Goal: Task Accomplishment & Management: Use online tool/utility

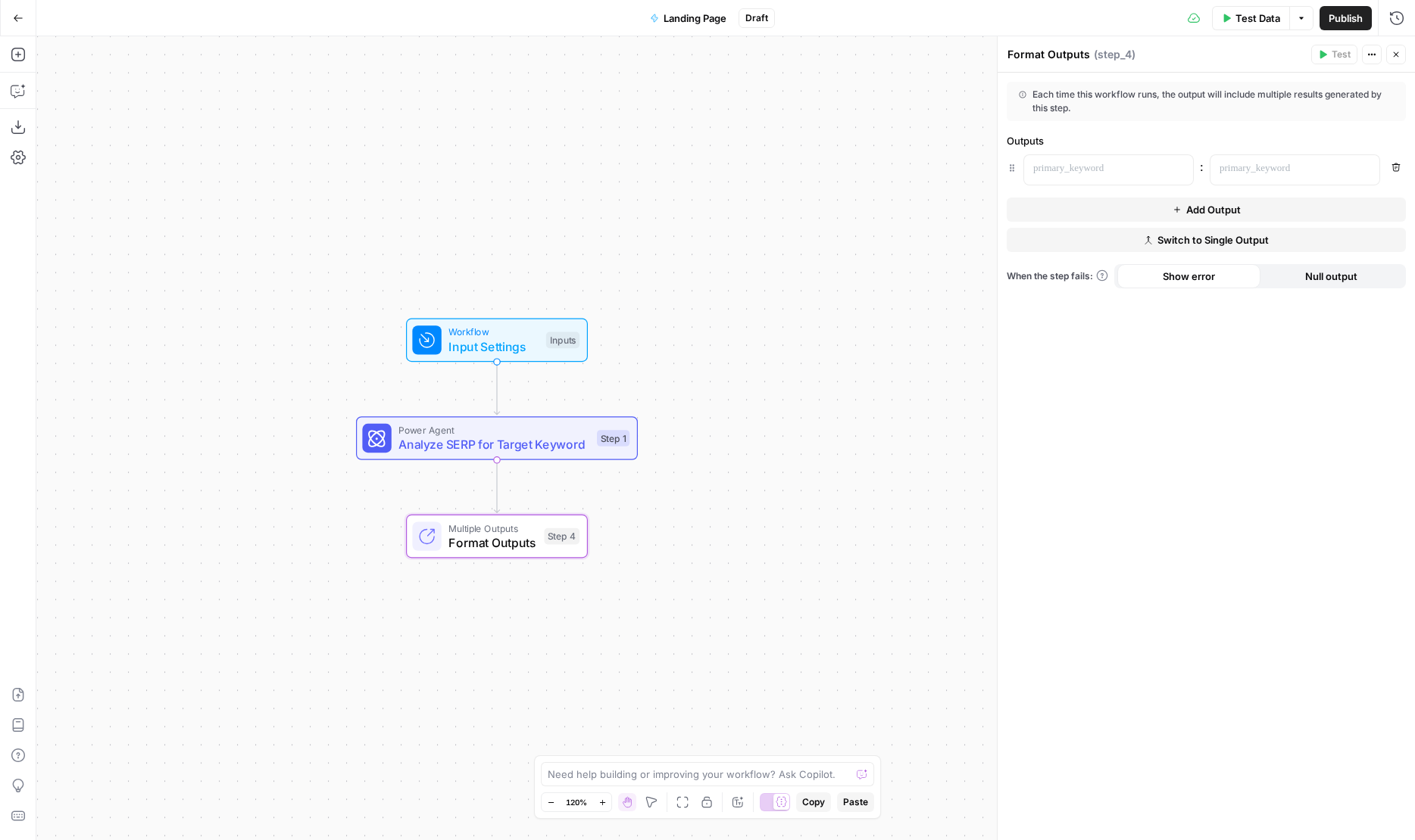
click at [13, 26] on button "Go Back" at bounding box center [18, 18] width 27 height 27
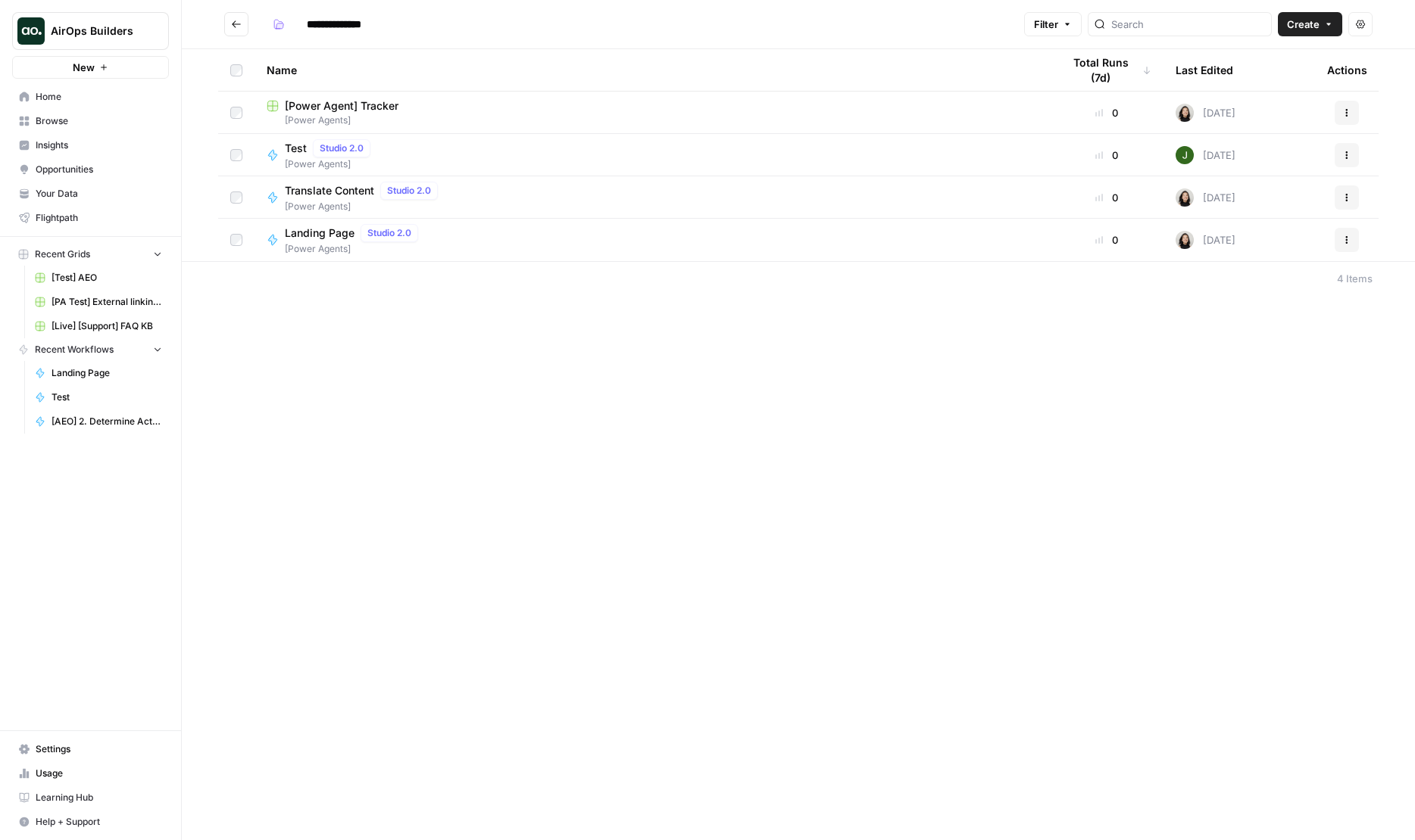
click at [291, 148] on span "Test" at bounding box center [296, 148] width 22 height 16
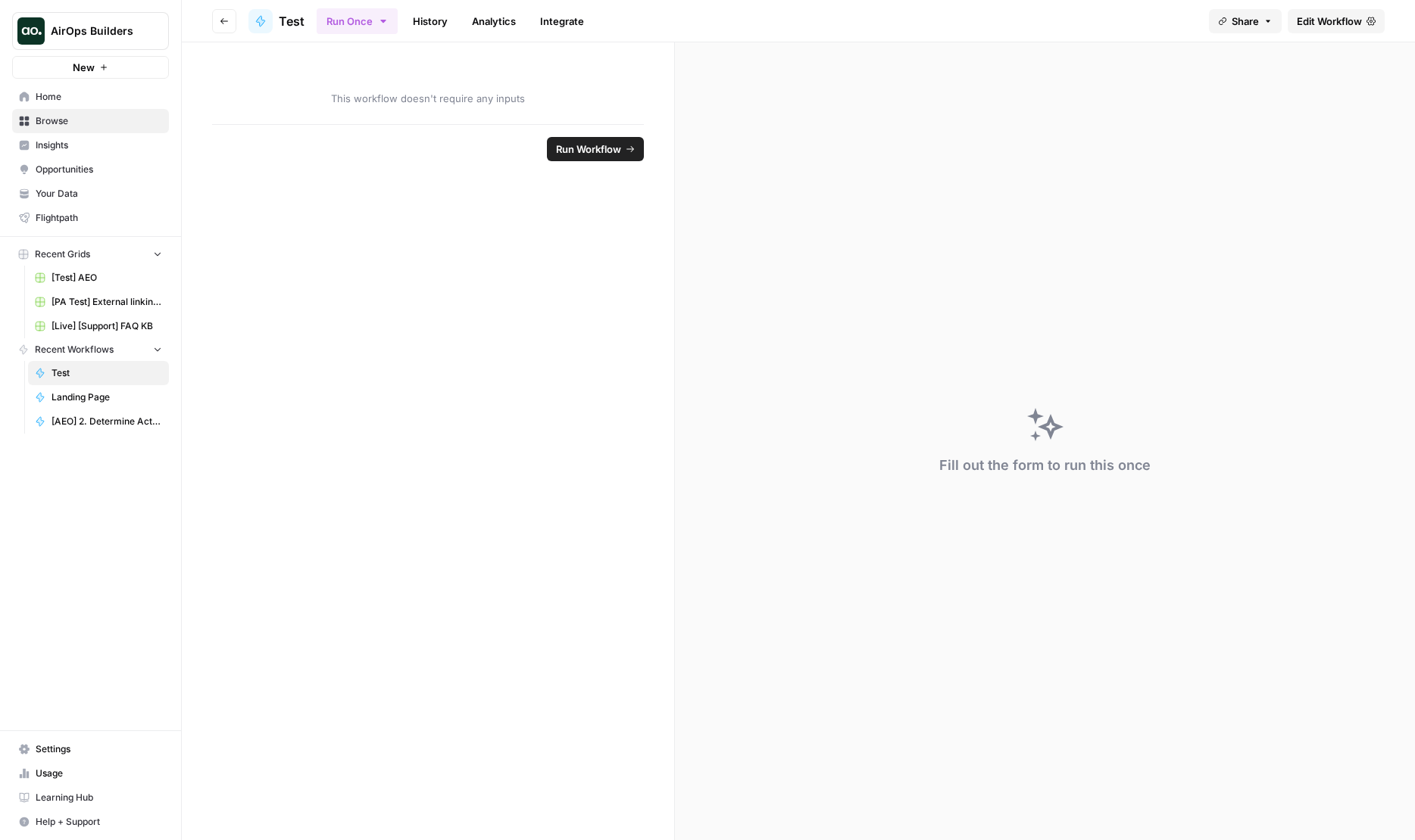
click at [1307, 27] on span "Edit Workflow" at bounding box center [1329, 21] width 65 height 16
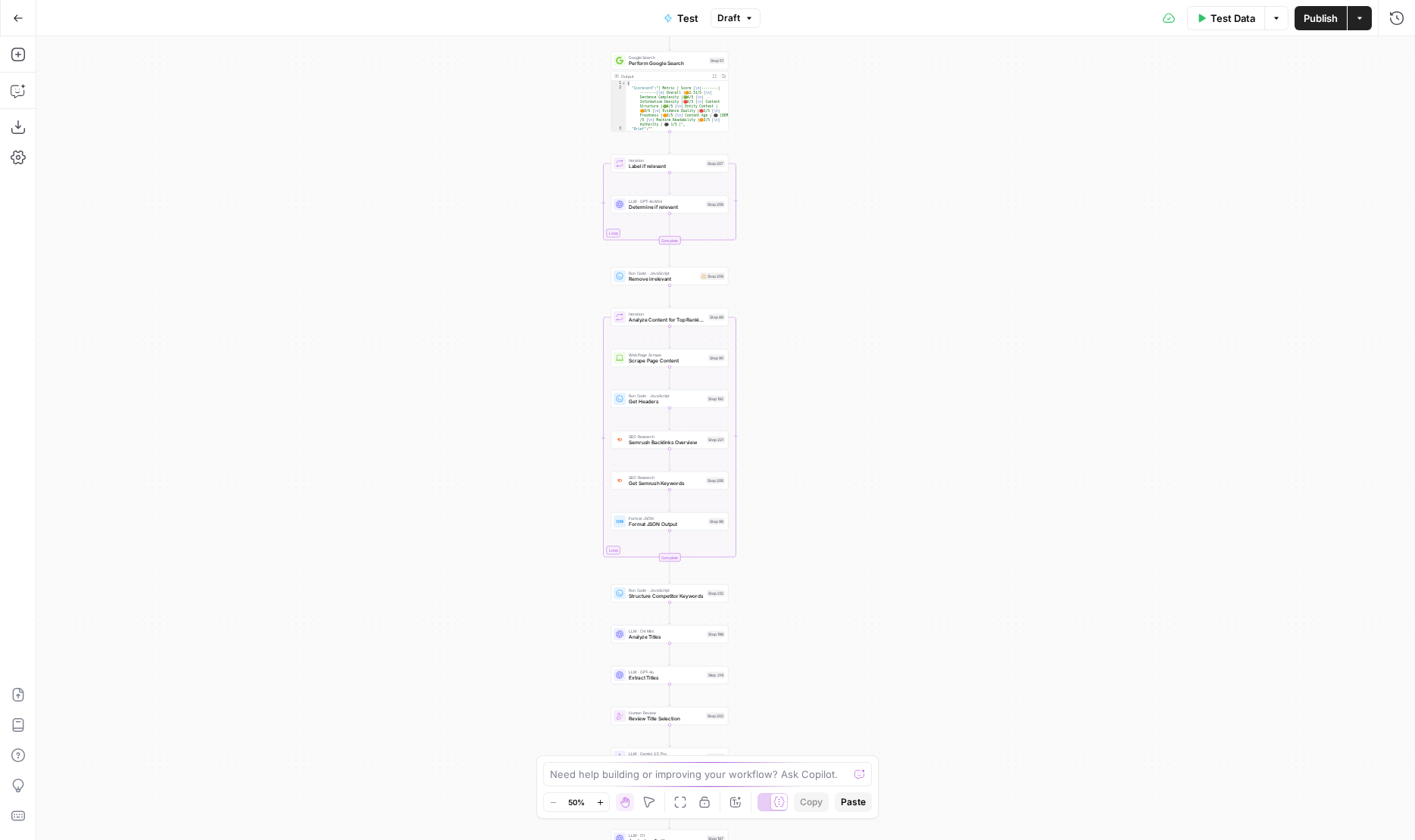
drag, startPoint x: 642, startPoint y: 190, endPoint x: 477, endPoint y: 282, distance: 188.9
click at [477, 282] on div "Workflow Input Settings Inputs Power Agent Create Content Brief from Keyword St…" at bounding box center [726, 439] width 1378 height 804
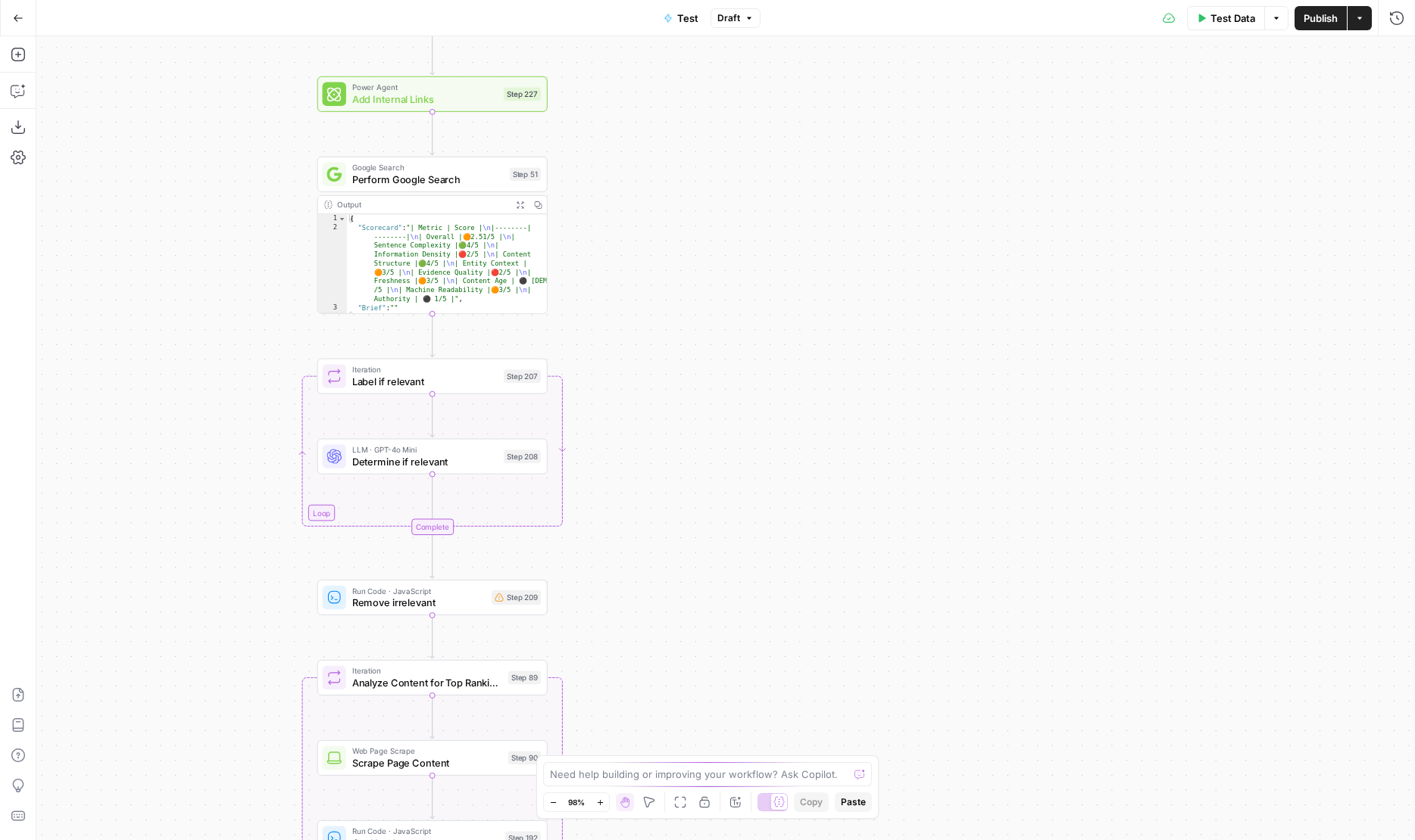
drag, startPoint x: 116, startPoint y: 212, endPoint x: 132, endPoint y: 31, distance: 181.7
click at [132, 31] on div "Go Back Test Draft Test Data Options Publish Actions Run History Add Steps Copi…" at bounding box center [708, 420] width 1415 height 840
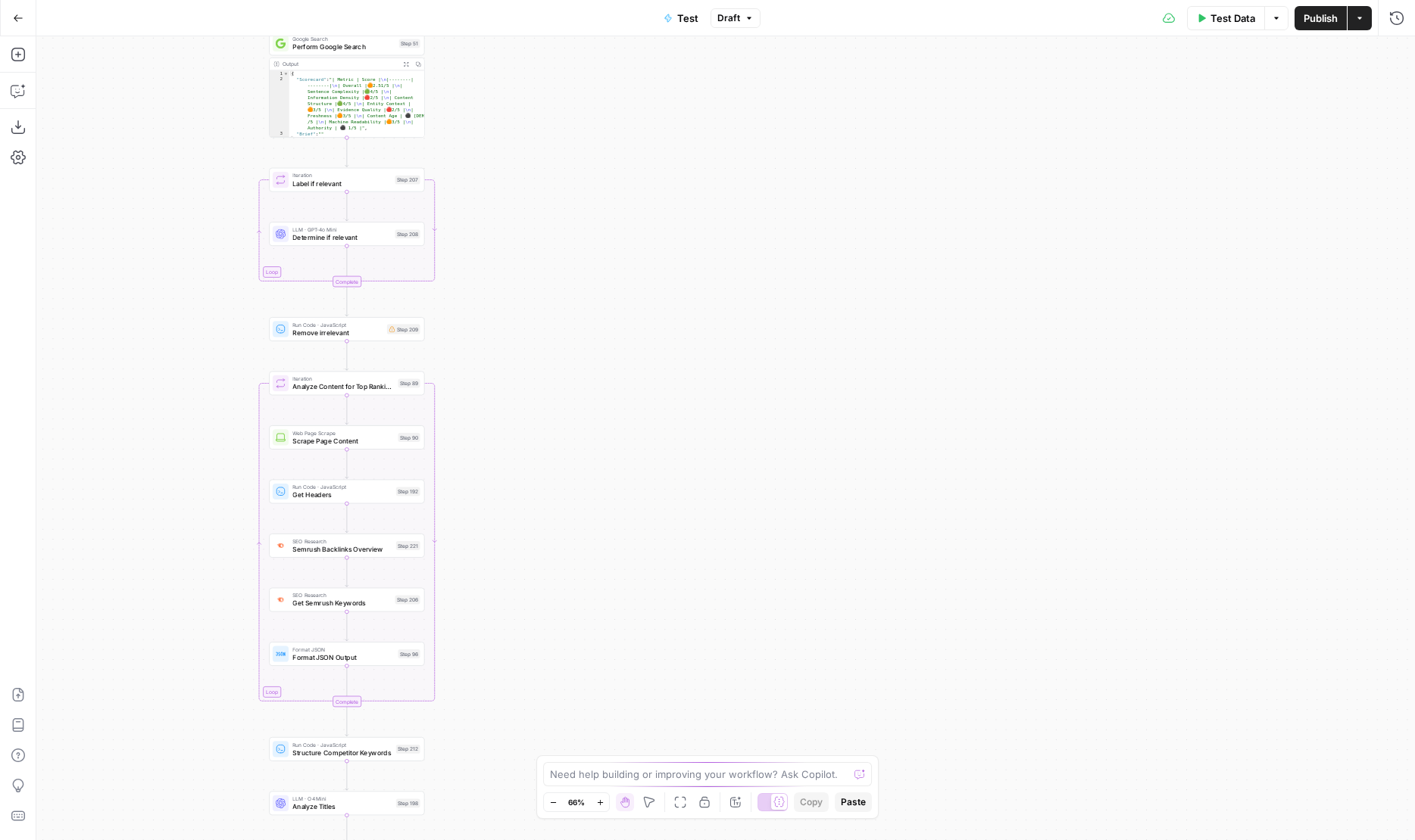
drag, startPoint x: 137, startPoint y: 147, endPoint x: 198, endPoint y: 426, distance: 285.6
click at [198, 426] on div "Workflow Input Settings Inputs Power Agent Create Content Brief from Keyword St…" at bounding box center [726, 439] width 1378 height 804
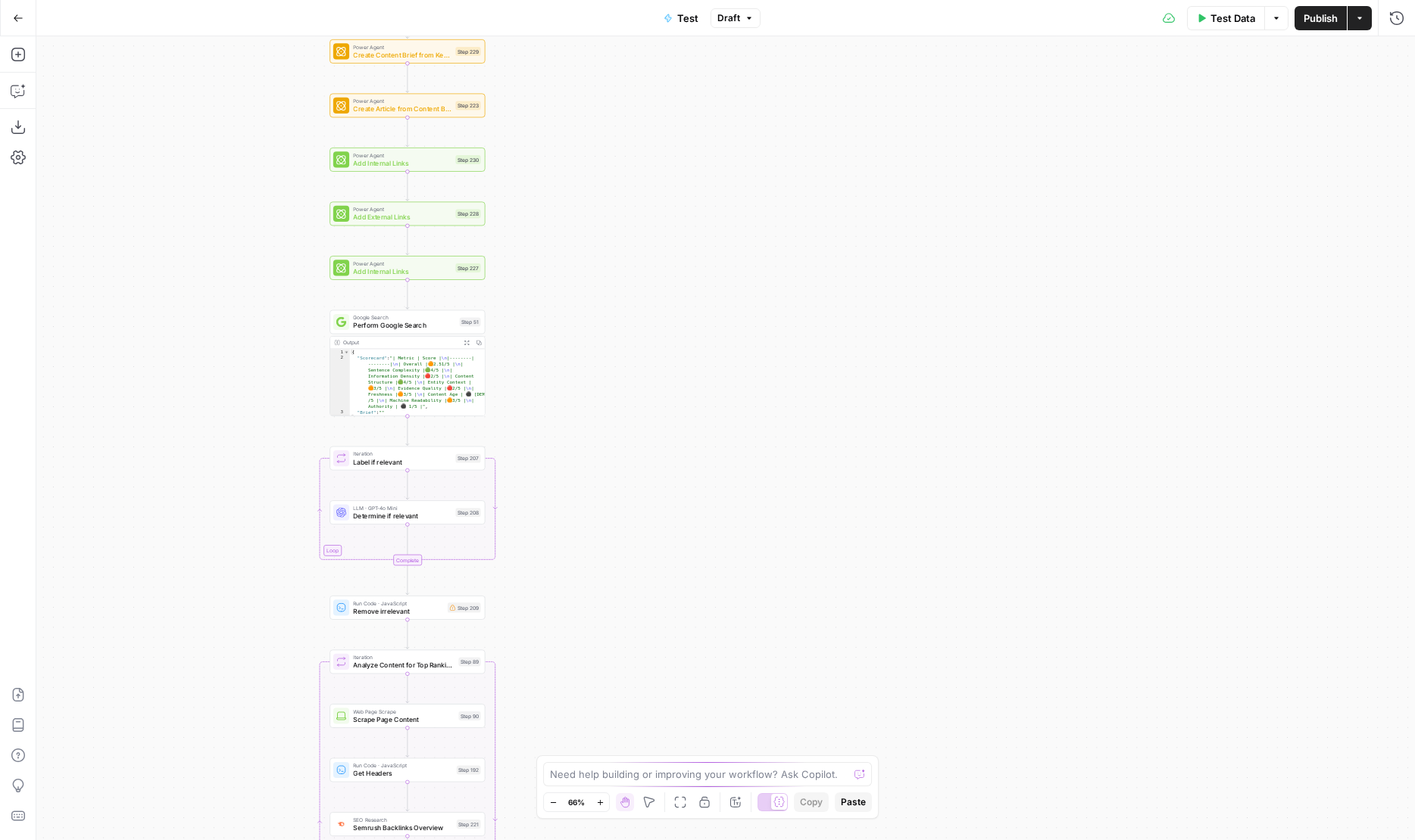
click at [21, 63] on button "Add Steps" at bounding box center [18, 54] width 24 height 24
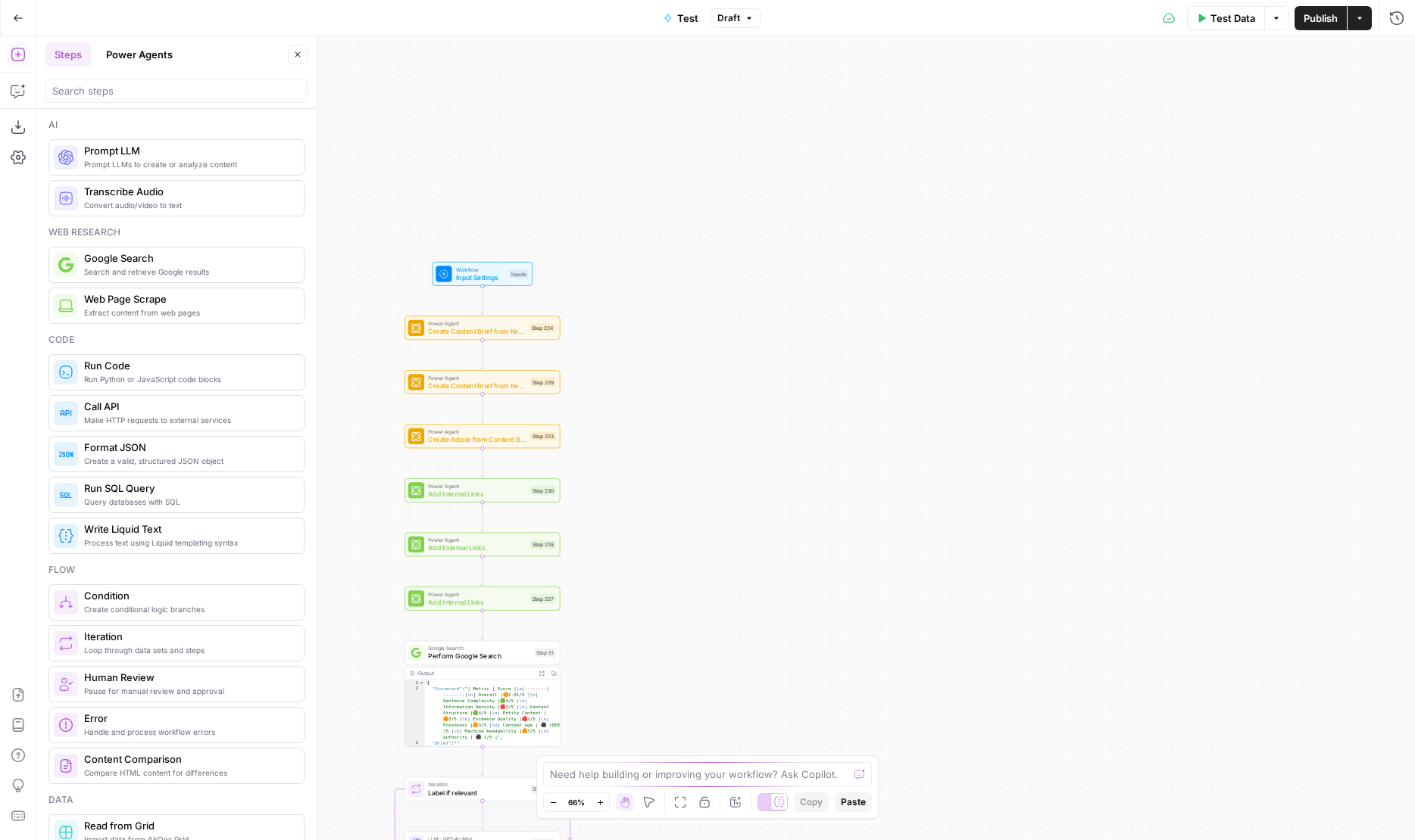
drag, startPoint x: 669, startPoint y: 241, endPoint x: 745, endPoint y: 574, distance: 341.6
click at [745, 574] on div "Workflow Input Settings Inputs Power Agent Create Content Brief from Keyword St…" at bounding box center [726, 439] width 1378 height 804
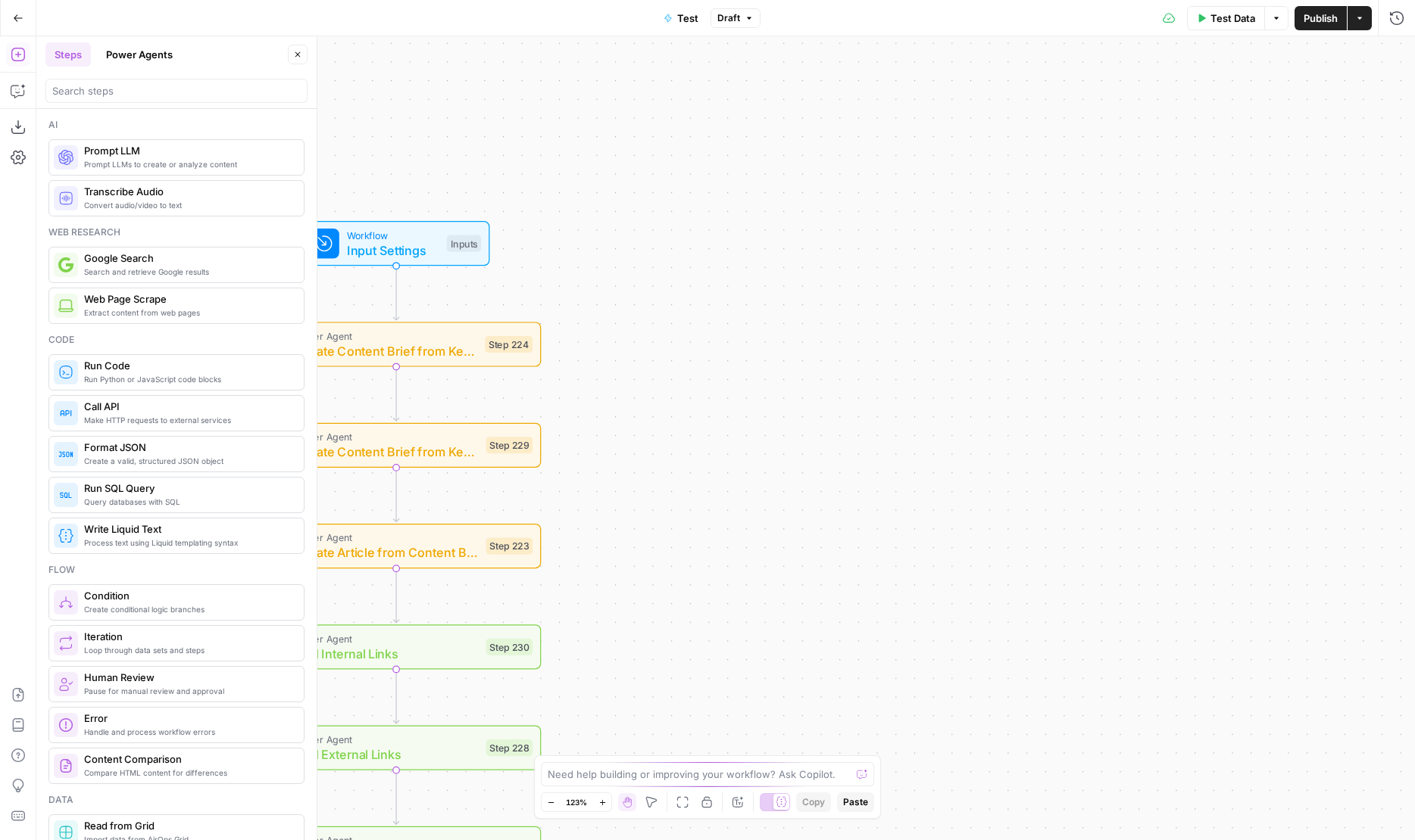
drag, startPoint x: 586, startPoint y: 316, endPoint x: 707, endPoint y: 228, distance: 149.6
click at [707, 228] on div "Workflow Input Settings Inputs Power Agent Create Content Brief from Keyword St…" at bounding box center [726, 439] width 1378 height 804
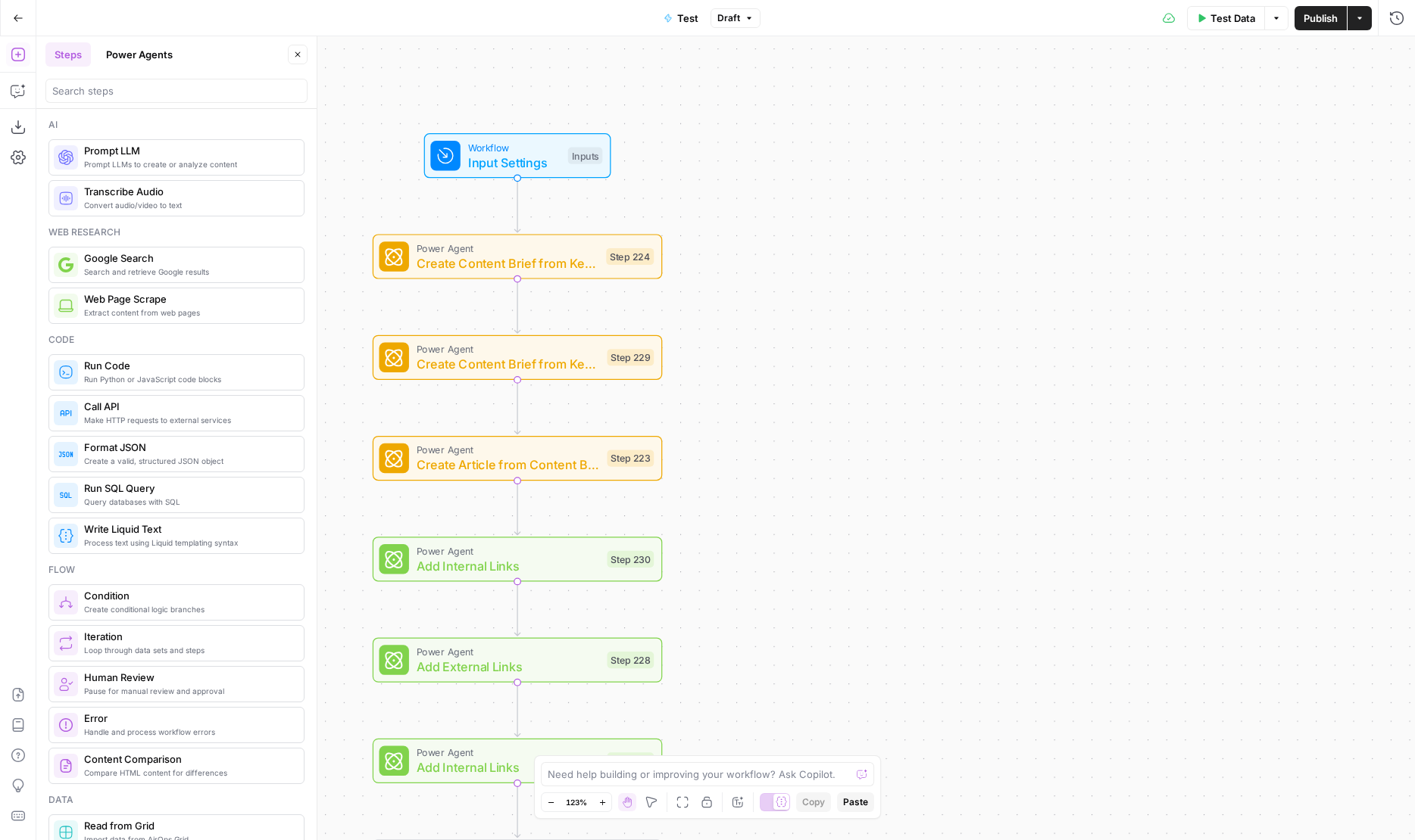
click at [142, 53] on button "Power Agents" at bounding box center [139, 54] width 85 height 24
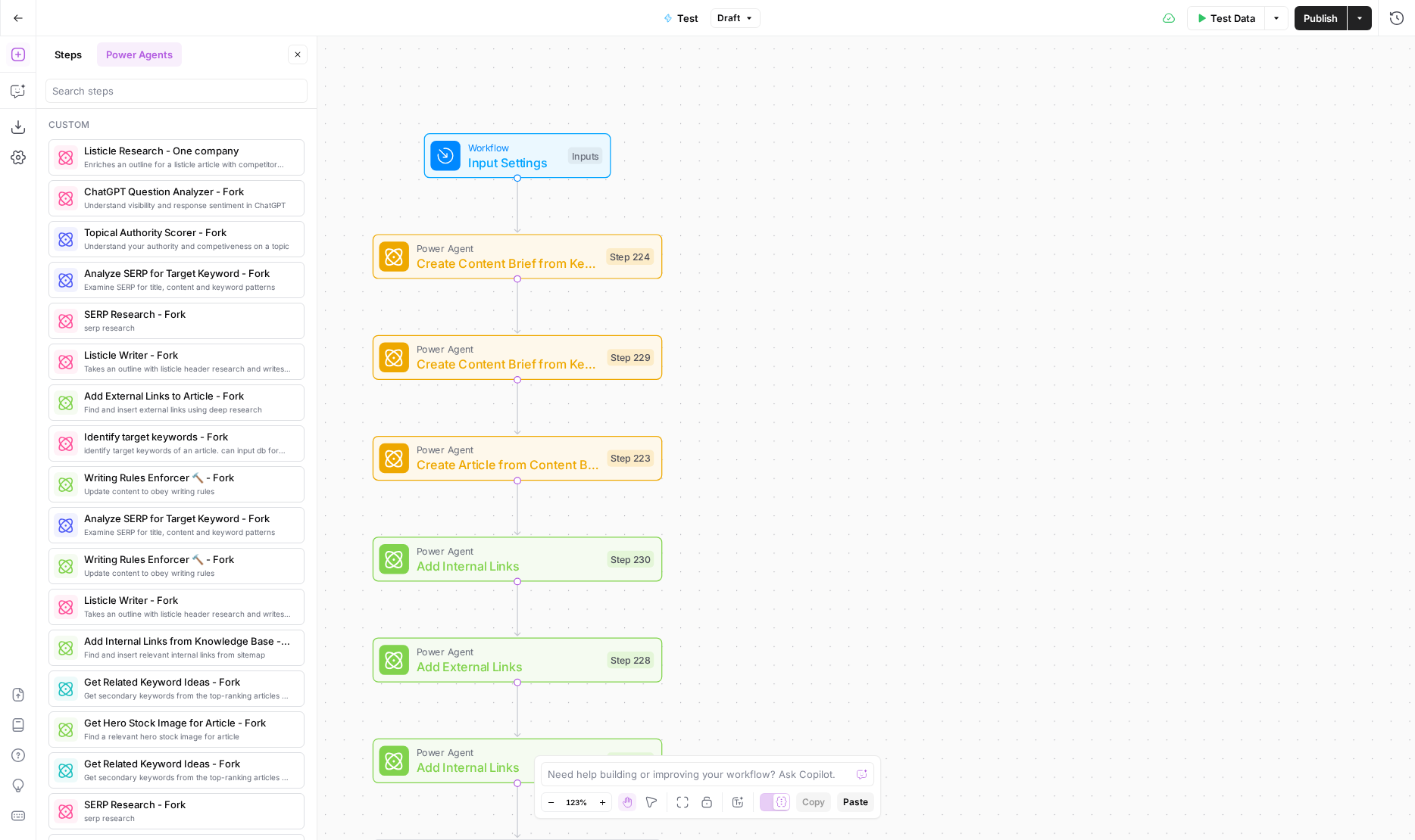
click at [177, 103] on div at bounding box center [177, 91] width 262 height 24
click at [177, 87] on input "search" at bounding box center [176, 91] width 248 height 16
click at [64, 61] on button "Steps" at bounding box center [69, 54] width 46 height 24
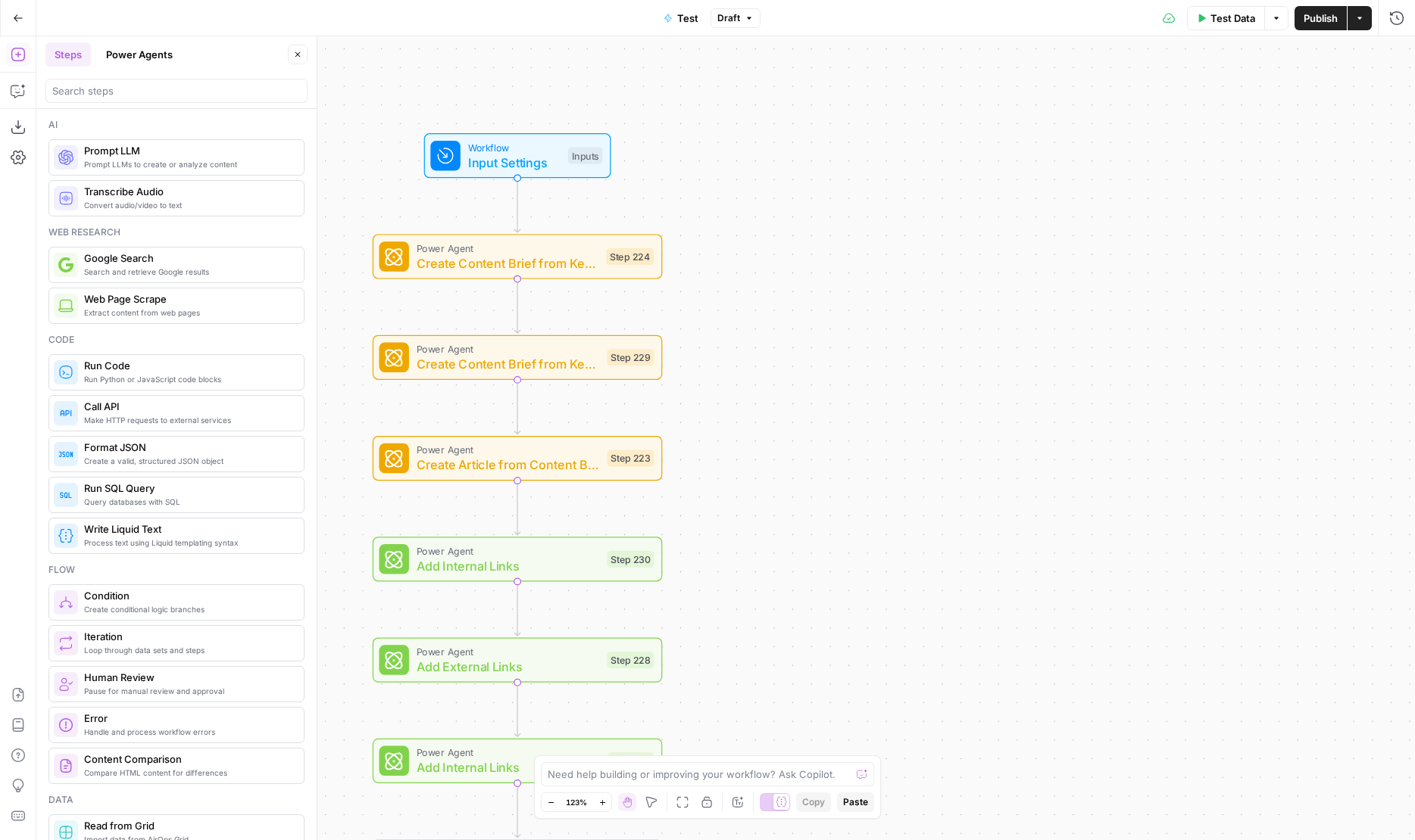
click at [136, 61] on button "Power Agents" at bounding box center [139, 54] width 85 height 24
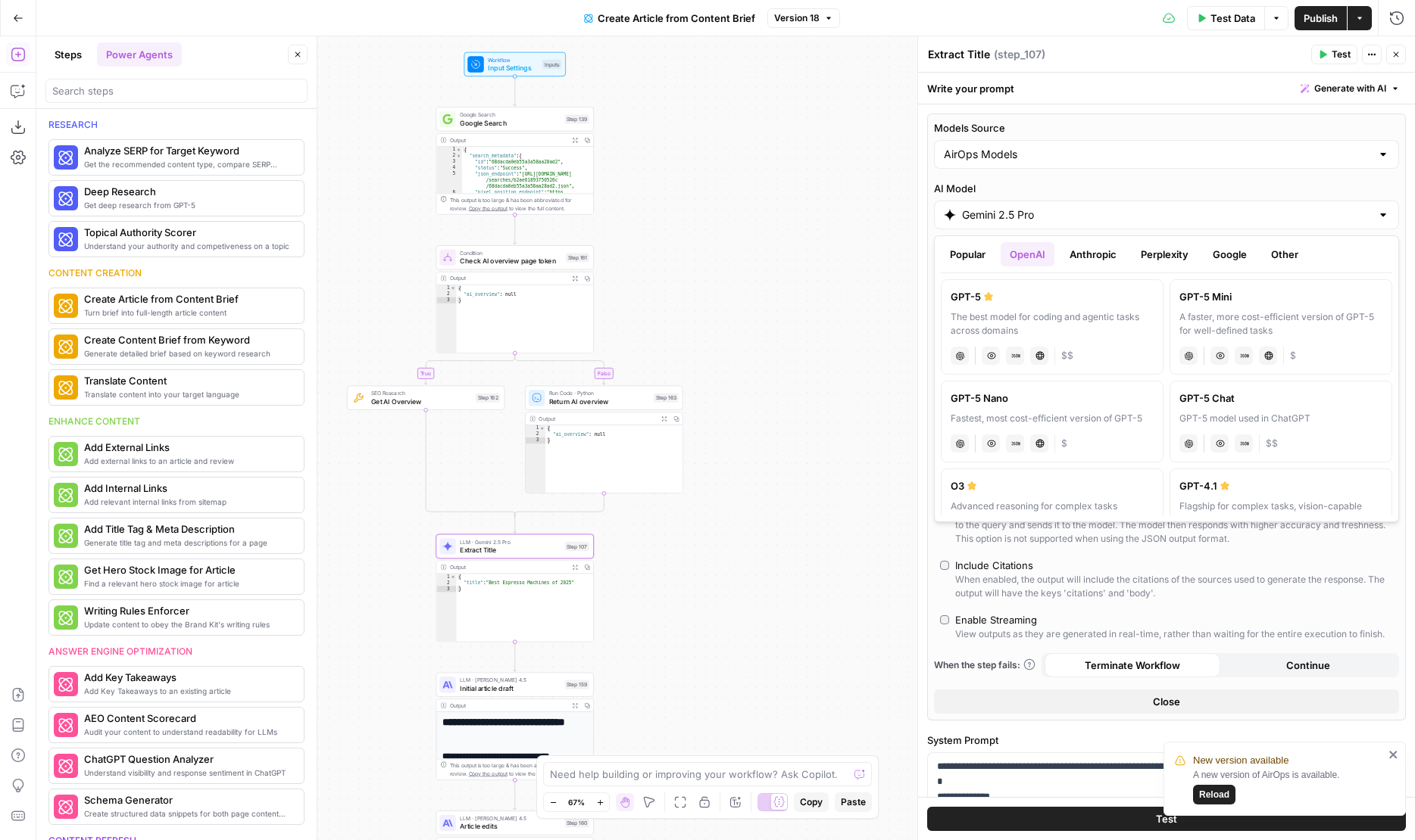
scroll to position [12, 0]
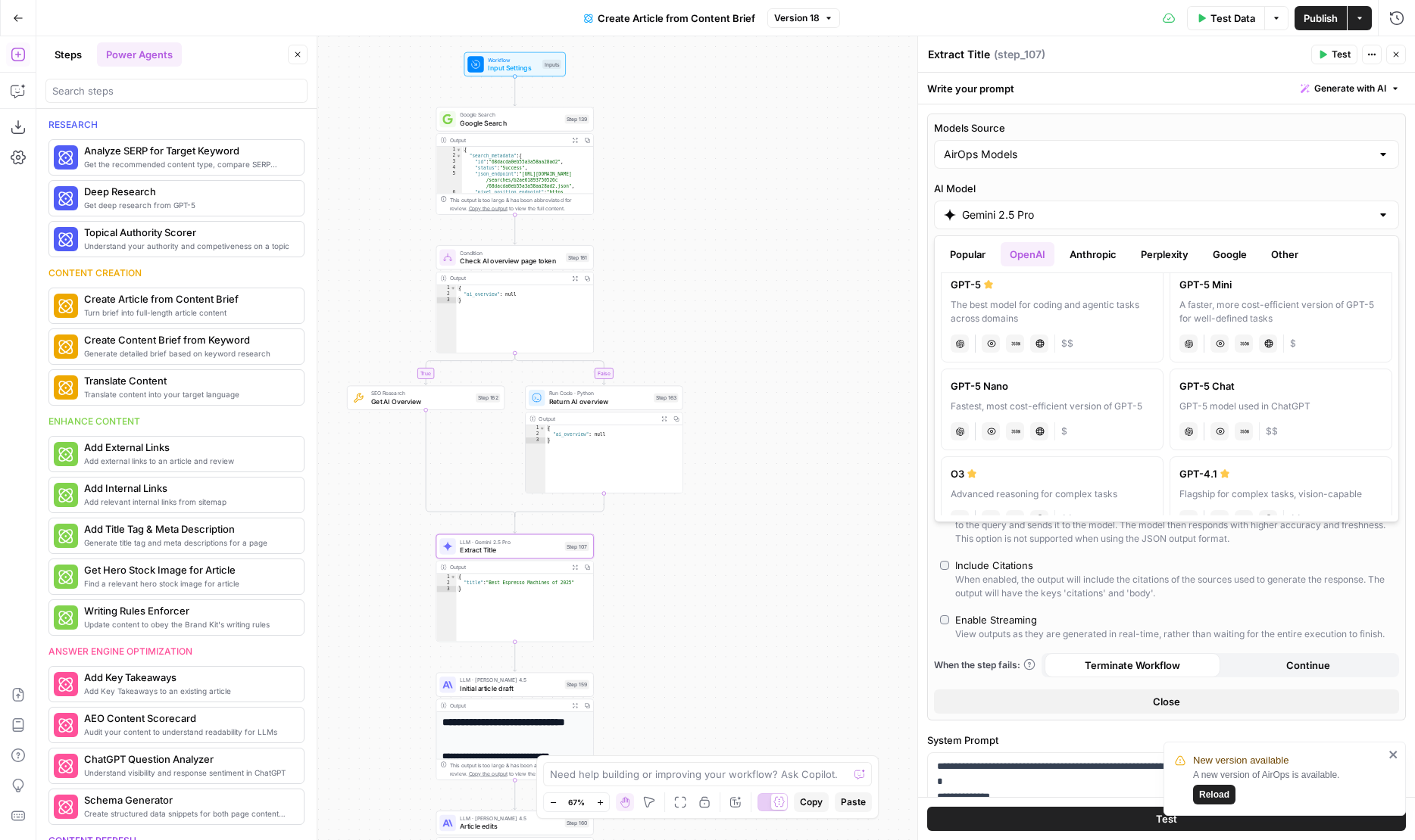
click at [482, 65] on div at bounding box center [476, 64] width 16 height 16
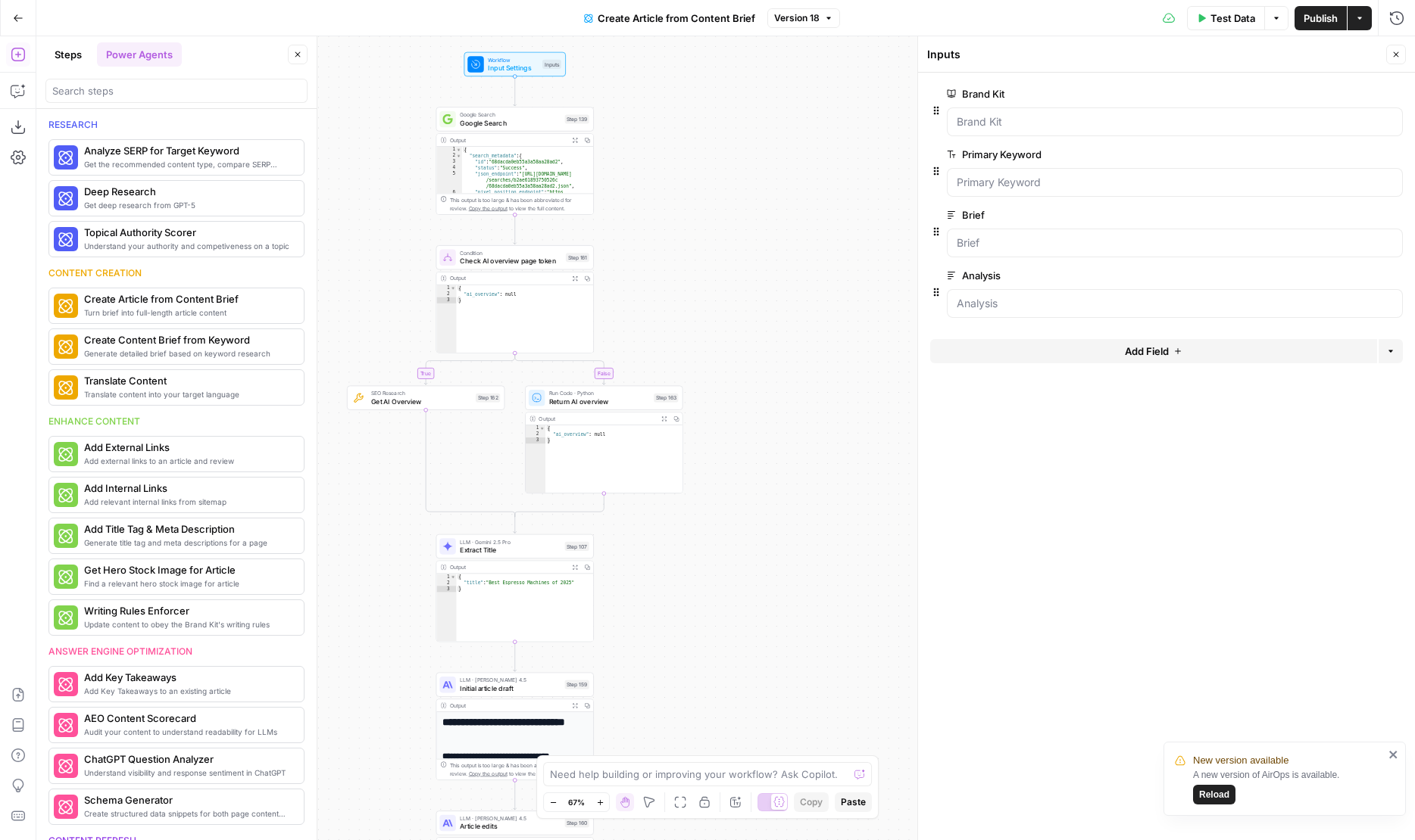
click at [1336, 215] on span "edit field" at bounding box center [1345, 214] width 33 height 12
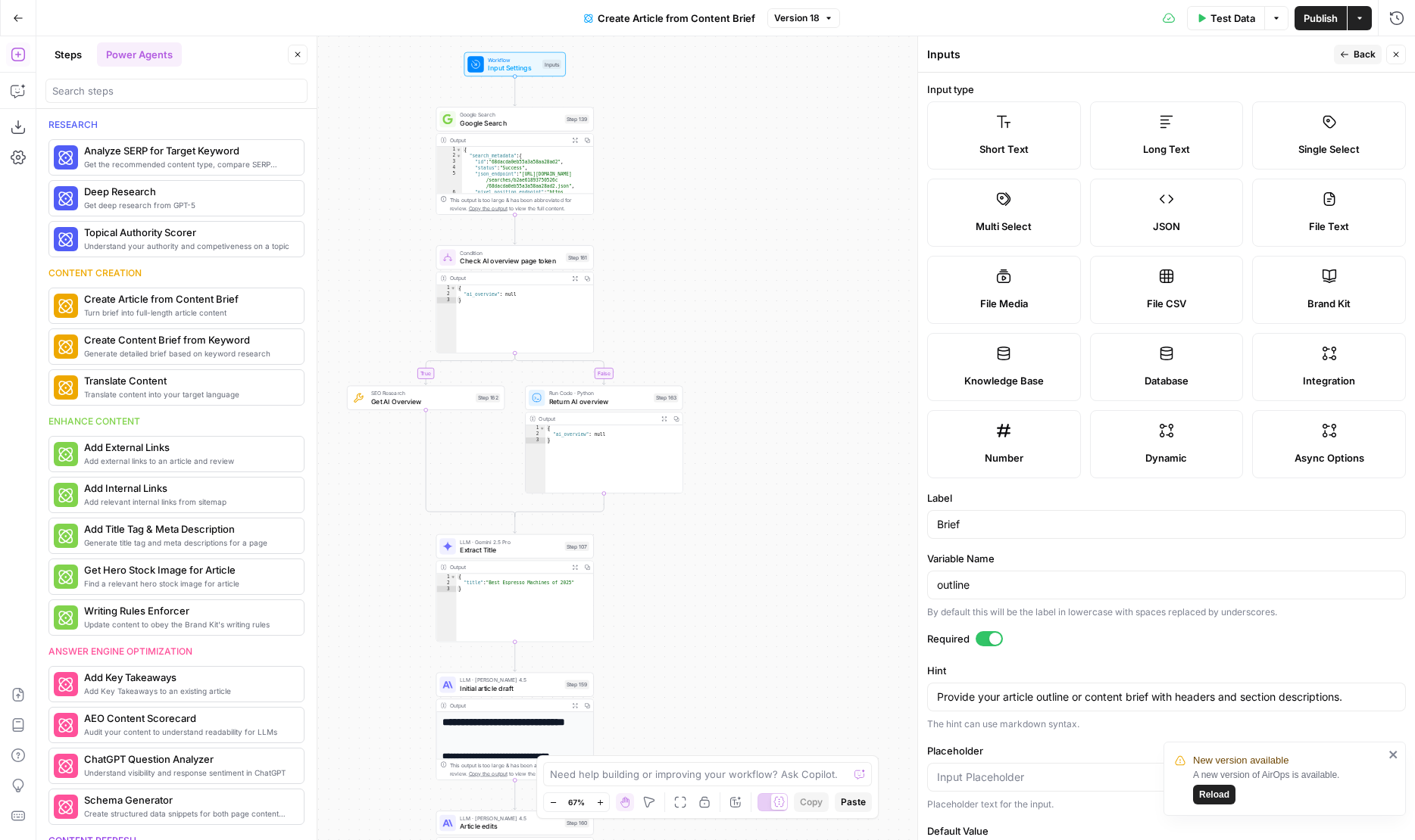
drag, startPoint x: 773, startPoint y: 404, endPoint x: 784, endPoint y: 112, distance: 292.2
click at [784, 112] on div "true false Workflow Input Settings Inputs Google Search Google Search Step 139 …" at bounding box center [726, 439] width 1378 height 804
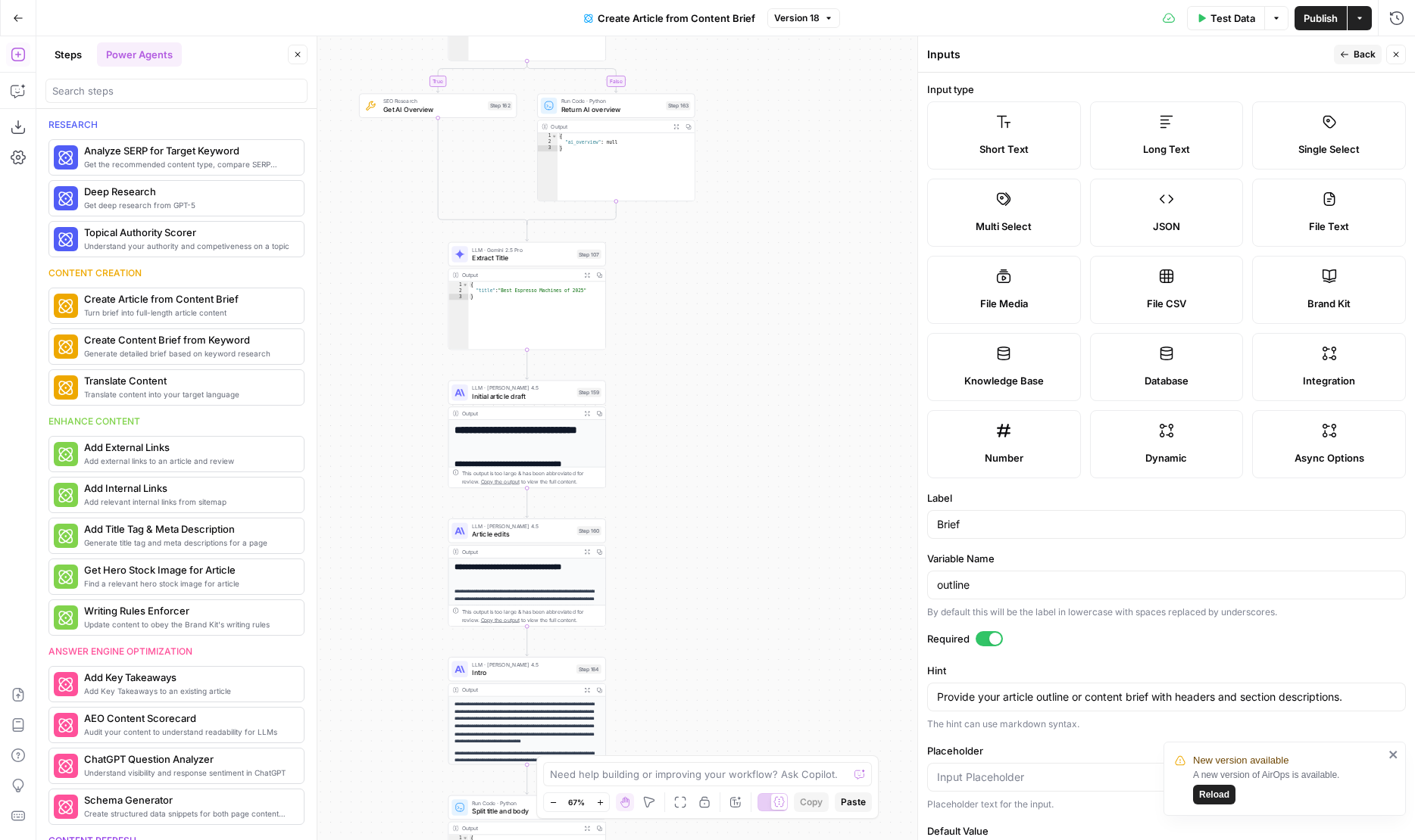
drag, startPoint x: 764, startPoint y: 392, endPoint x: 764, endPoint y: 198, distance: 194.0
click at [764, 198] on div "true false Workflow Input Settings Inputs Google Search Google Search Step 139 …" at bounding box center [726, 439] width 1378 height 804
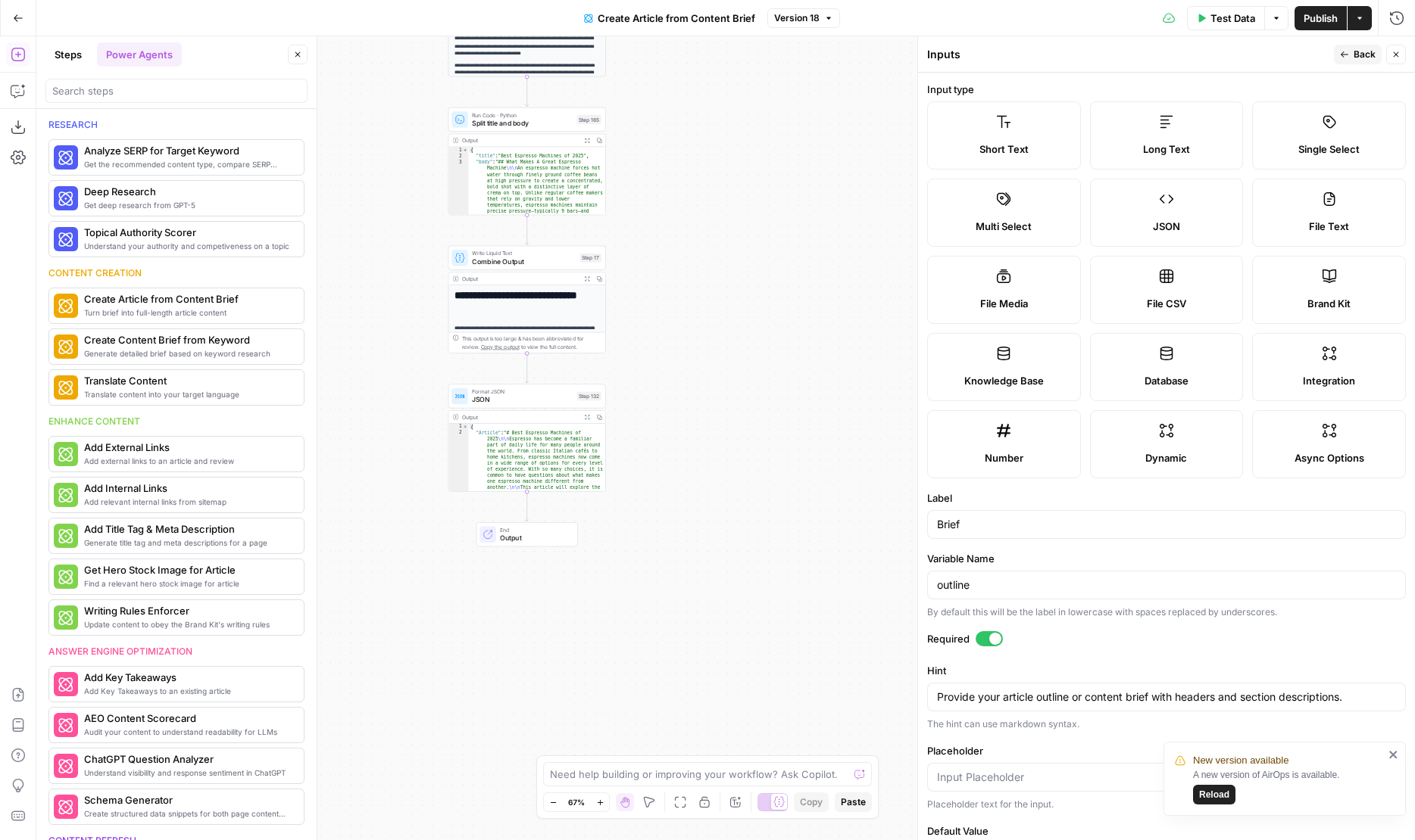
drag, startPoint x: 757, startPoint y: 175, endPoint x: 739, endPoint y: 434, distance: 259.6
click at [739, 435] on div "true false Workflow Input Settings Inputs Google Search Google Search Step 139 …" at bounding box center [726, 439] width 1378 height 804
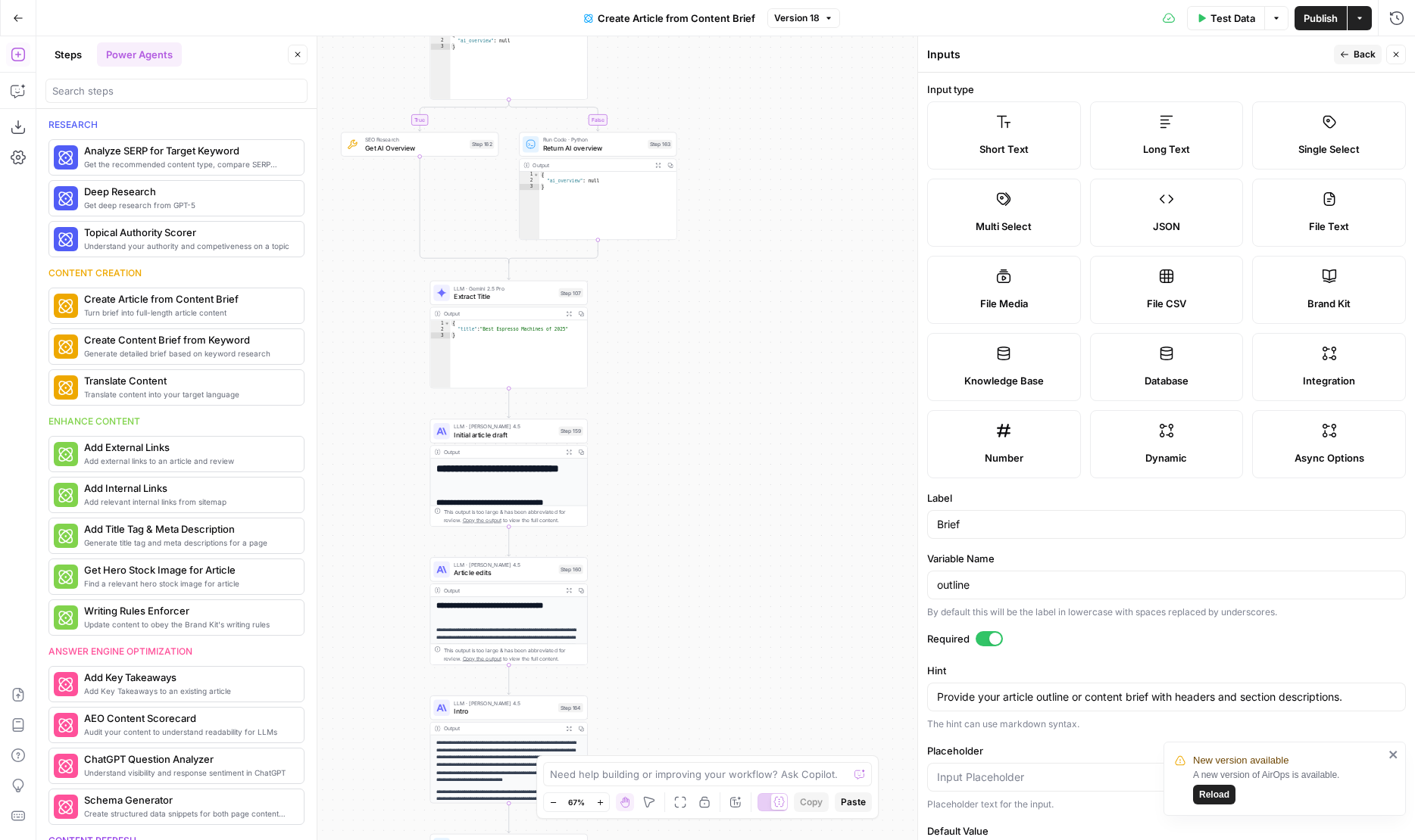
drag, startPoint x: 735, startPoint y: 289, endPoint x: 735, endPoint y: 723, distance: 434.0
click at [735, 723] on div "true false Workflow Input Settings Inputs Google Search Google Search Step 139 …" at bounding box center [726, 439] width 1378 height 804
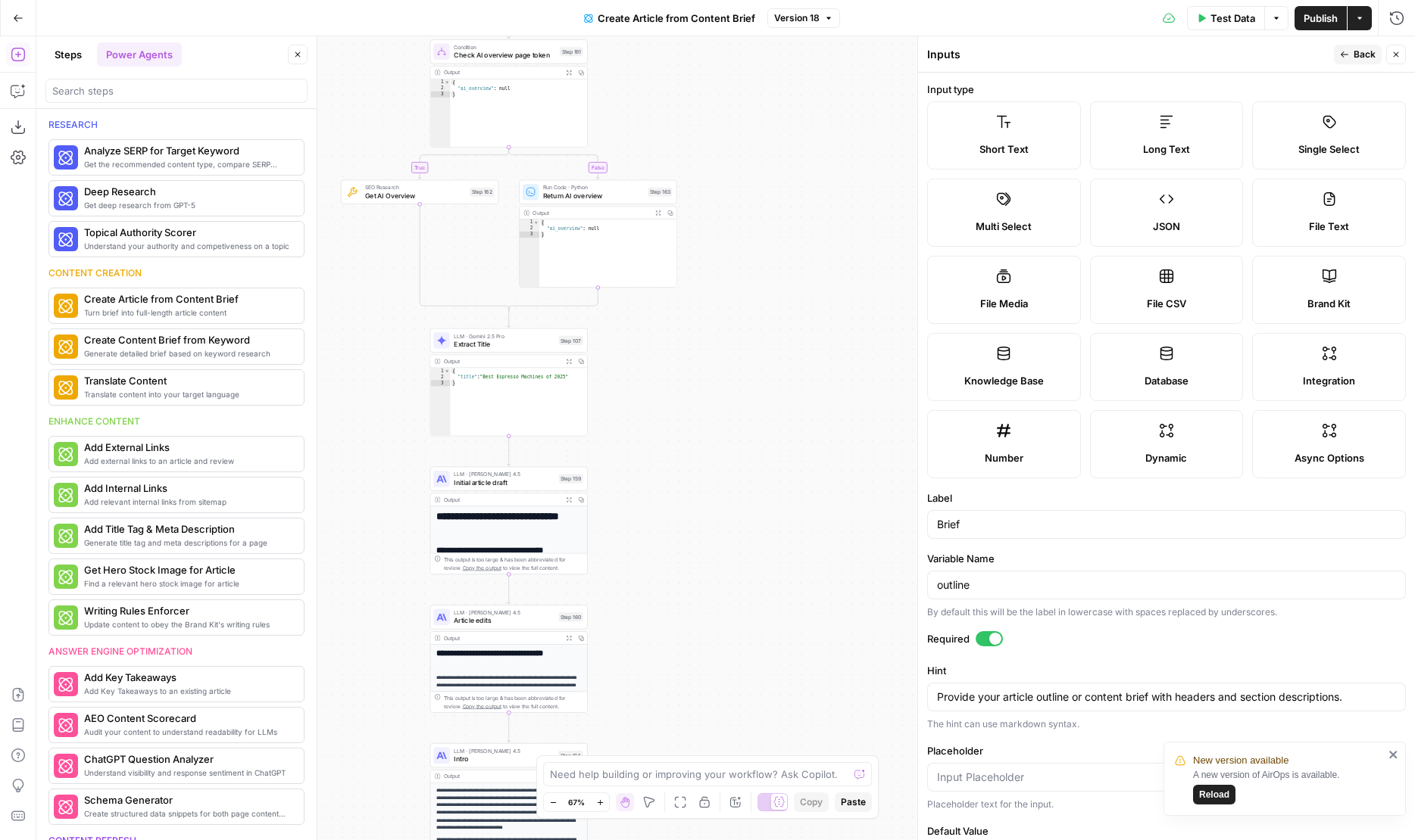
drag, startPoint x: 768, startPoint y: 287, endPoint x: 768, endPoint y: 598, distance: 311.0
click at [768, 598] on div "true false Workflow Input Settings Inputs Google Search Google Search Step 139 …" at bounding box center [726, 439] width 1378 height 804
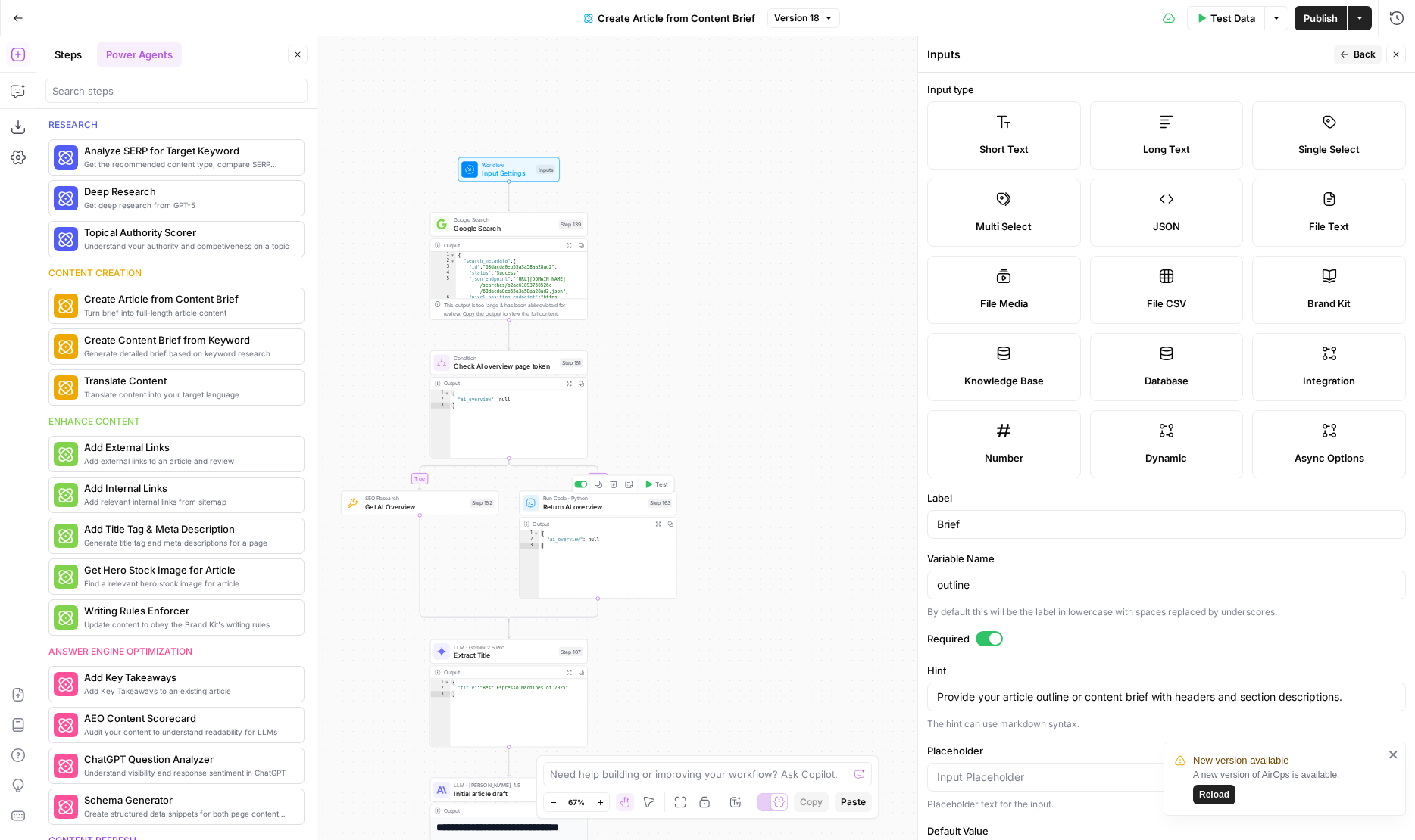
click at [610, 502] on span "Return AI overview" at bounding box center [593, 507] width 101 height 10
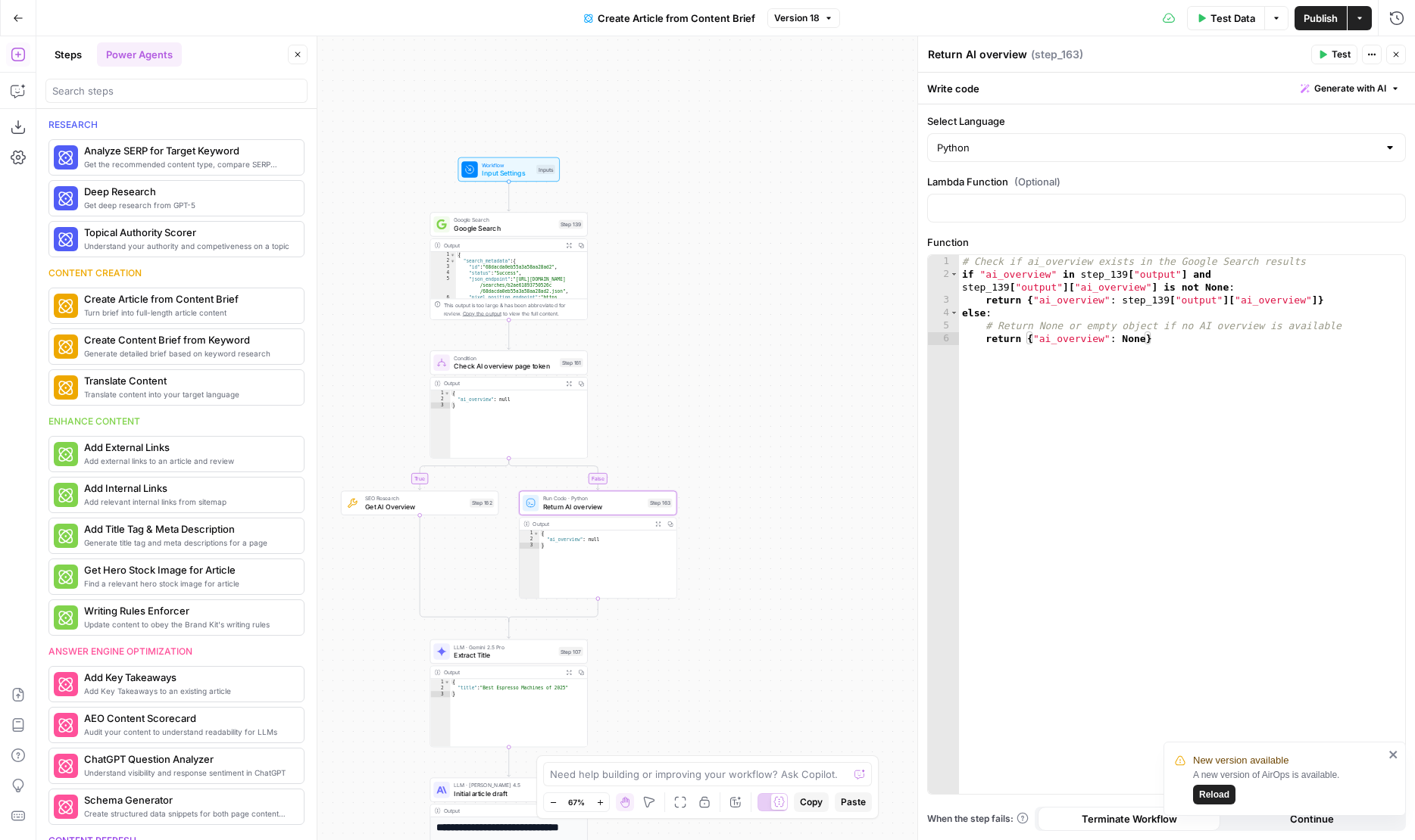
click at [482, 368] on span "Check AI overview page token" at bounding box center [504, 365] width 102 height 10
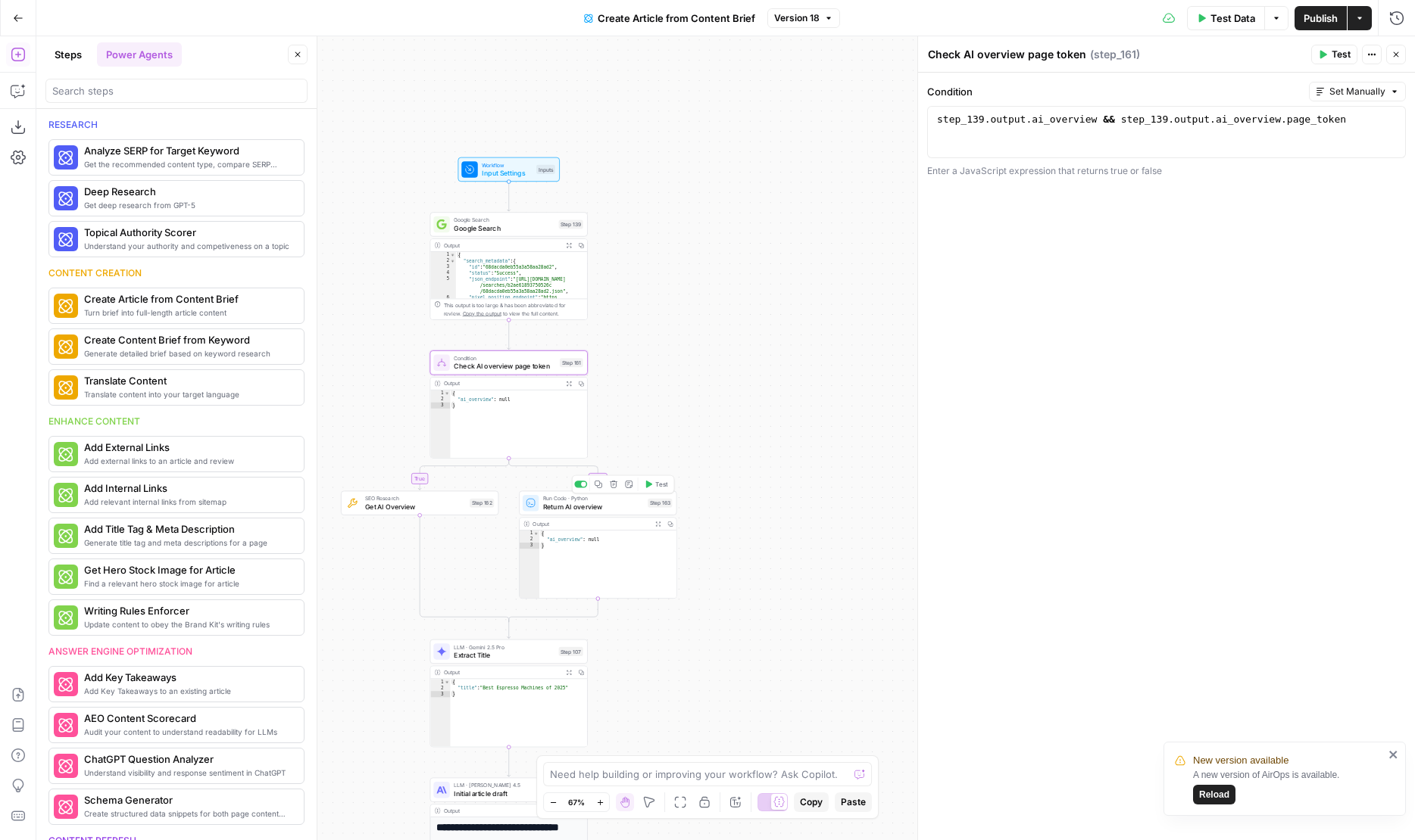
click at [596, 508] on span "Return AI overview" at bounding box center [593, 507] width 101 height 10
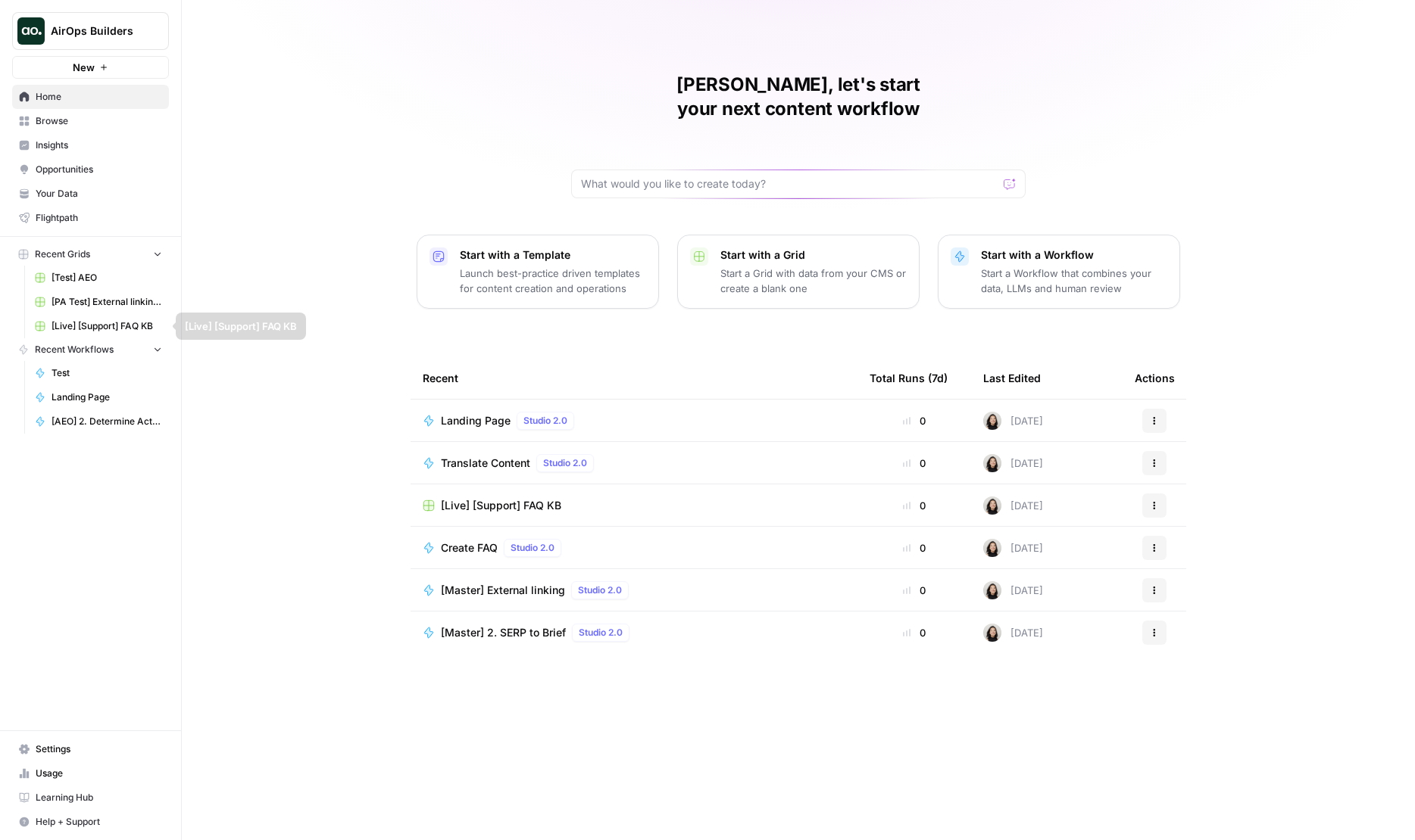
click at [56, 370] on span "Test" at bounding box center [106, 373] width 111 height 14
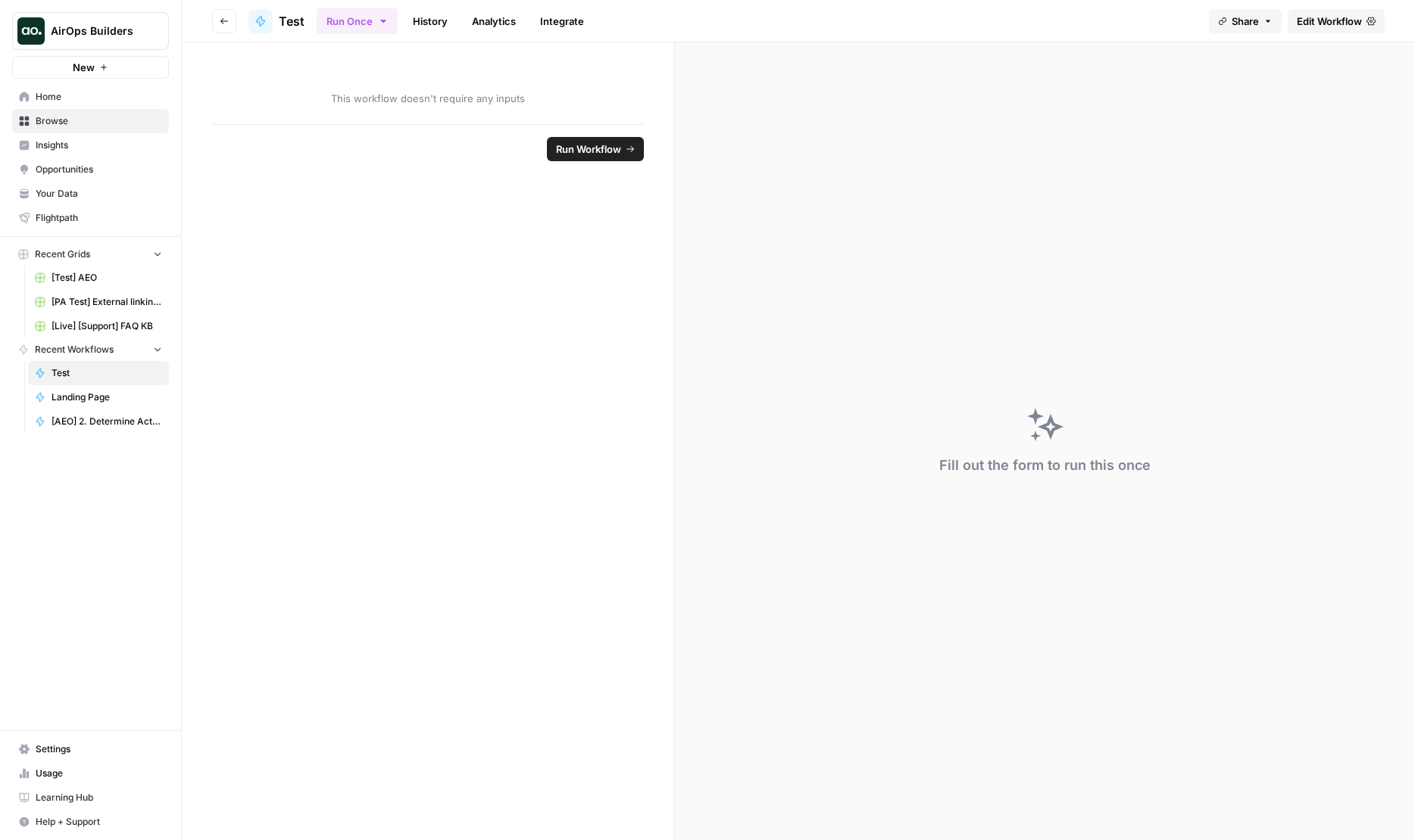
click at [1323, 20] on span "Edit Workflow" at bounding box center [1329, 21] width 65 height 16
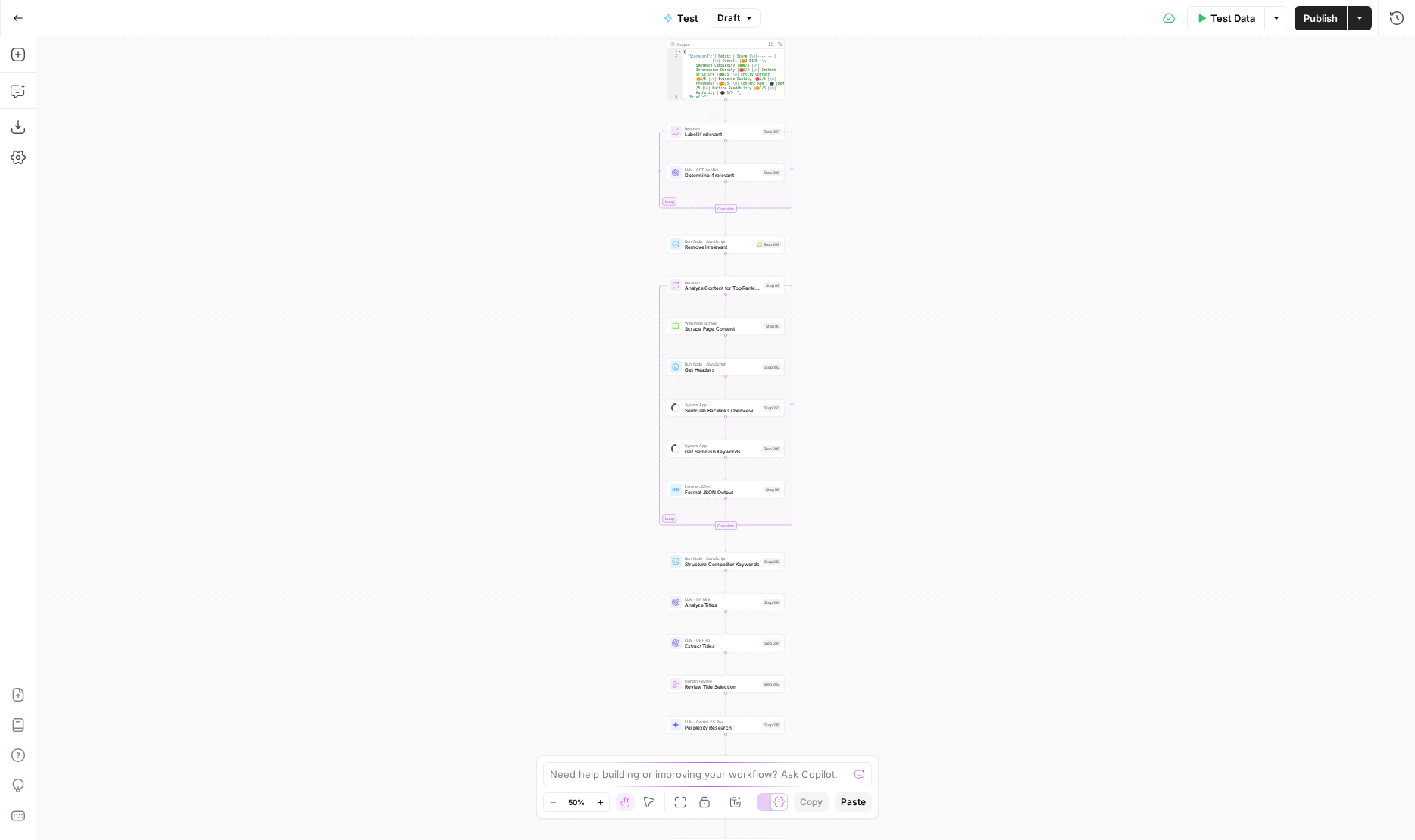
drag, startPoint x: 910, startPoint y: 148, endPoint x: 703, endPoint y: 400, distance: 326.1
click at [703, 400] on div "Workflow Input Settings Inputs Power Agent Create Content Brief from Keyword St…" at bounding box center [726, 439] width 1378 height 804
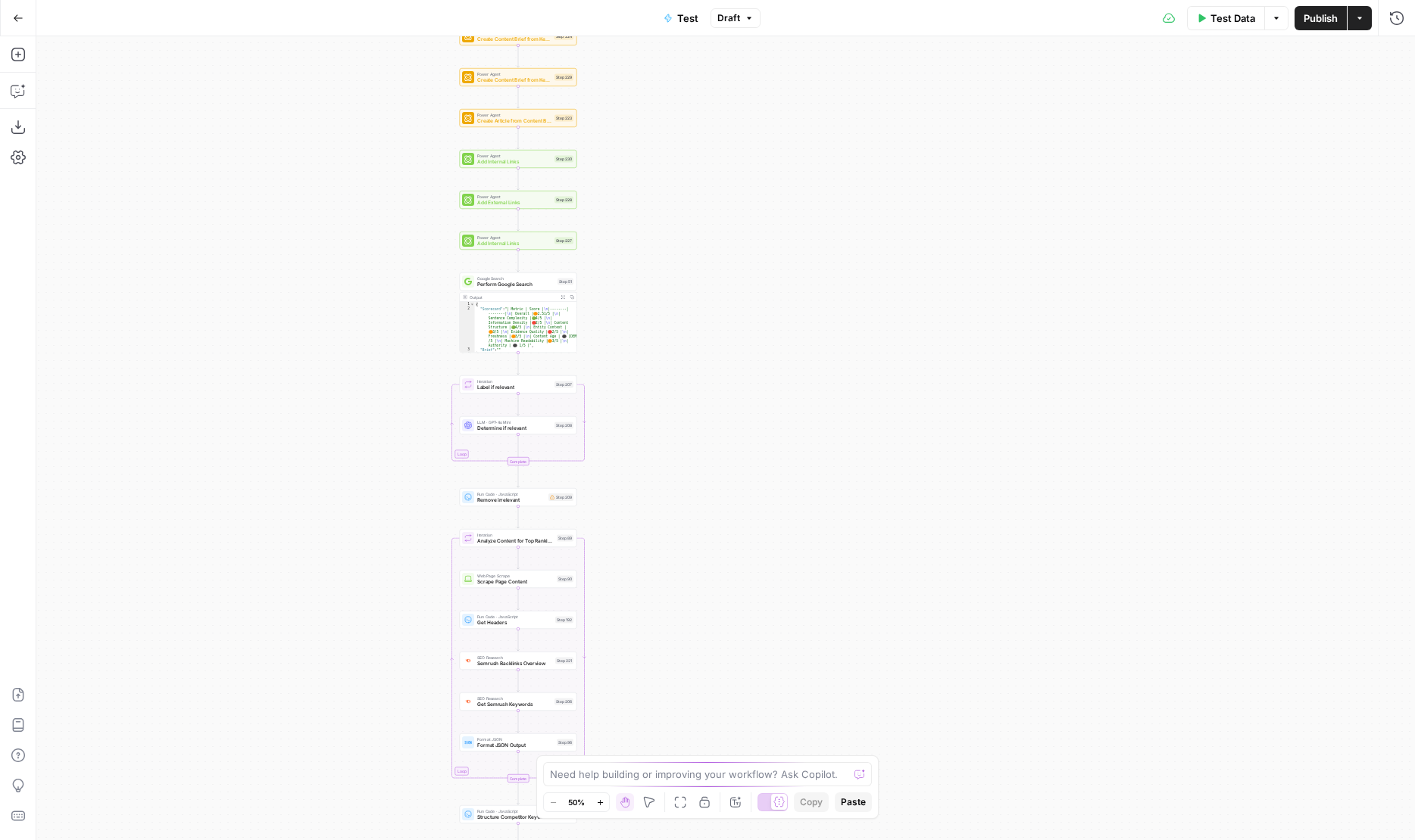
drag, startPoint x: 666, startPoint y: 264, endPoint x: 668, endPoint y: 440, distance: 176.0
click at [666, 435] on div "Workflow Input Settings Inputs Power Agent Create Content Brief from Keyword St…" at bounding box center [726, 439] width 1378 height 804
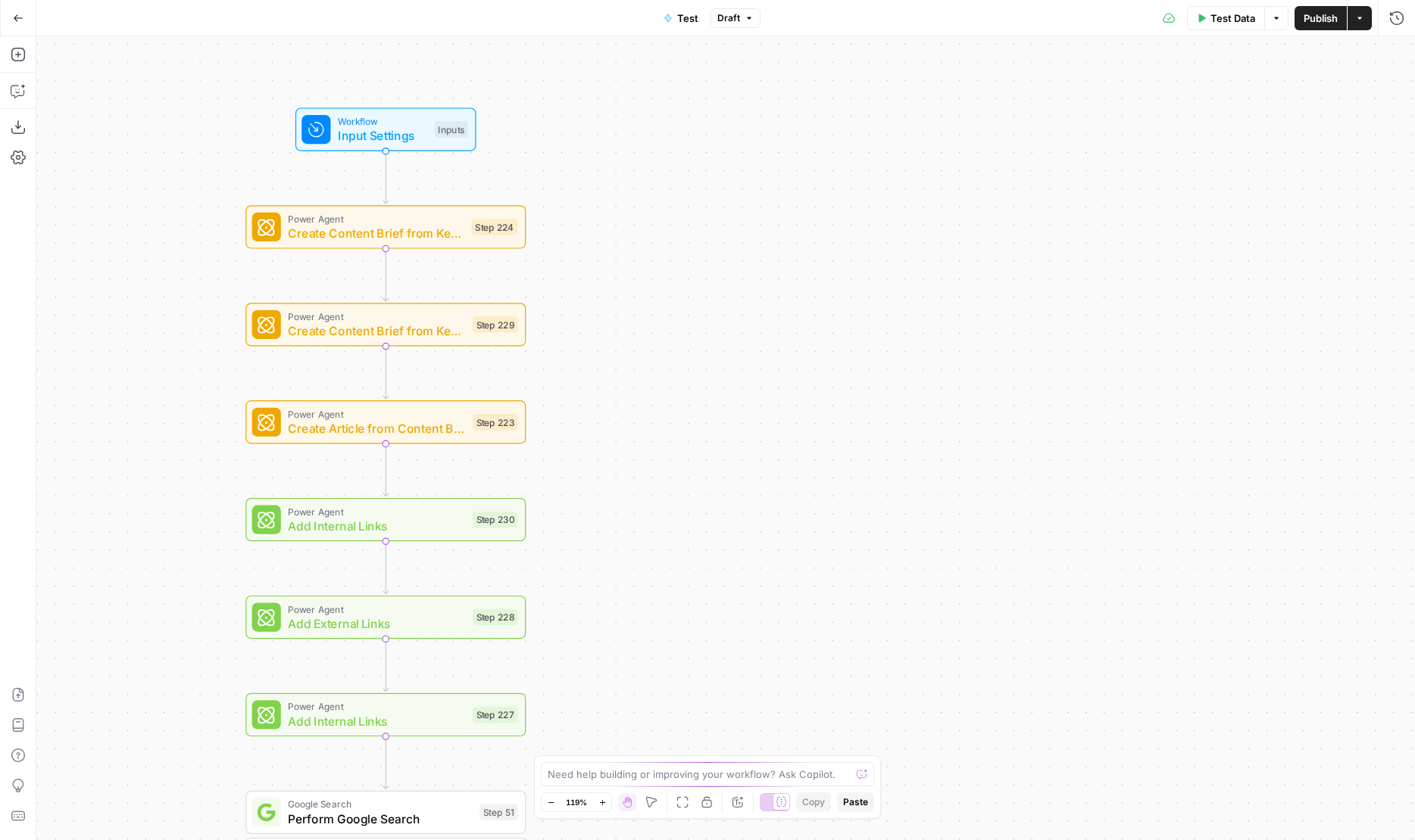
drag, startPoint x: 613, startPoint y: 194, endPoint x: 696, endPoint y: 225, distance: 88.6
click at [696, 225] on div "Workflow Input Settings Inputs Power Agent Create Content Brief from Keyword St…" at bounding box center [726, 439] width 1378 height 804
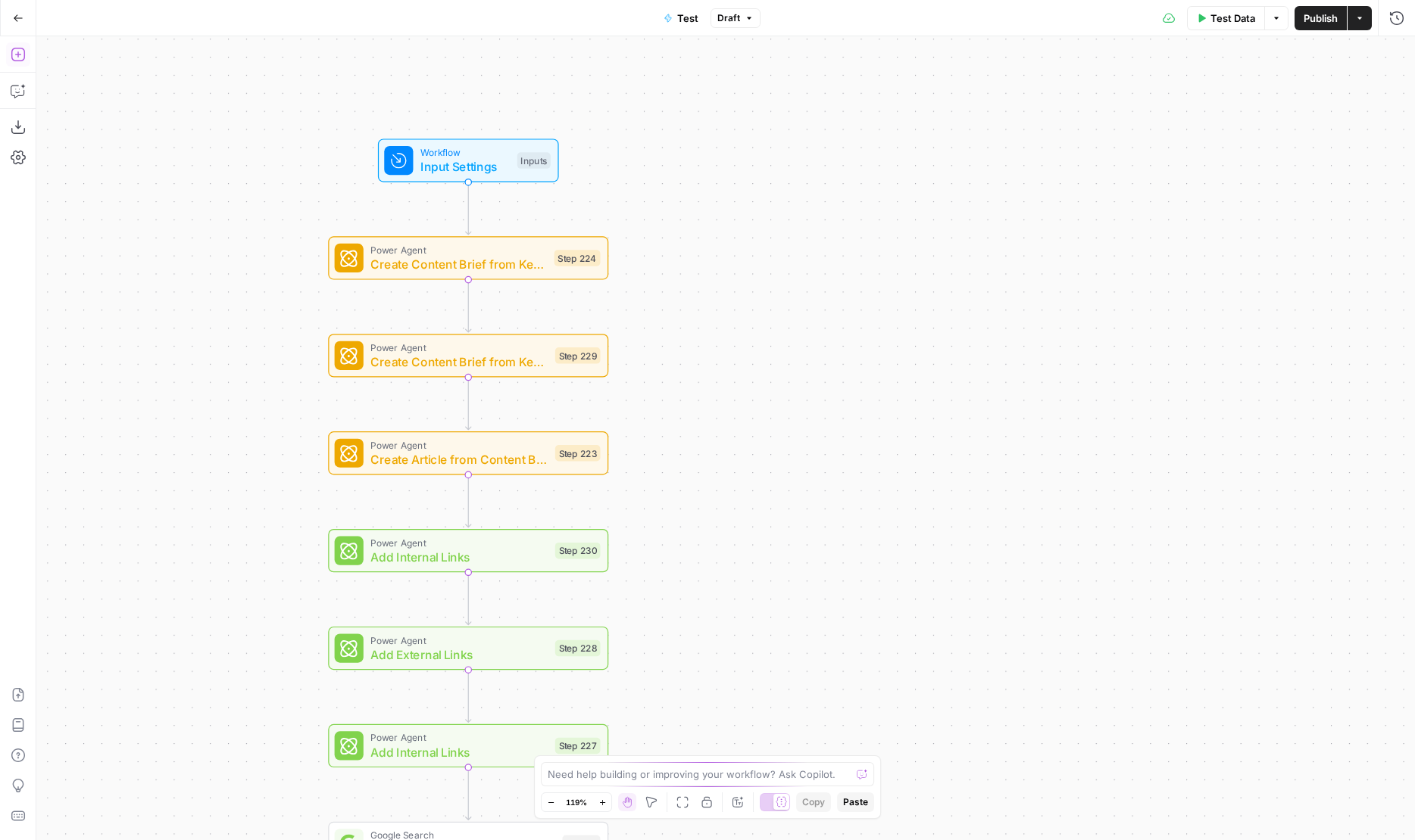
click at [16, 49] on icon "button" at bounding box center [18, 54] width 16 height 16
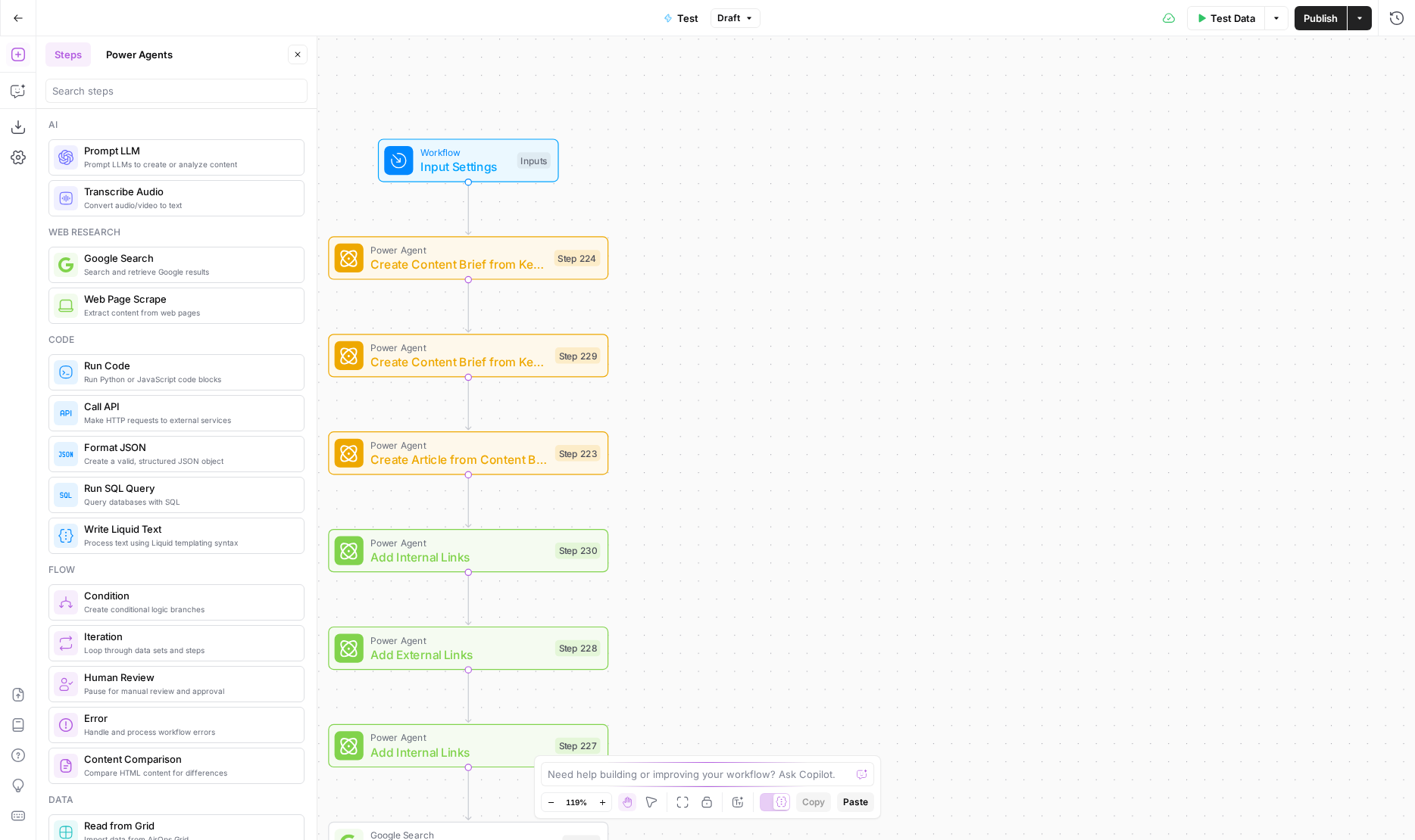
click at [134, 47] on button "Power Agents" at bounding box center [139, 54] width 85 height 24
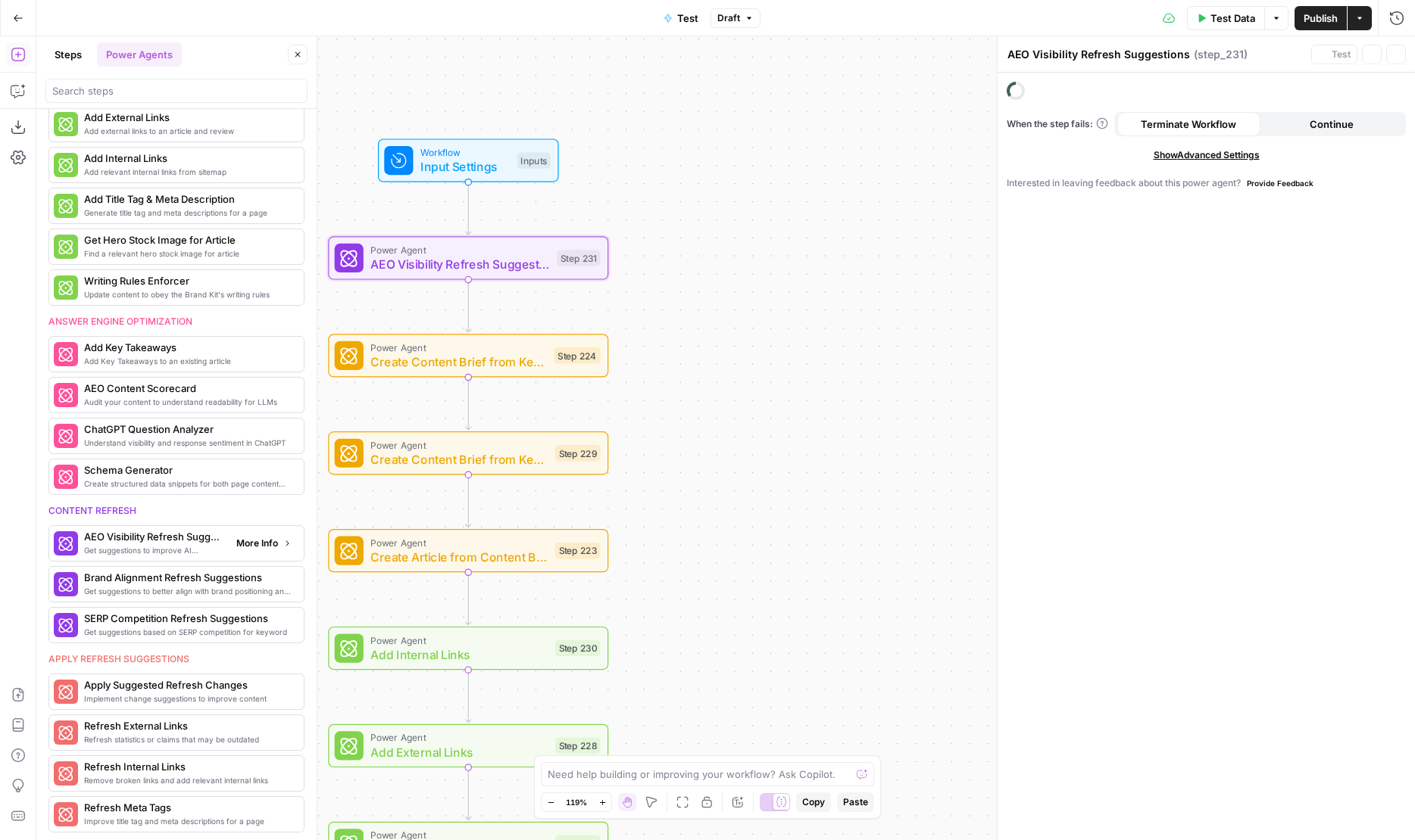
scroll to position [666, 0]
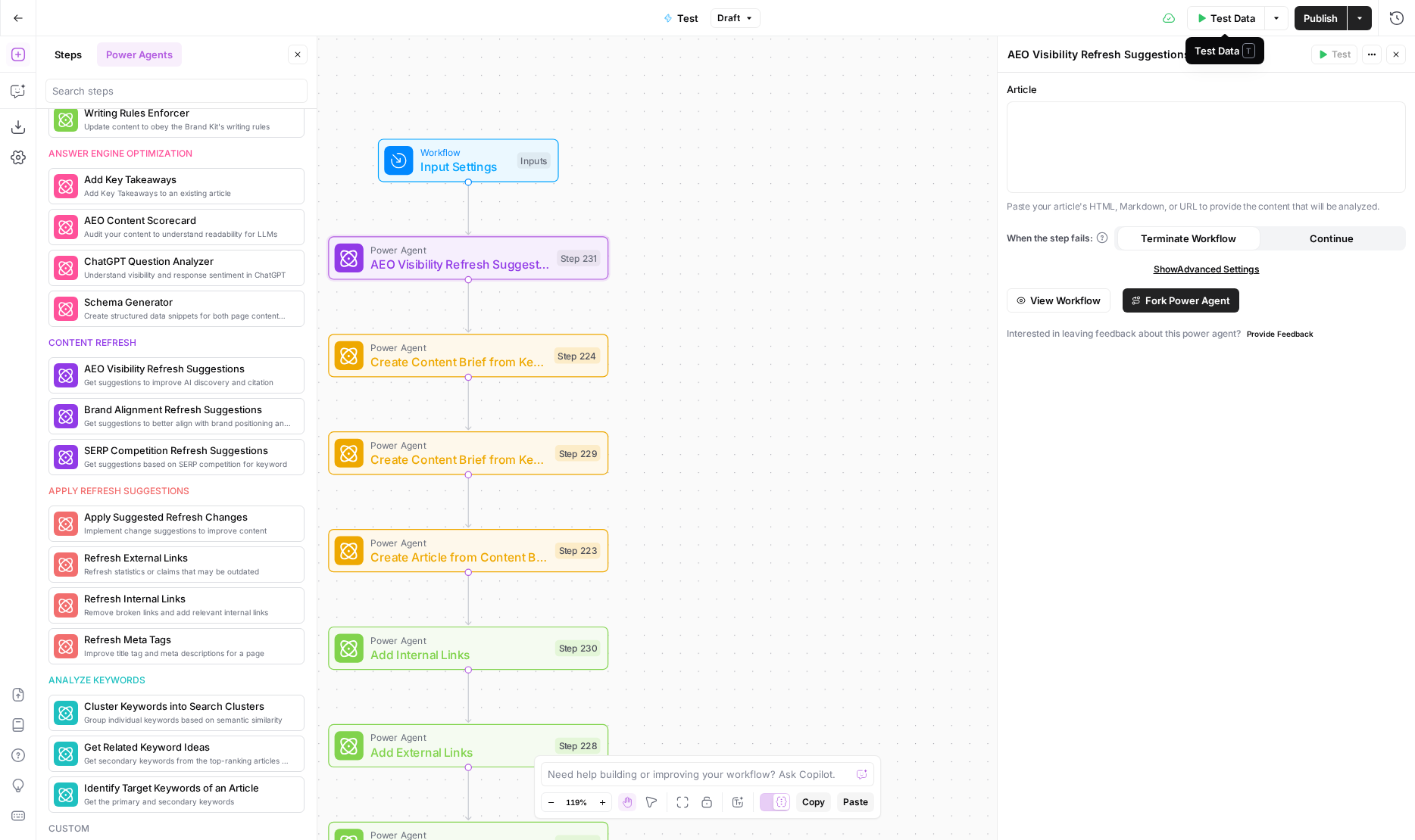
drag, startPoint x: 142, startPoint y: 368, endPoint x: 1185, endPoint y: 7, distance: 1103.7
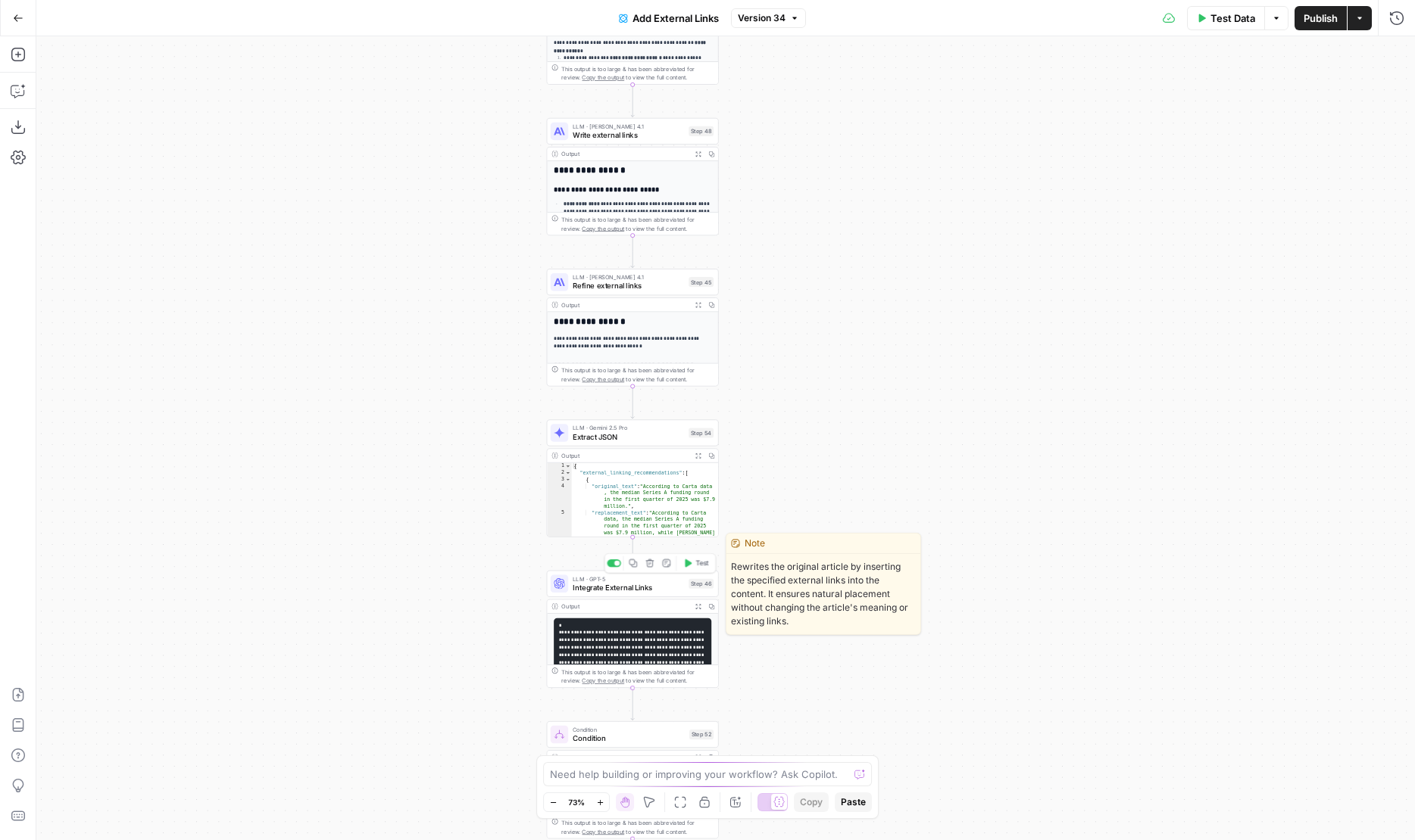
click at [664, 586] on span "Integrate External Links" at bounding box center [628, 587] width 111 height 11
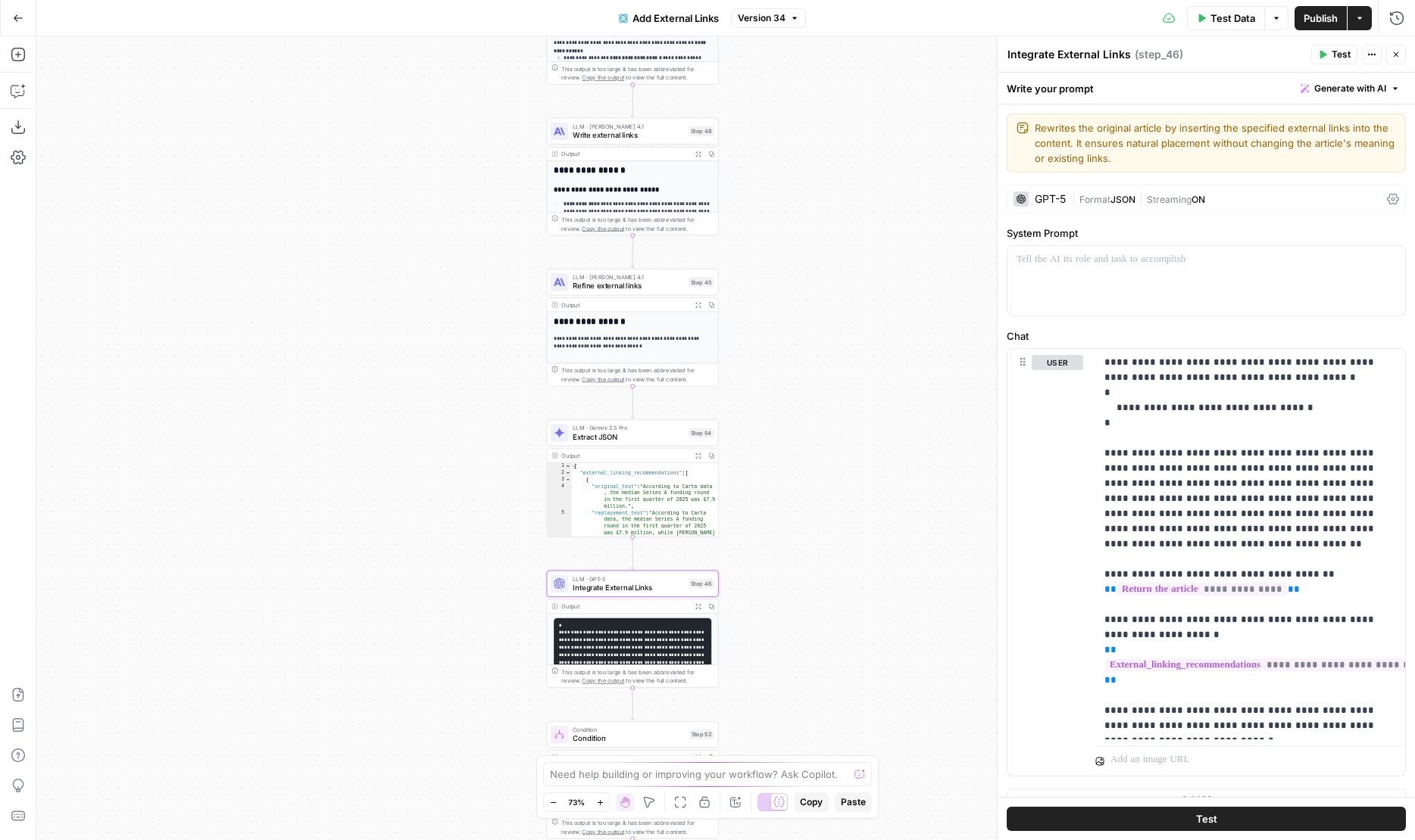
scroll to position [24, 0]
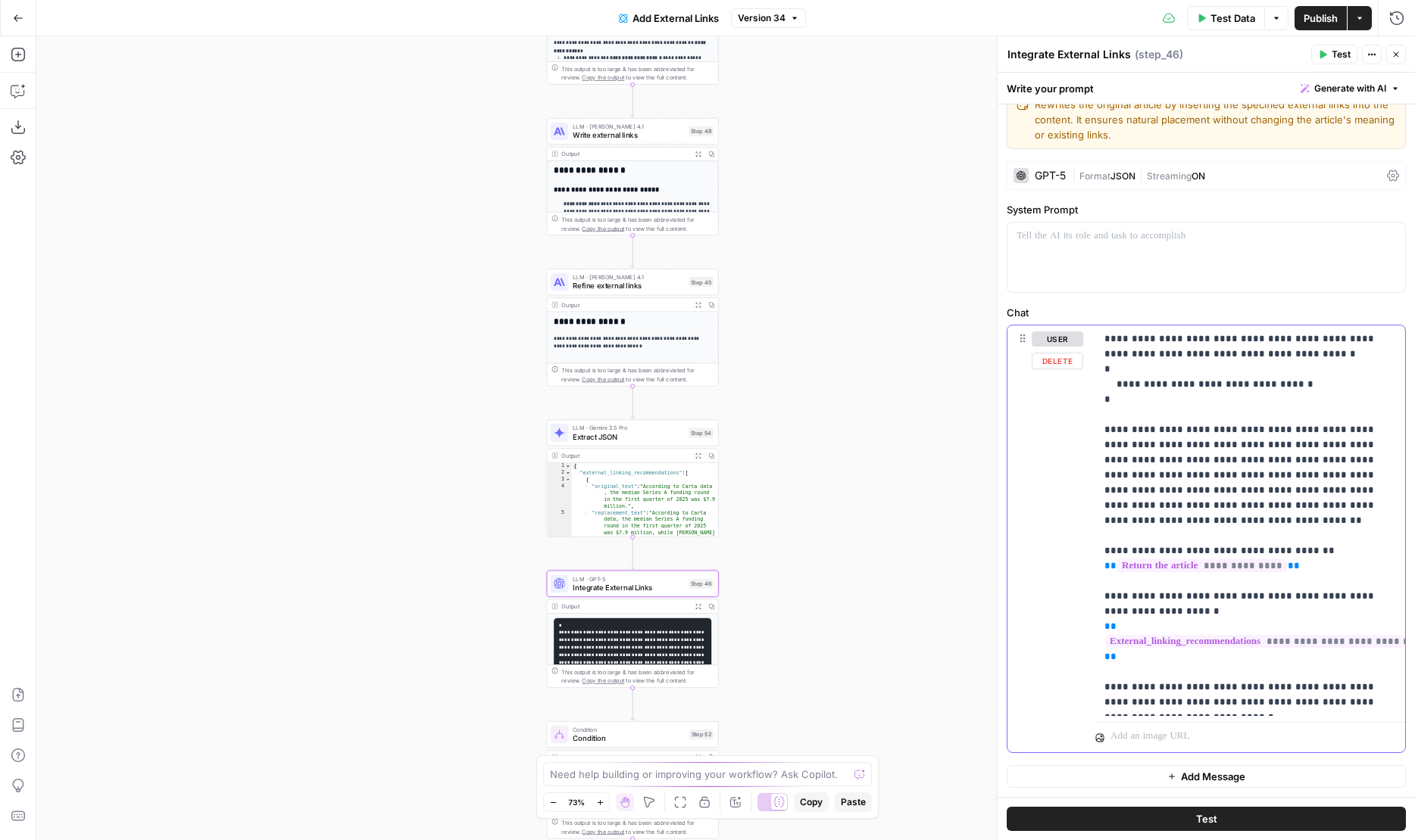
click at [1167, 712] on div "**********" at bounding box center [1250, 520] width 310 height 390
drag, startPoint x: 1167, startPoint y: 700, endPoint x: 1026, endPoint y: 671, distance: 144.0
click at [1026, 671] on div "**********" at bounding box center [1206, 539] width 398 height 427
copy p "**********"
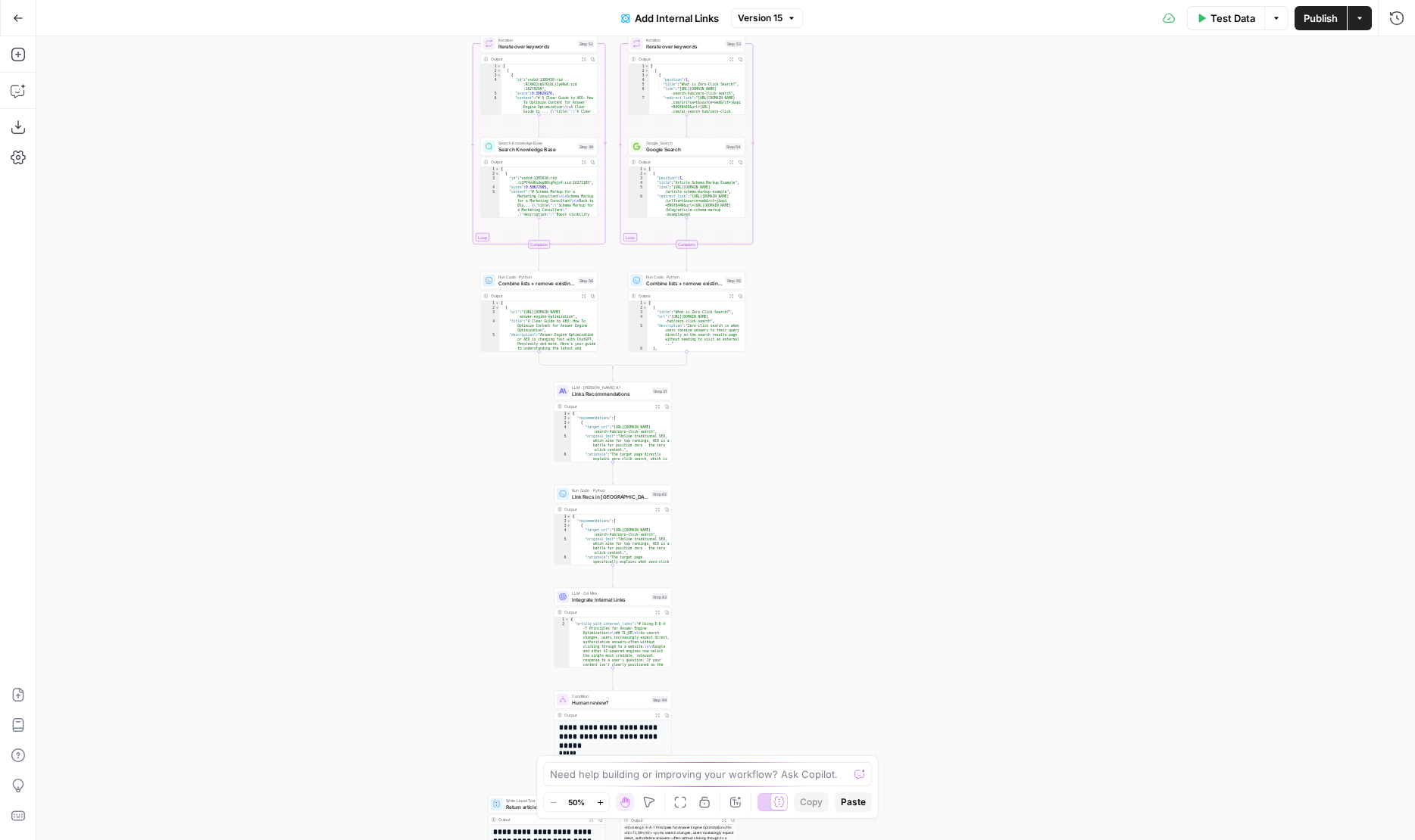
drag, startPoint x: 898, startPoint y: 655, endPoint x: 784, endPoint y: 495, distance: 196.5
click at [785, 495] on div "**********" at bounding box center [726, 439] width 1378 height 804
drag, startPoint x: 784, startPoint y: 577, endPoint x: 785, endPoint y: 482, distance: 95.0
click at [785, 482] on div "**********" at bounding box center [726, 439] width 1378 height 804
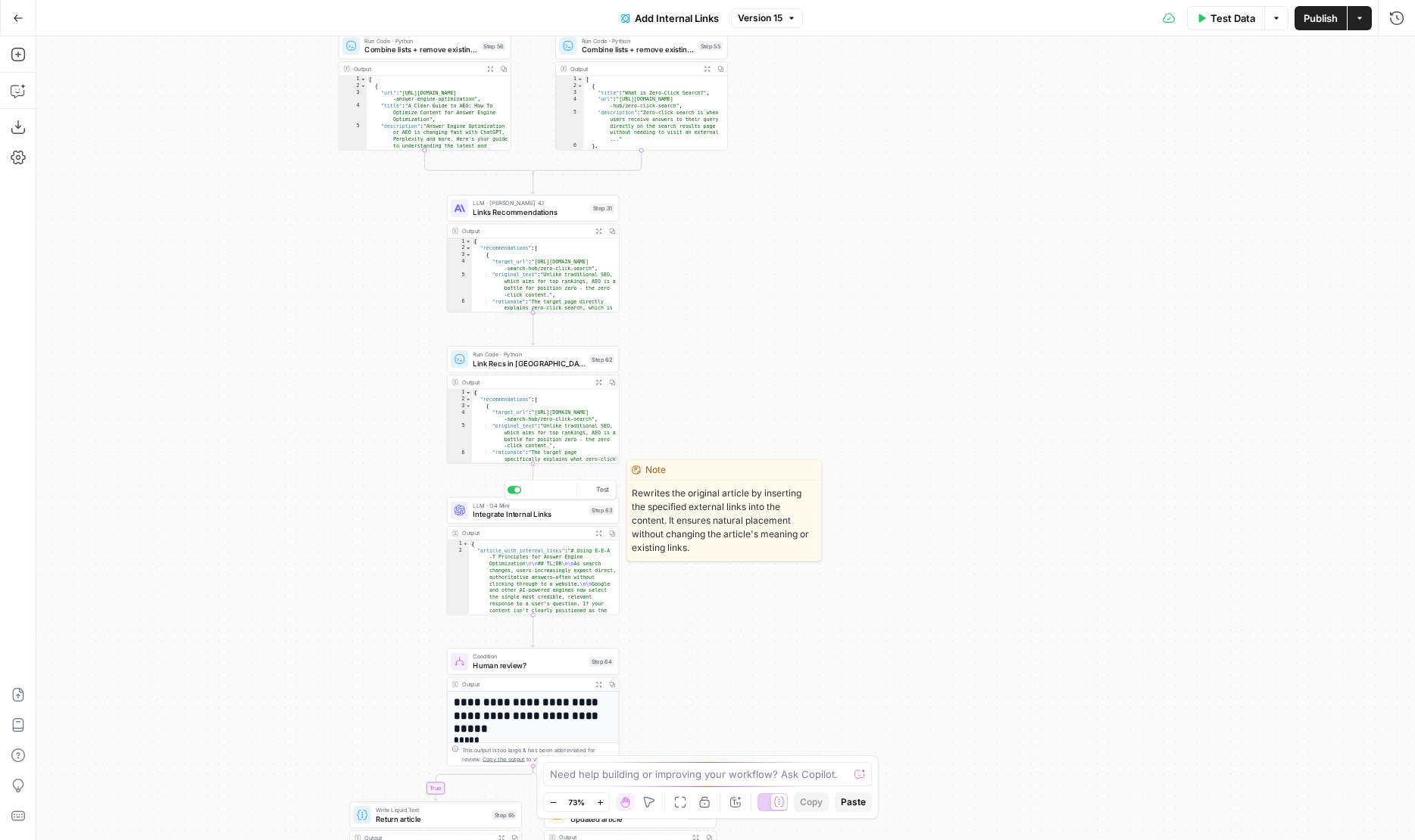
click at [525, 517] on span "Integrate Internal Links" at bounding box center [529, 514] width 112 height 11
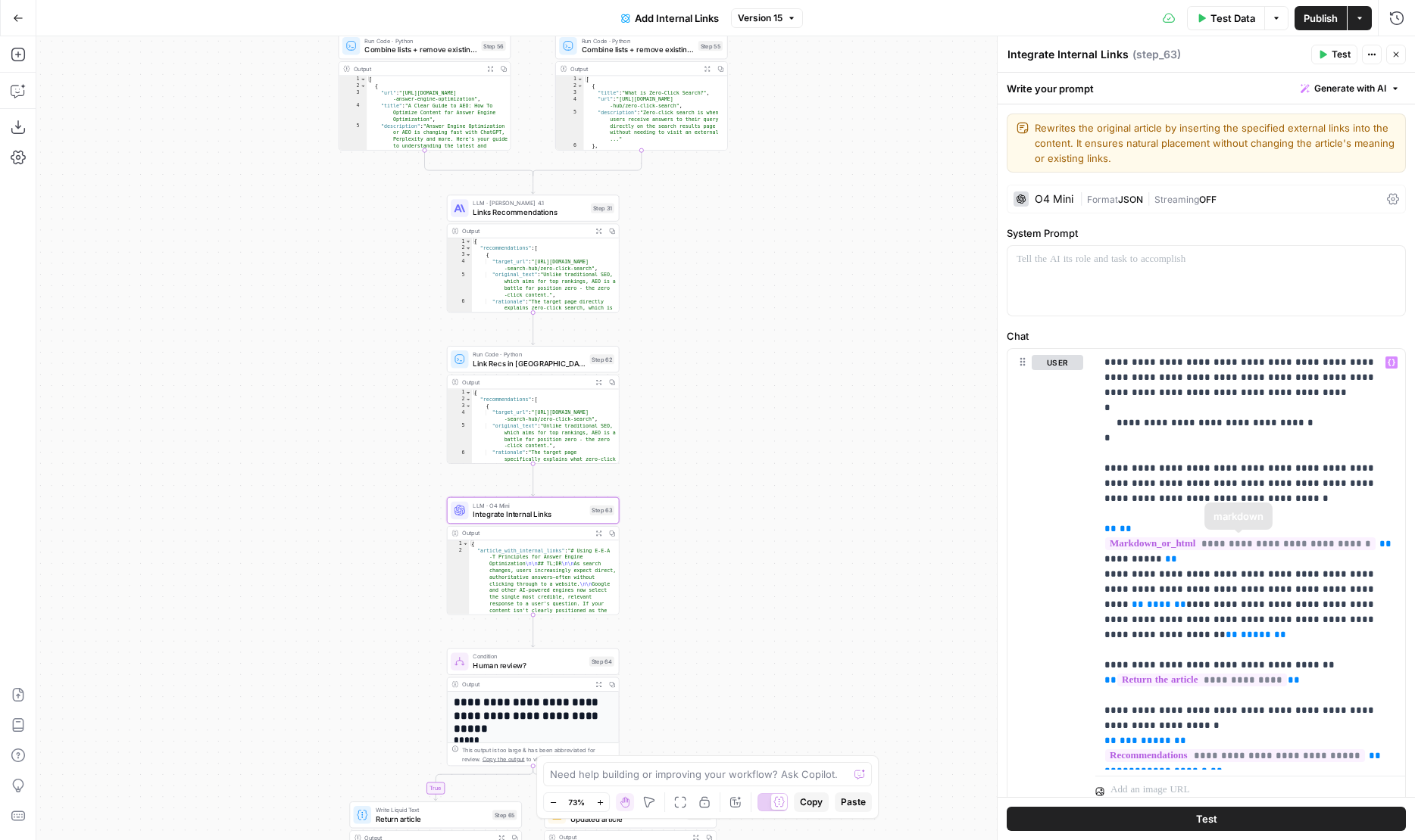
scroll to position [54, 0]
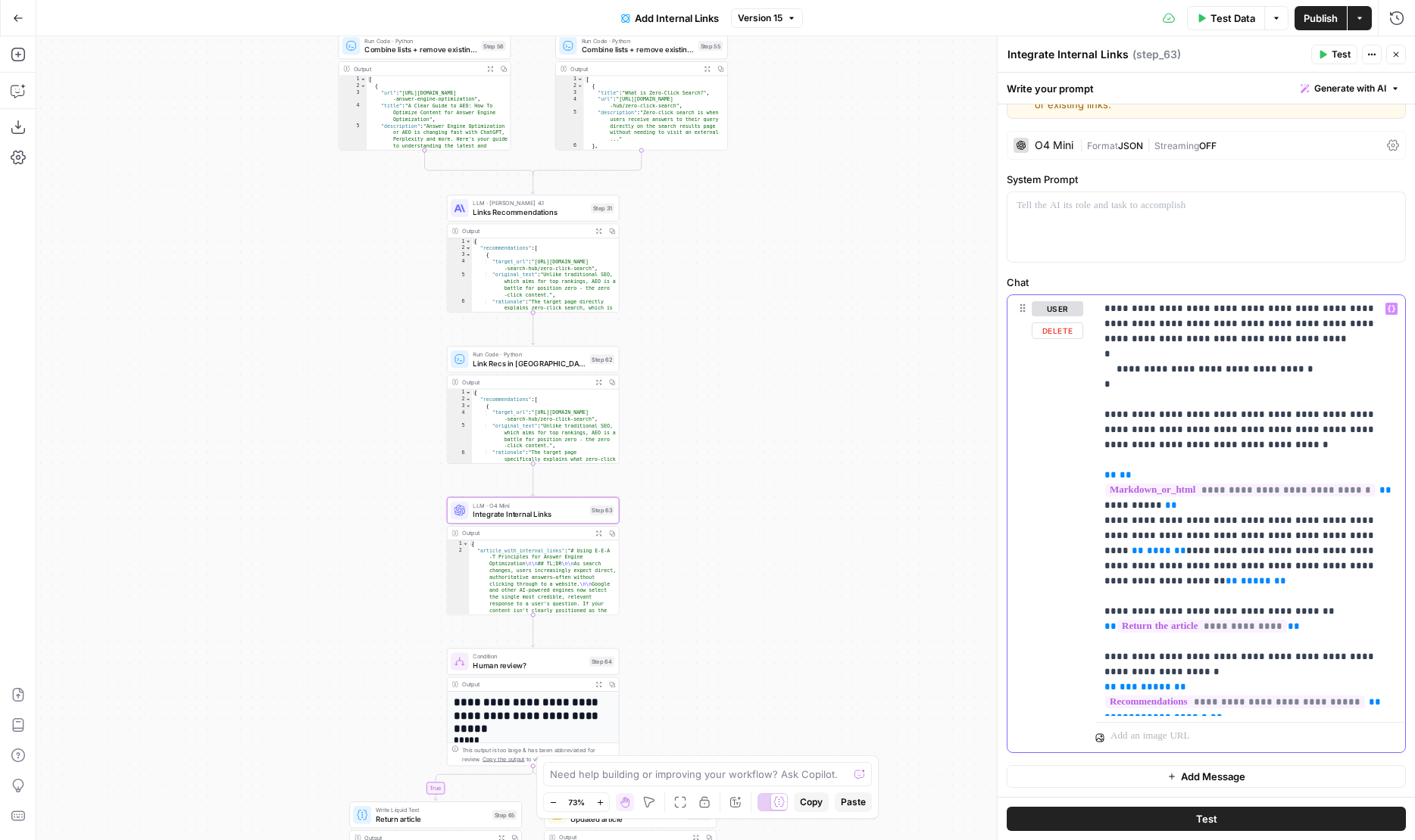
click at [1227, 707] on p "**********" at bounding box center [1250, 506] width 291 height 409
click at [1132, 656] on p "**********" at bounding box center [1250, 506] width 291 height 409
click at [1147, 655] on p "**********" at bounding box center [1250, 520] width 291 height 439
click at [1197, 686] on p "**********" at bounding box center [1250, 520] width 291 height 439
click at [1080, 148] on span "|" at bounding box center [1083, 145] width 7 height 16
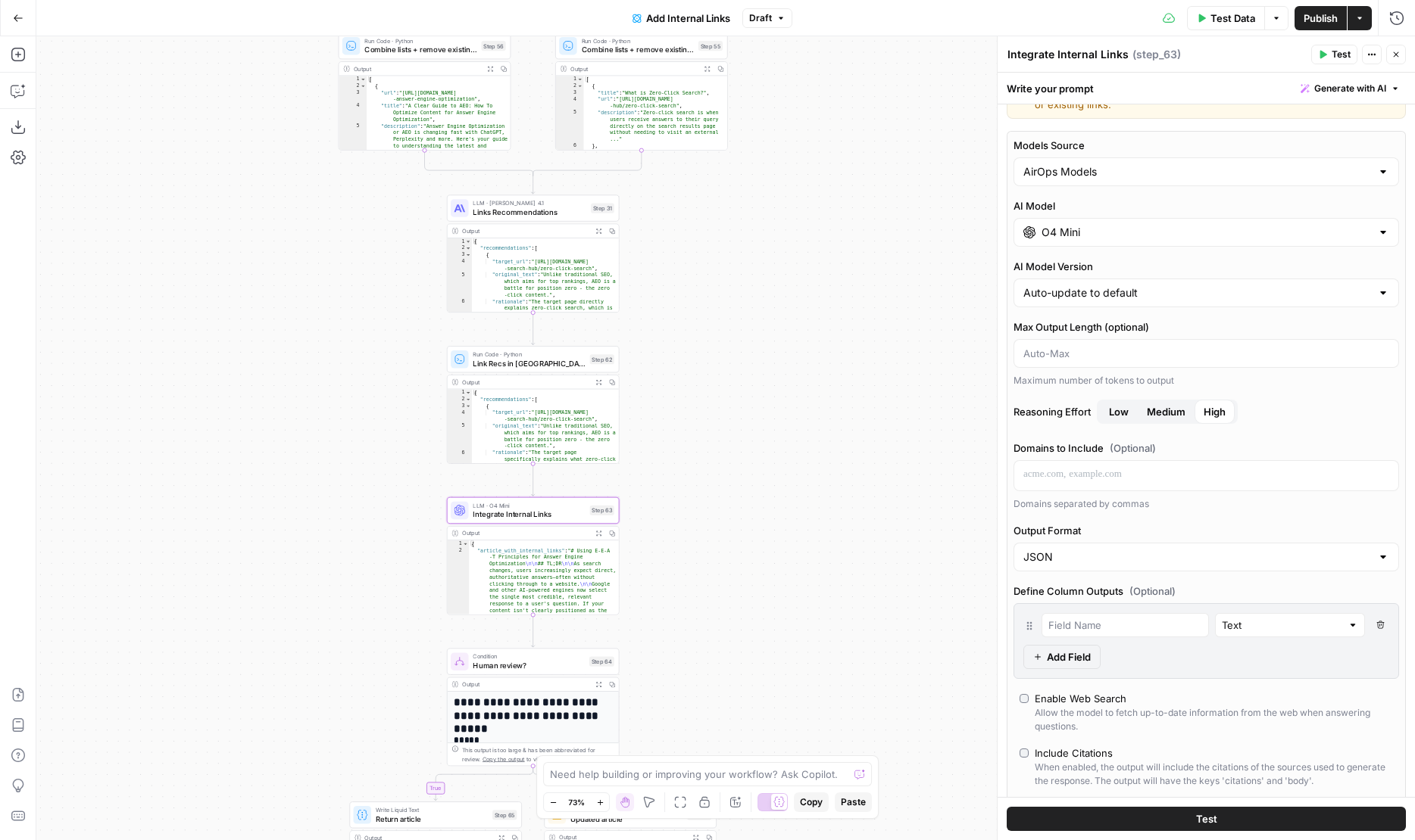
click at [1075, 229] on input "O4 Mini" at bounding box center [1205, 232] width 329 height 16
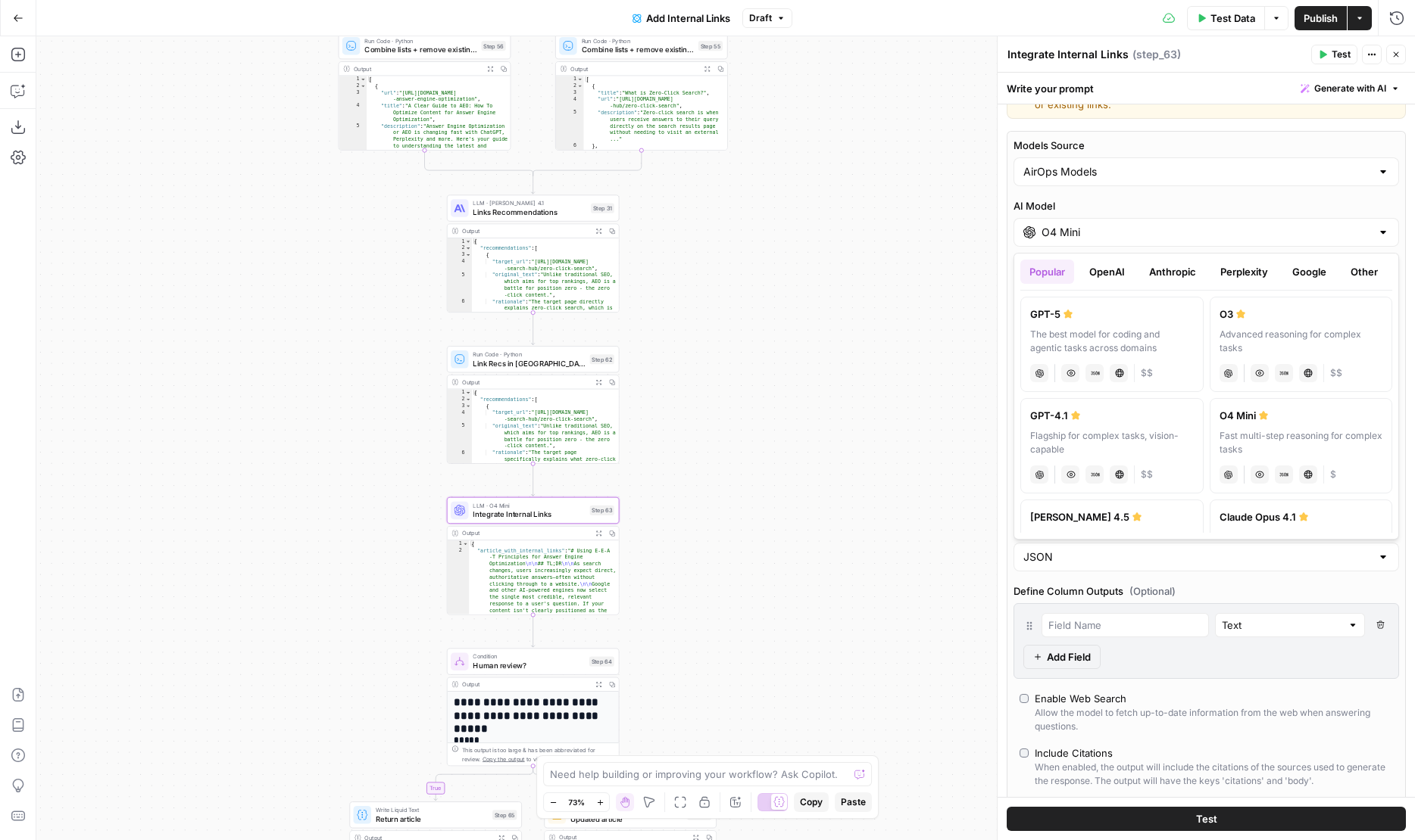
click at [1075, 329] on div "The best model for coding and agentic tasks across domains" at bounding box center [1112, 342] width 163 height 27
type input "GPT-5"
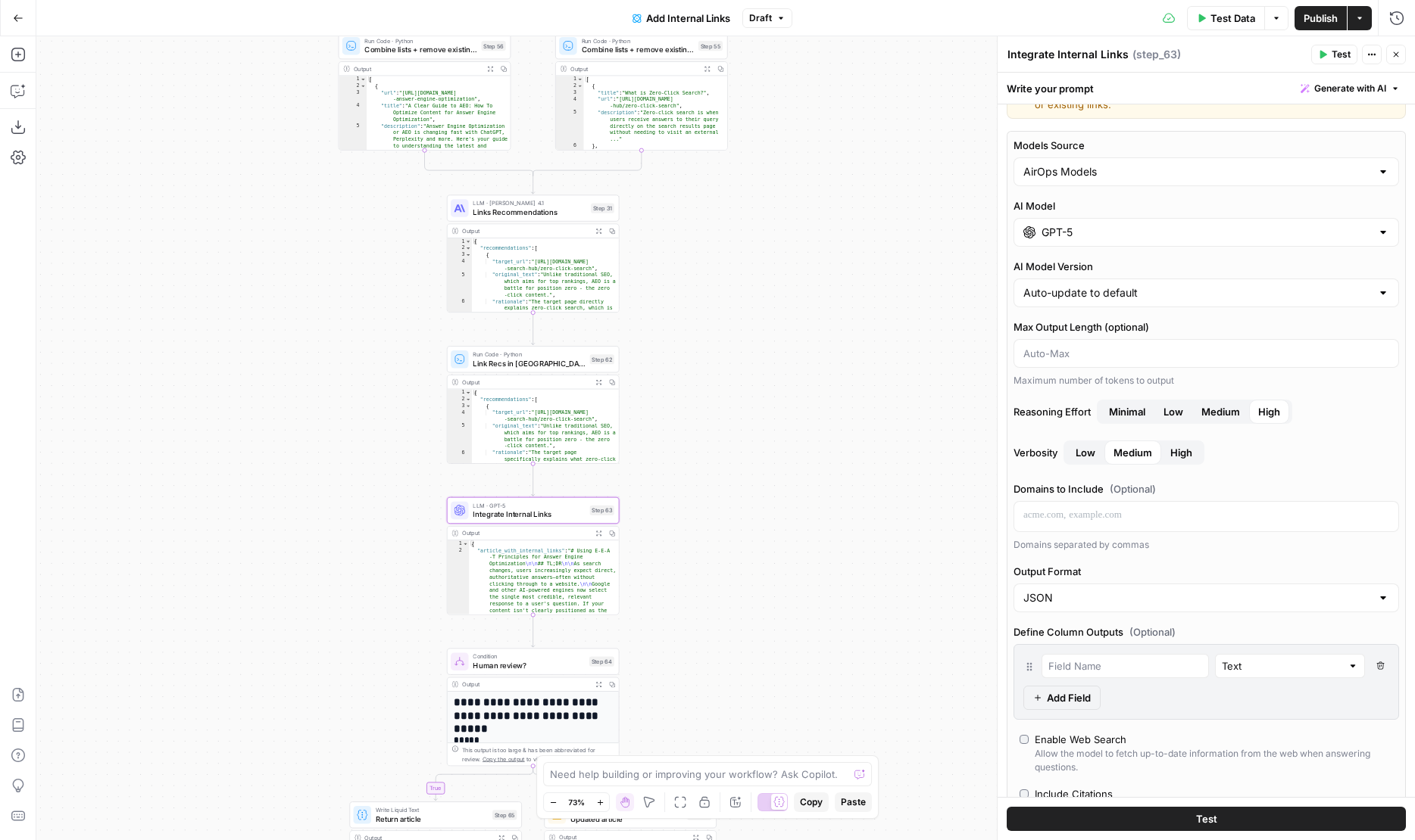
click at [1225, 419] on span "Medium" at bounding box center [1221, 411] width 38 height 16
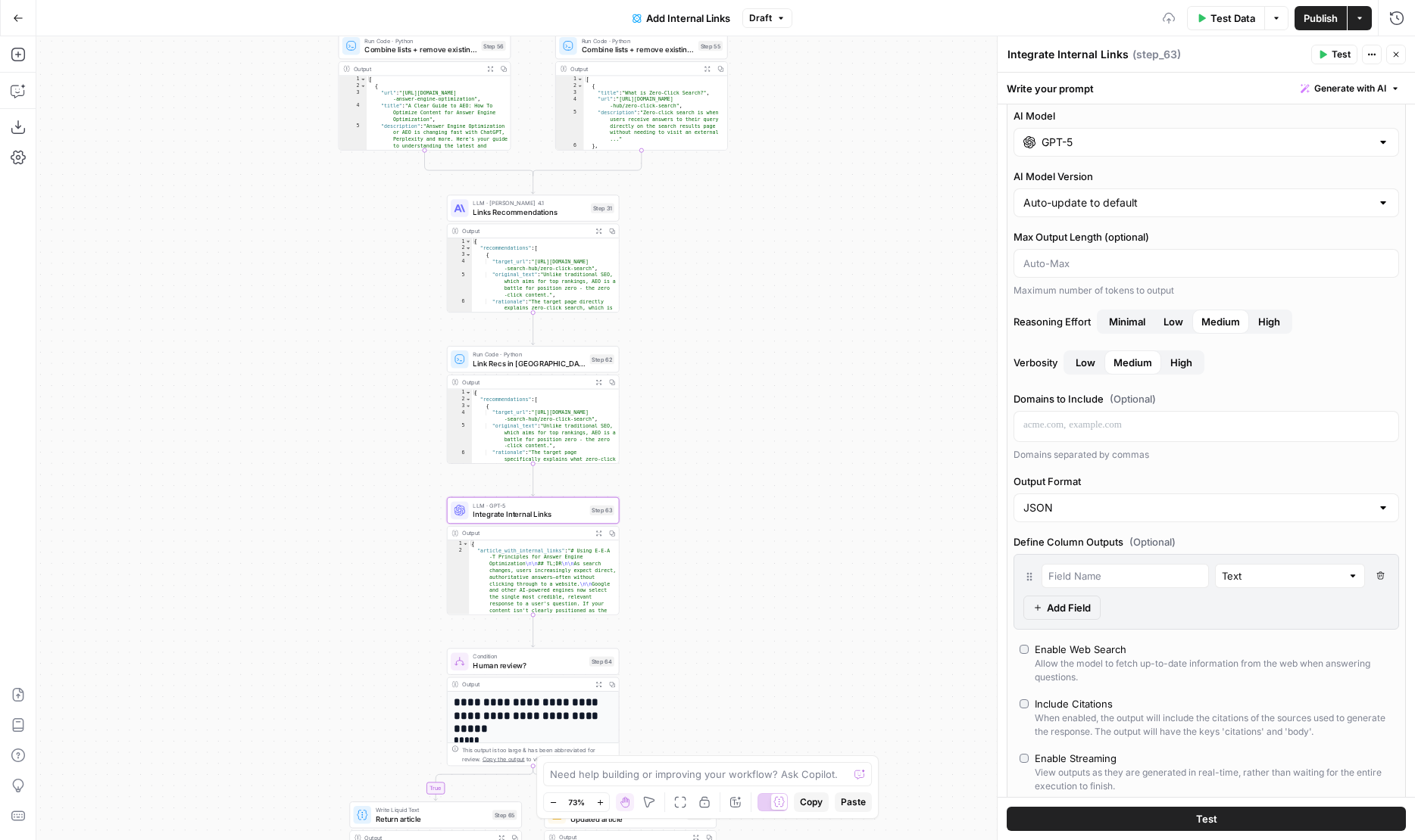
click at [1274, 326] on span "High" at bounding box center [1269, 322] width 22 height 16
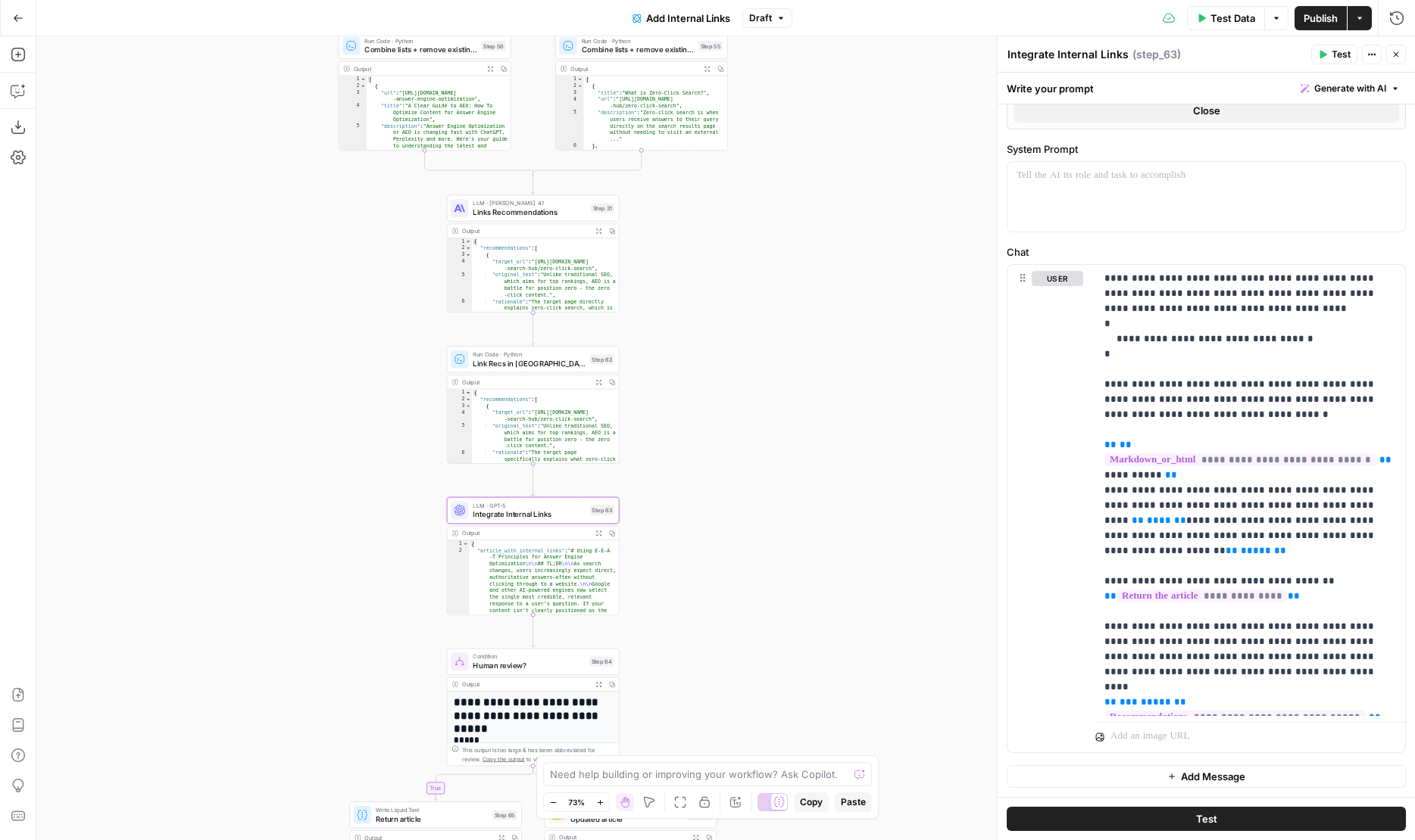
click at [1303, 19] on span "Publish" at bounding box center [1320, 18] width 34 height 16
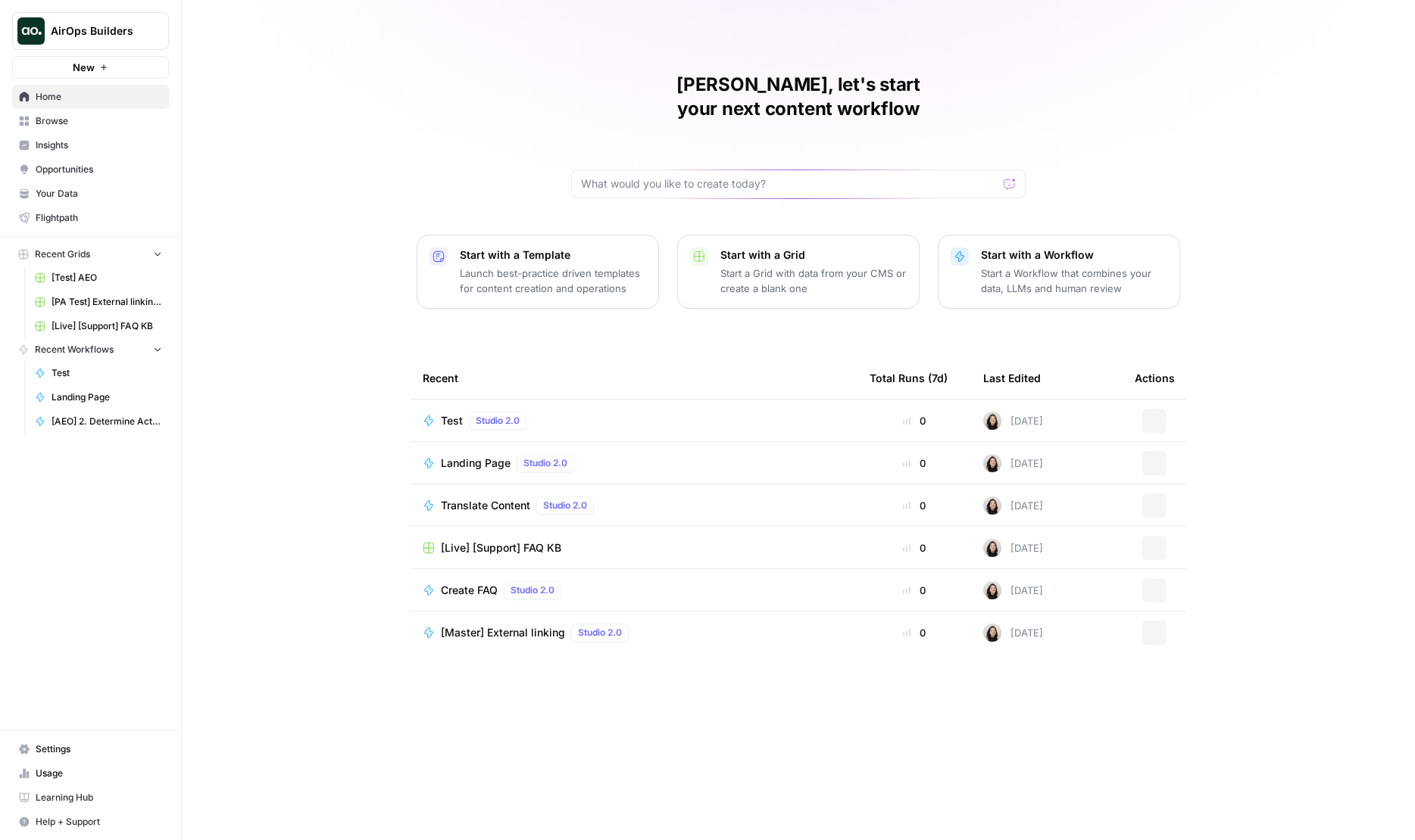
click at [98, 81] on nav "Home Browse Insights Opportunities Your Data Flightpath" at bounding box center [90, 158] width 181 height 158
click at [98, 76] on button "New" at bounding box center [90, 67] width 157 height 23
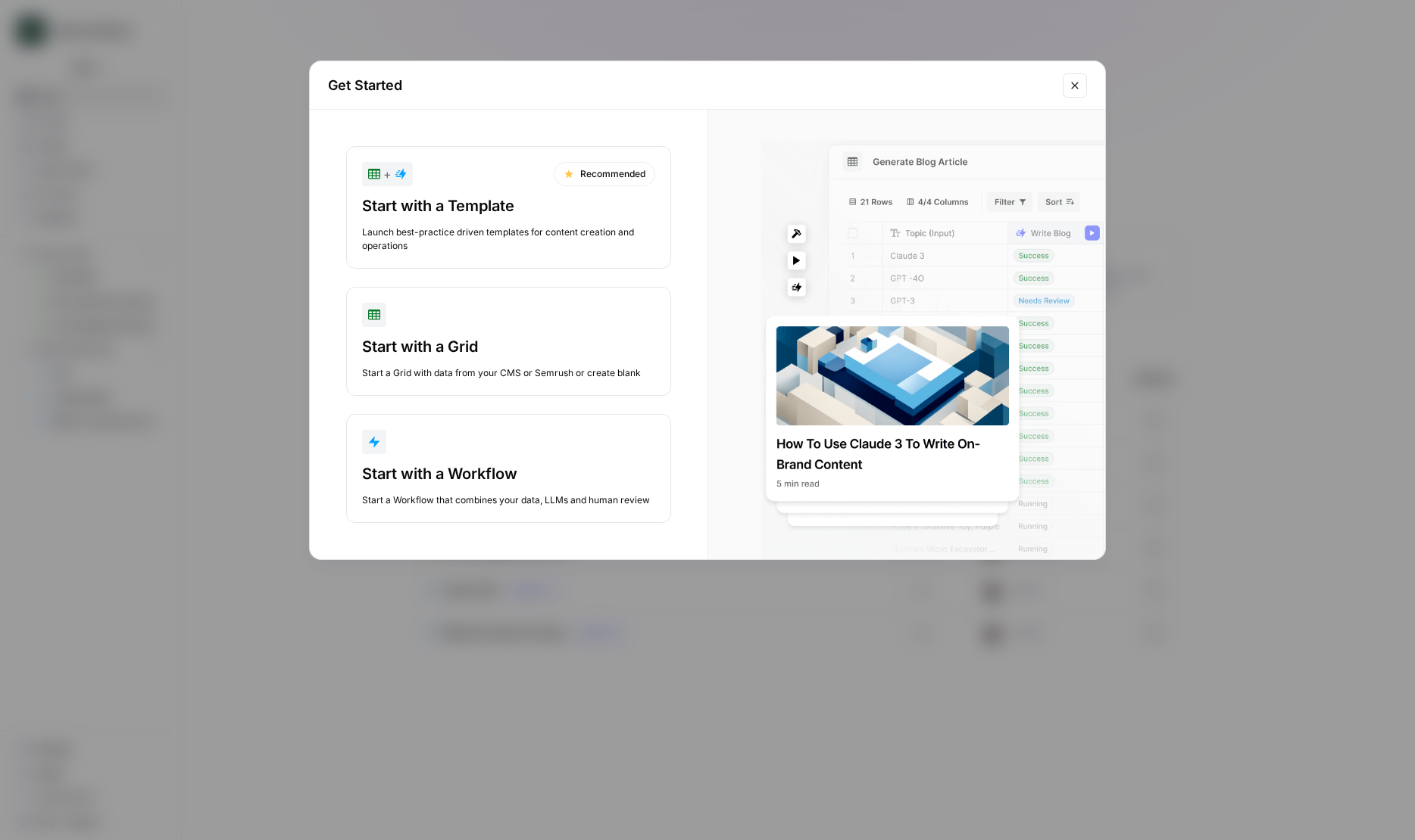
click at [173, 280] on div "Get Started + Recommended Start with a Template Launch best-practice driven tem…" at bounding box center [708, 420] width 1415 height 840
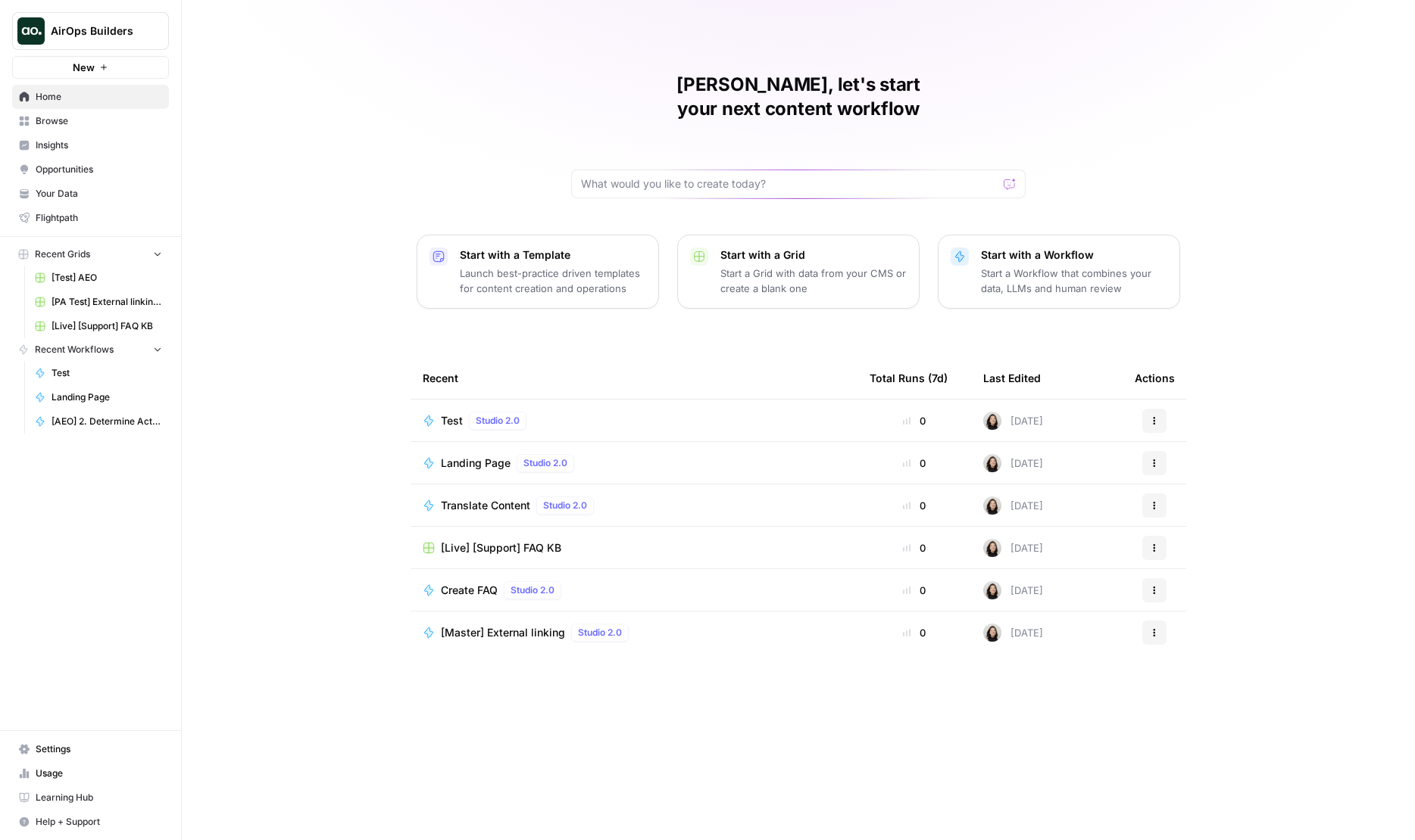
click at [94, 96] on span "Home" at bounding box center [99, 96] width 126 height 14
click at [1034, 266] on p "Start a Workflow that combines your data, LLMs and human review" at bounding box center [1073, 280] width 186 height 30
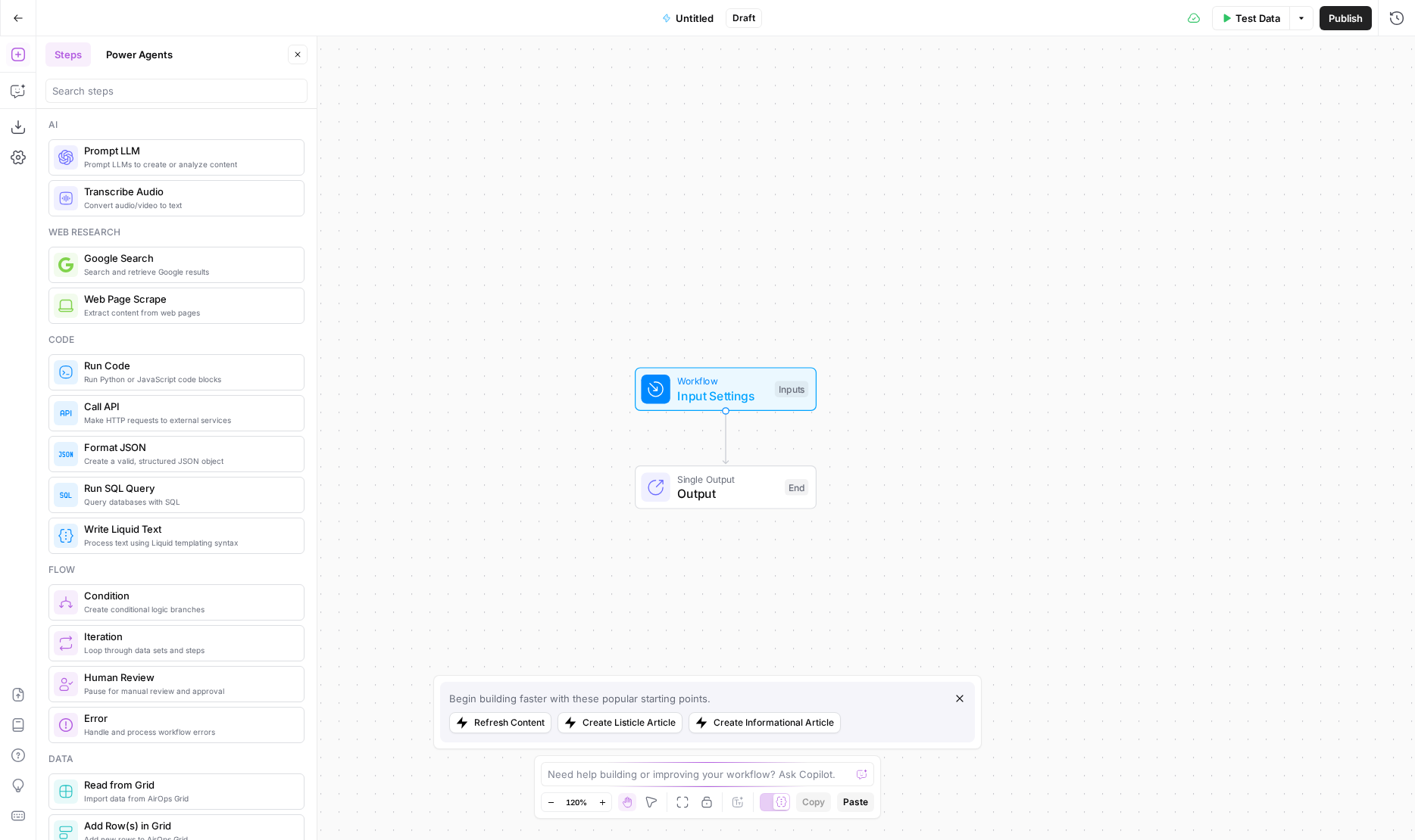
click at [17, 13] on icon "button" at bounding box center [18, 18] width 11 height 11
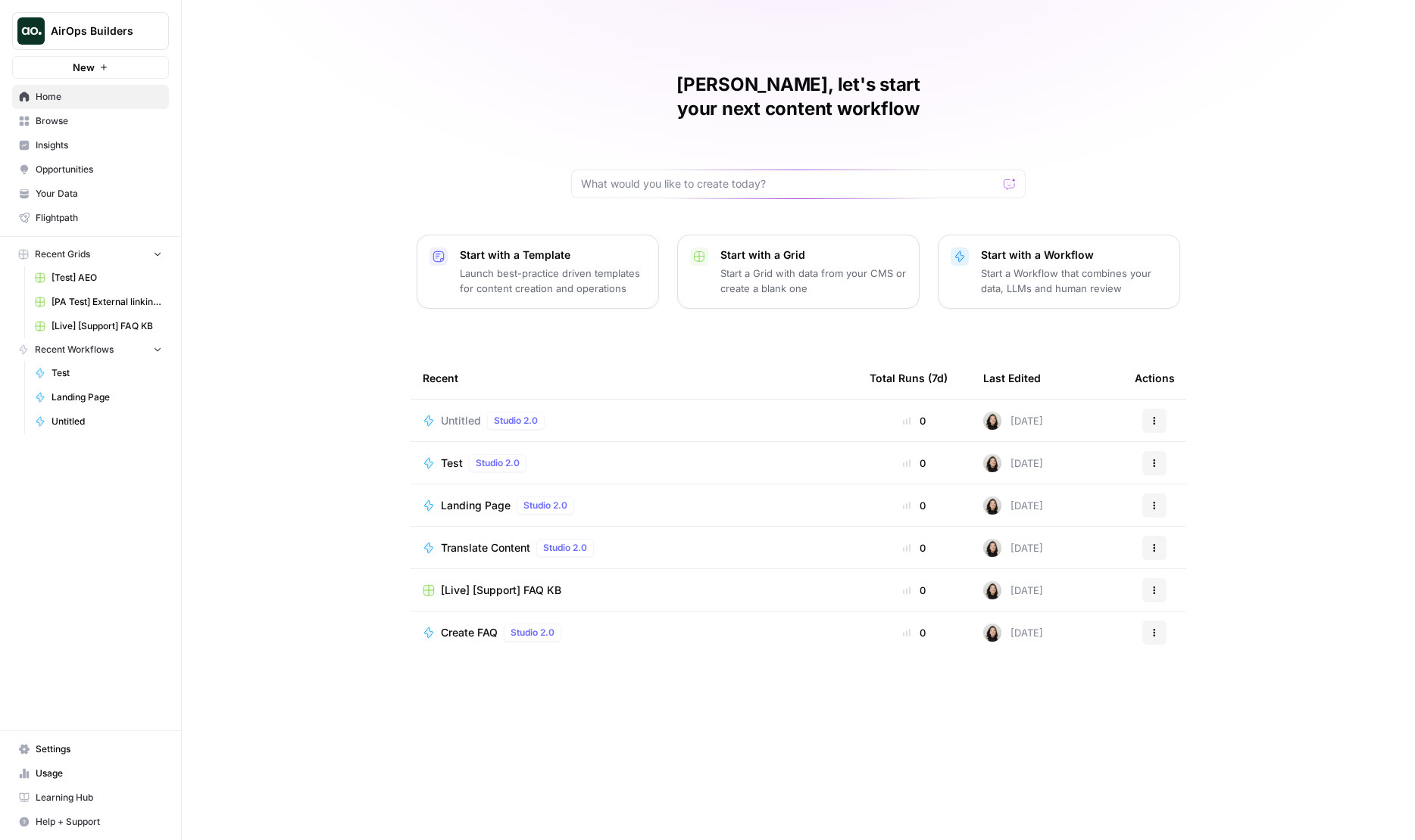
click at [751, 266] on p "Start a Grid with data from your CMS or create a blank one" at bounding box center [813, 280] width 186 height 30
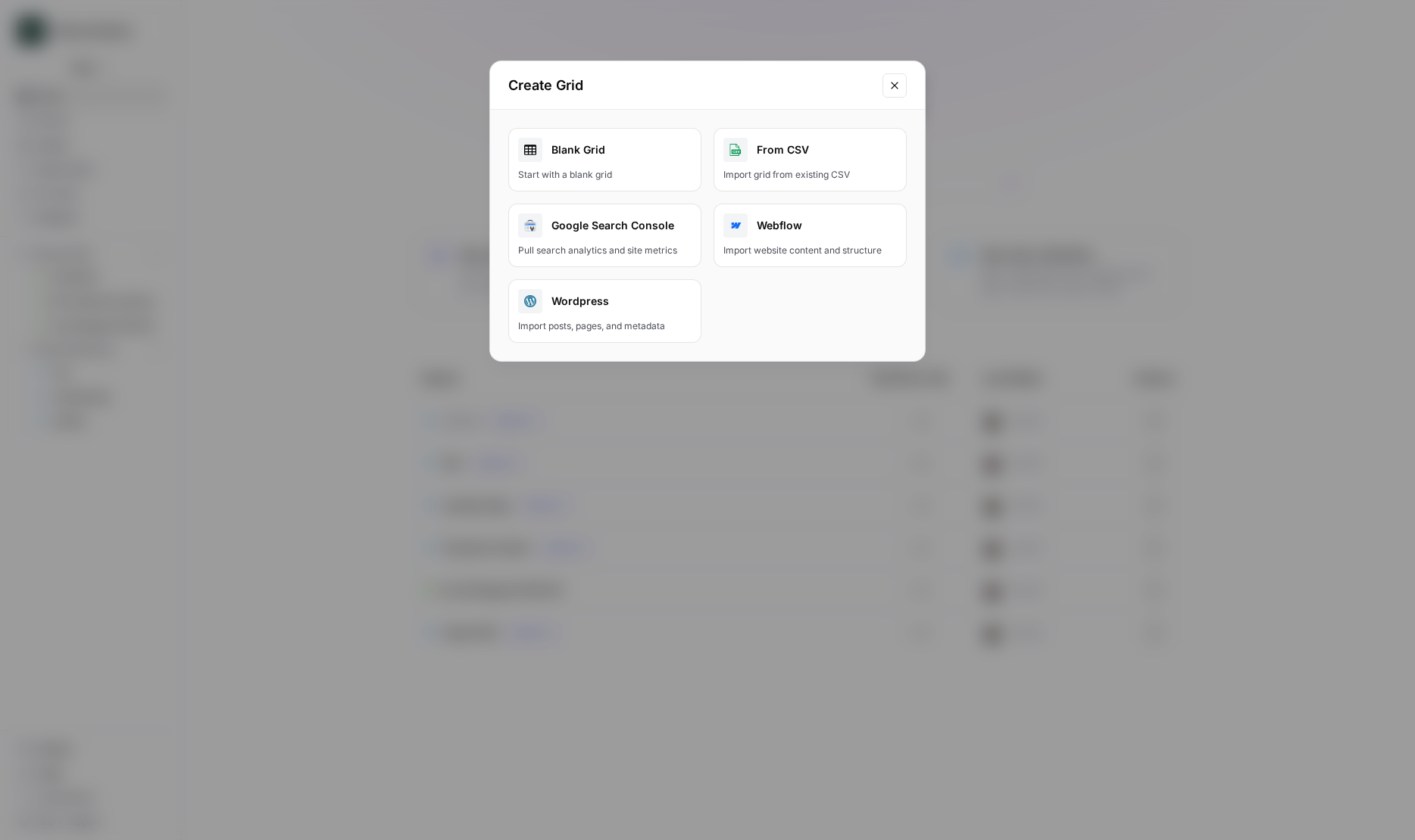
click at [414, 290] on div "Create Grid Blank Grid Start with a blank grid From CSV Import grid from existi…" at bounding box center [708, 420] width 1415 height 840
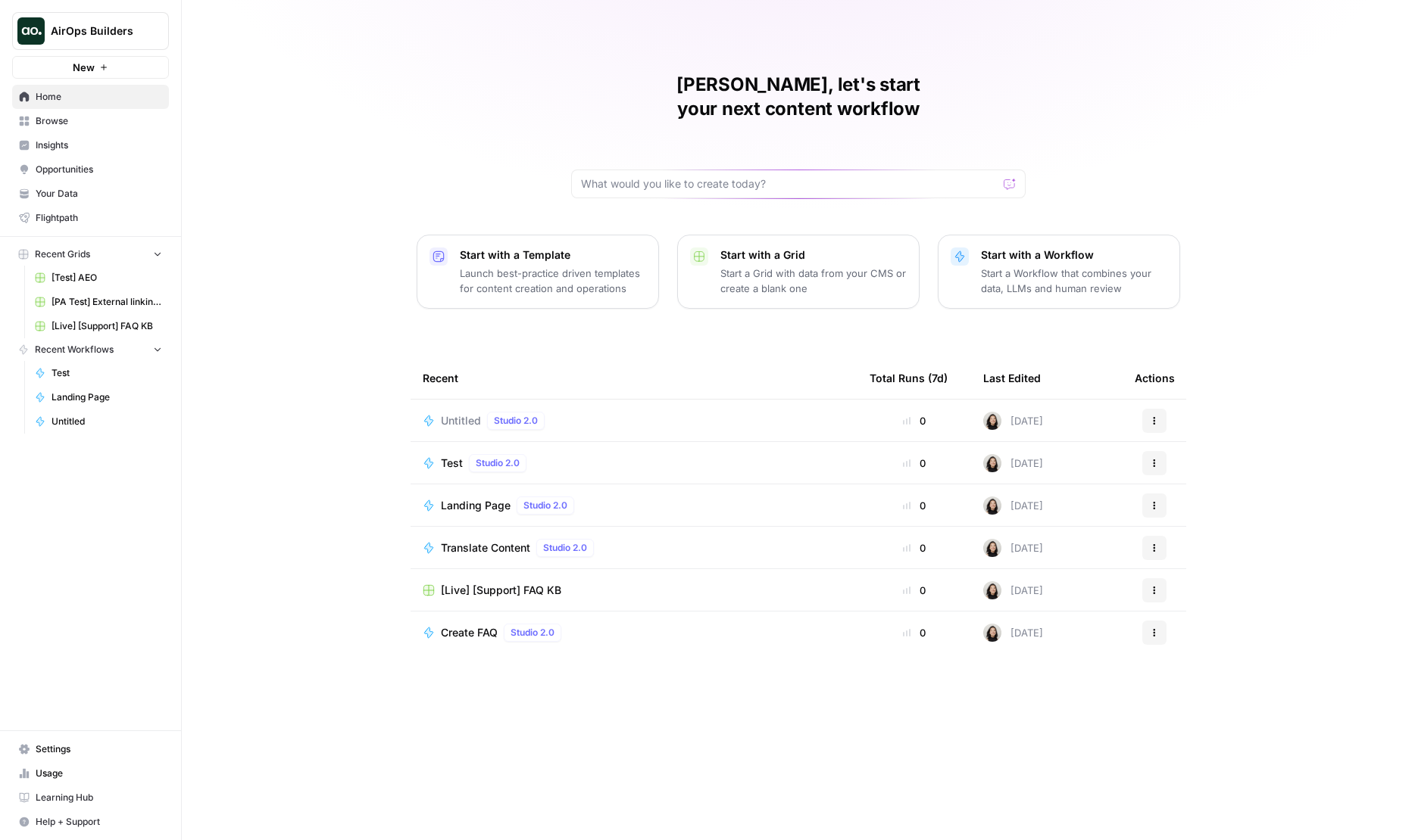
click at [528, 247] on p "Start with a Template" at bounding box center [553, 255] width 186 height 16
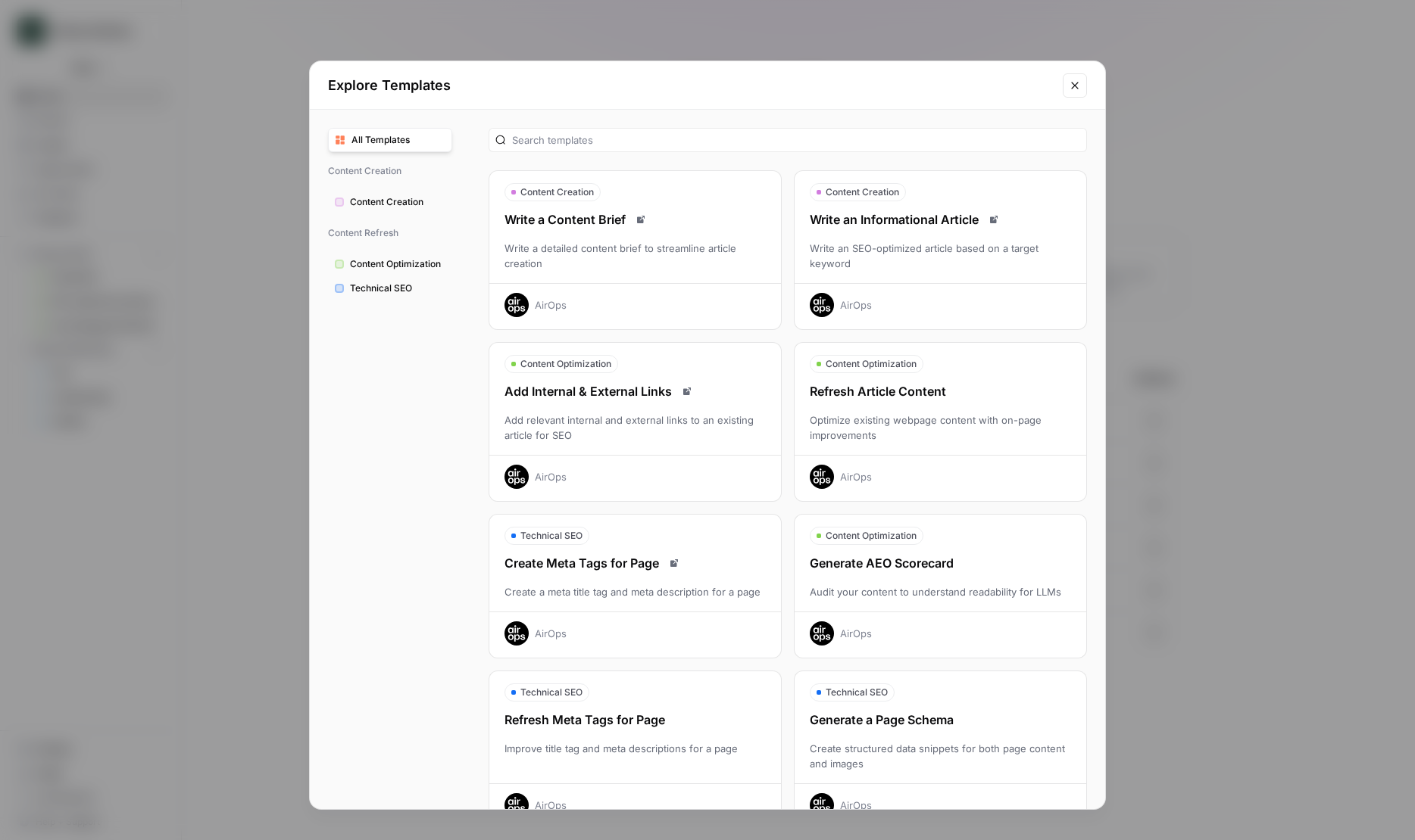
click at [253, 240] on div "Explore Templates All Templates Content Creation Content Creation Content Refre…" at bounding box center [708, 420] width 1415 height 840
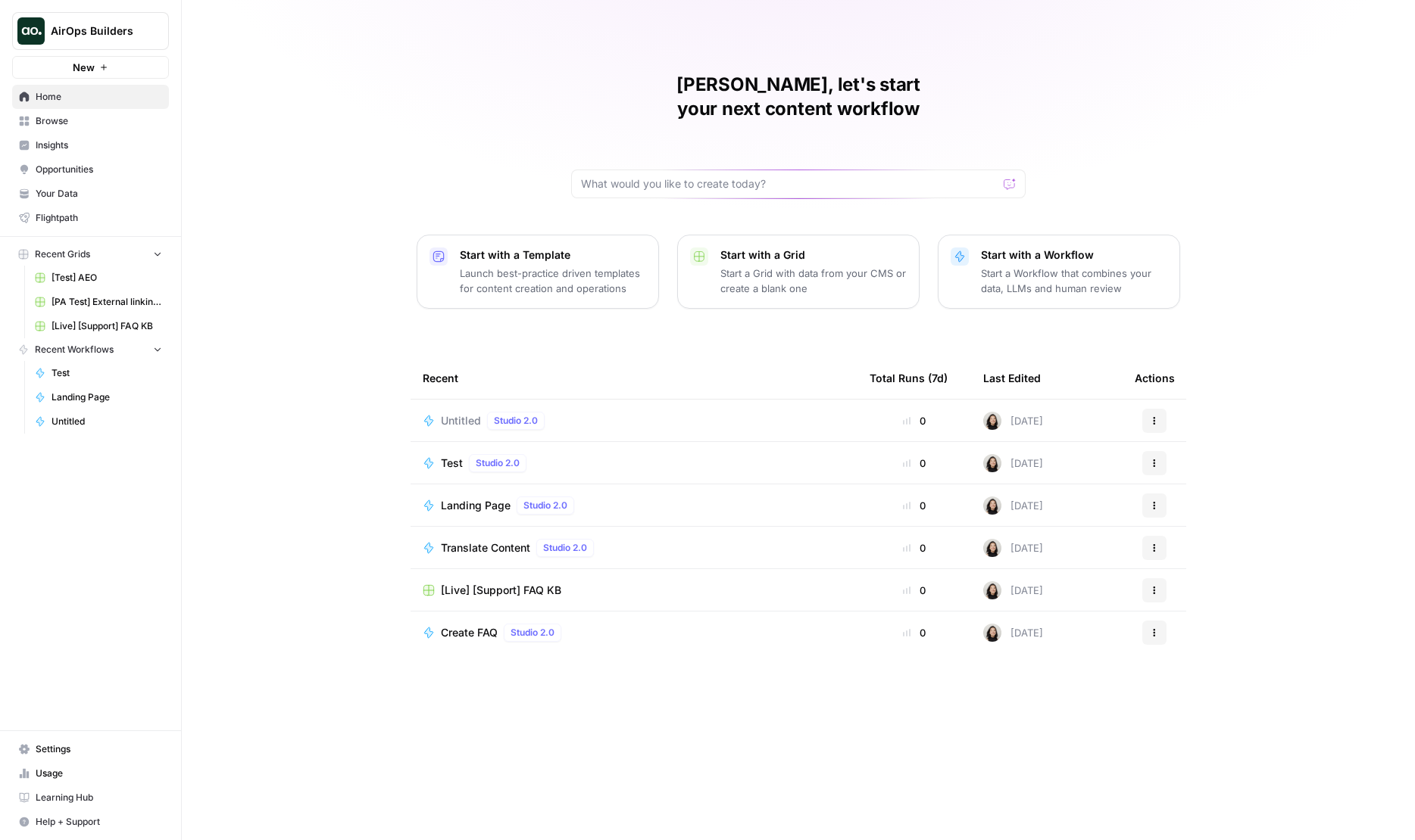
click at [93, 68] on span "New" at bounding box center [83, 67] width 22 height 16
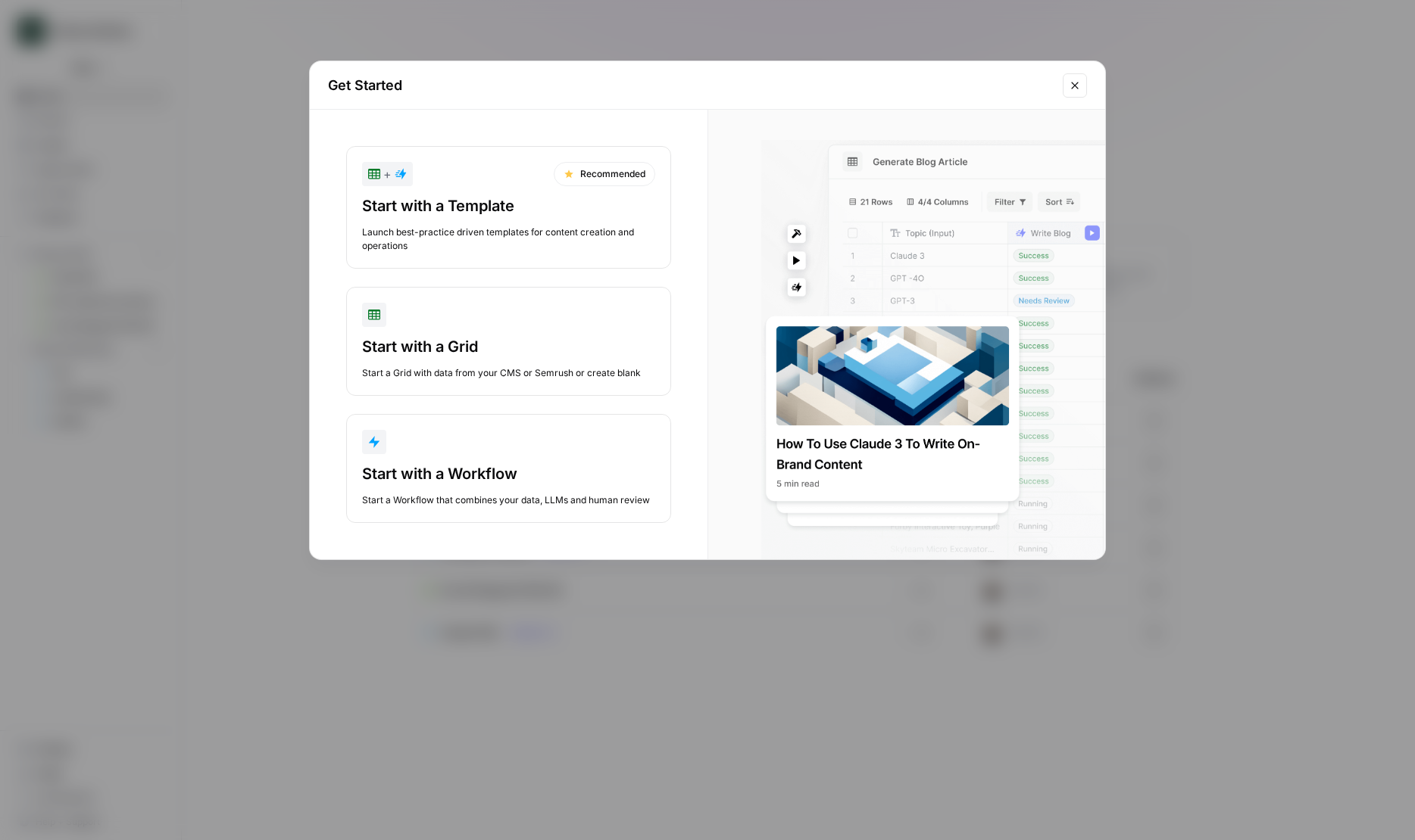
click at [137, 174] on div "Get Started + Recommended Start with a Template Launch best-practice driven tem…" at bounding box center [708, 420] width 1415 height 840
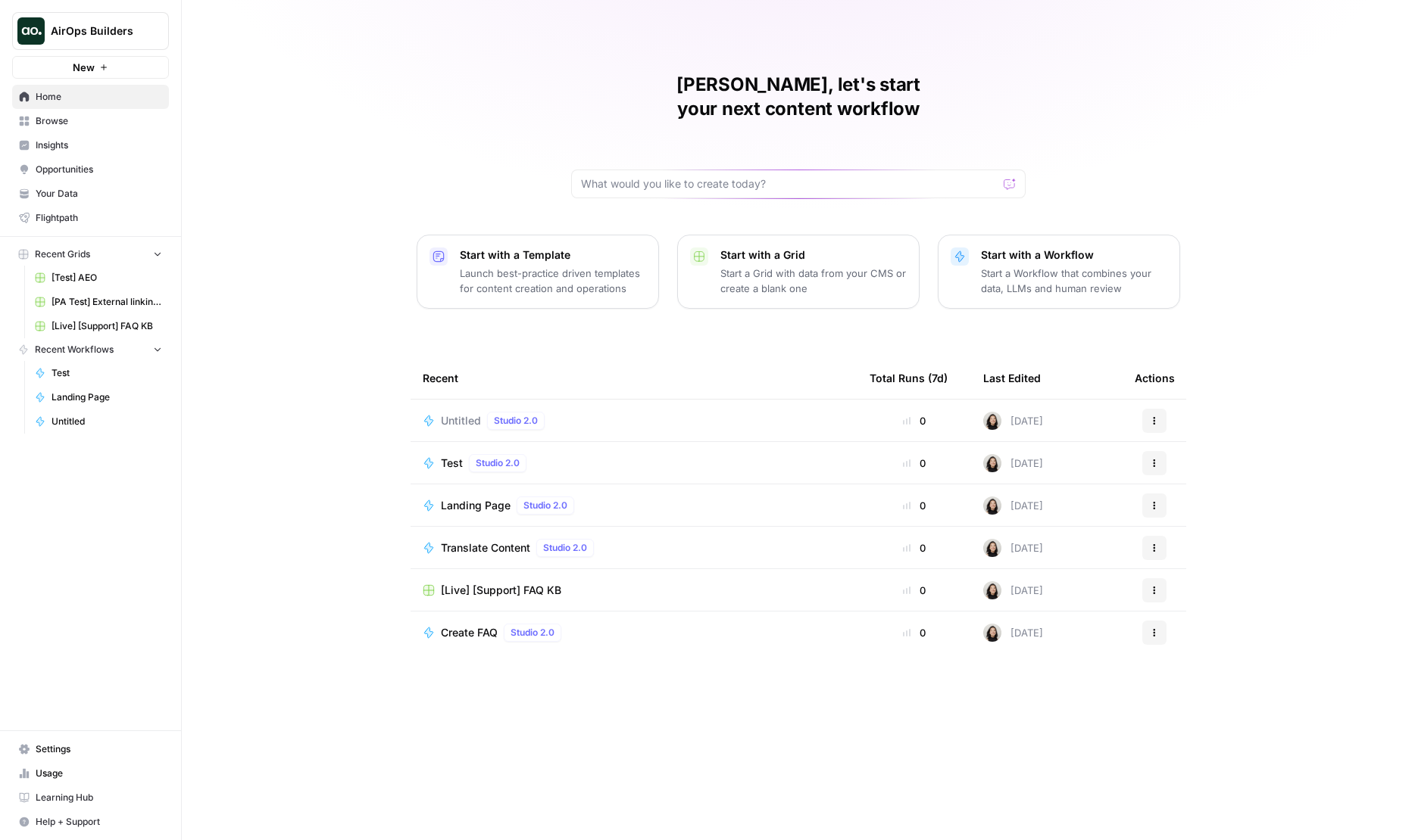
click at [626, 266] on p "Launch best-practice driven templates for content creation and operations" at bounding box center [553, 280] width 186 height 30
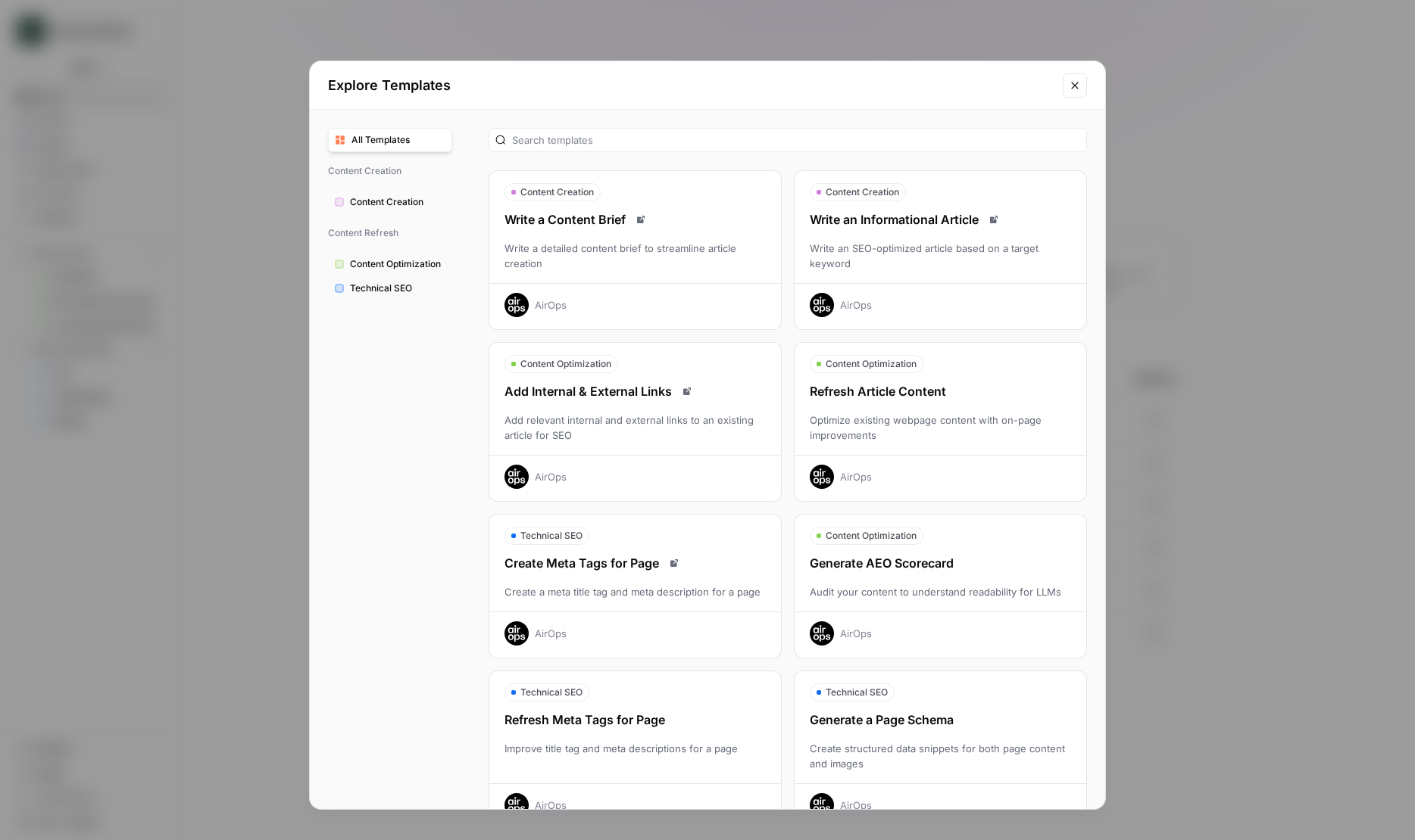
click at [905, 374] on button "Content Optimization Refresh Article Content Optimize existing webpage content …" at bounding box center [940, 422] width 293 height 159
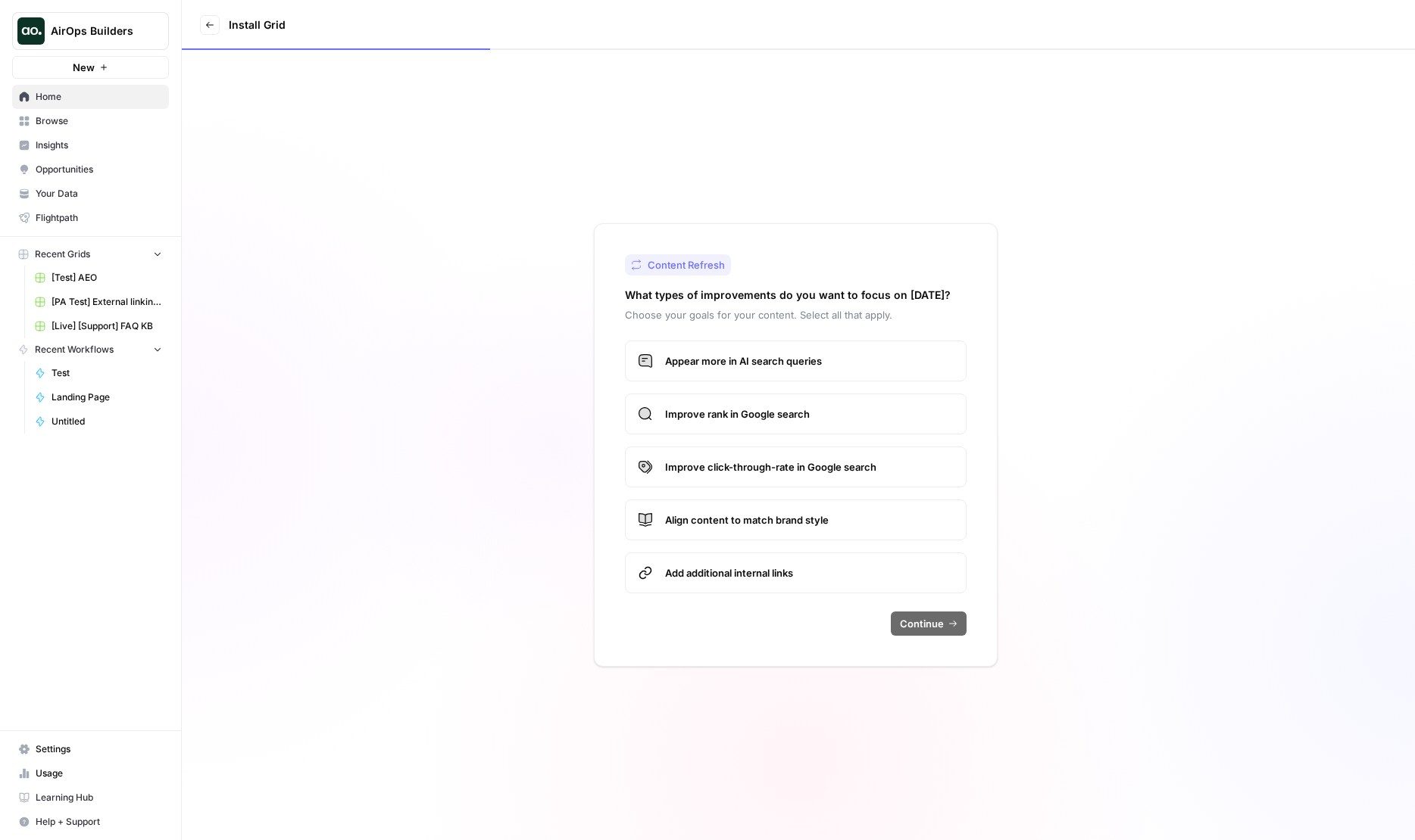
click at [76, 94] on span "Home" at bounding box center [99, 96] width 126 height 14
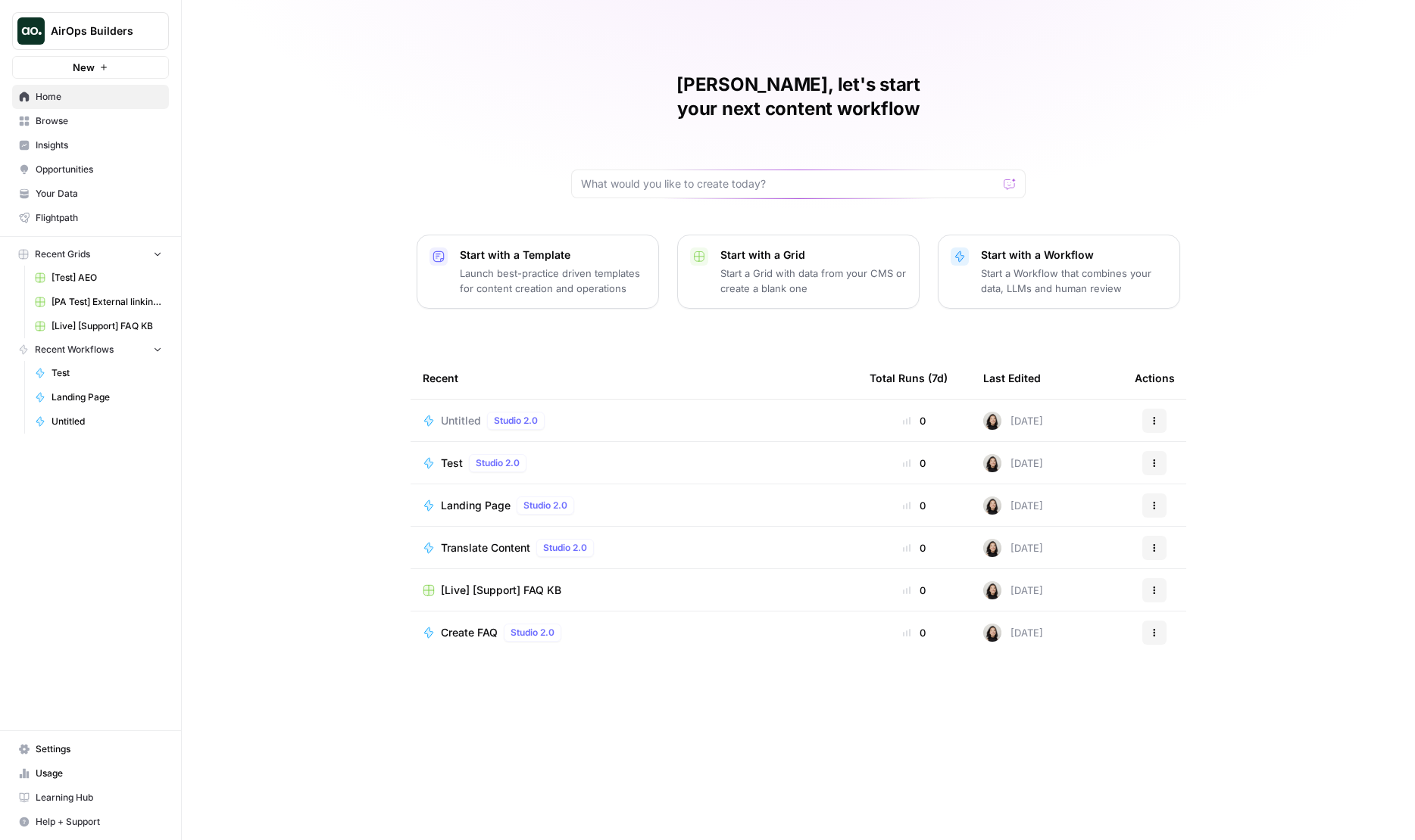
click at [92, 122] on span "Browse" at bounding box center [99, 121] width 126 height 14
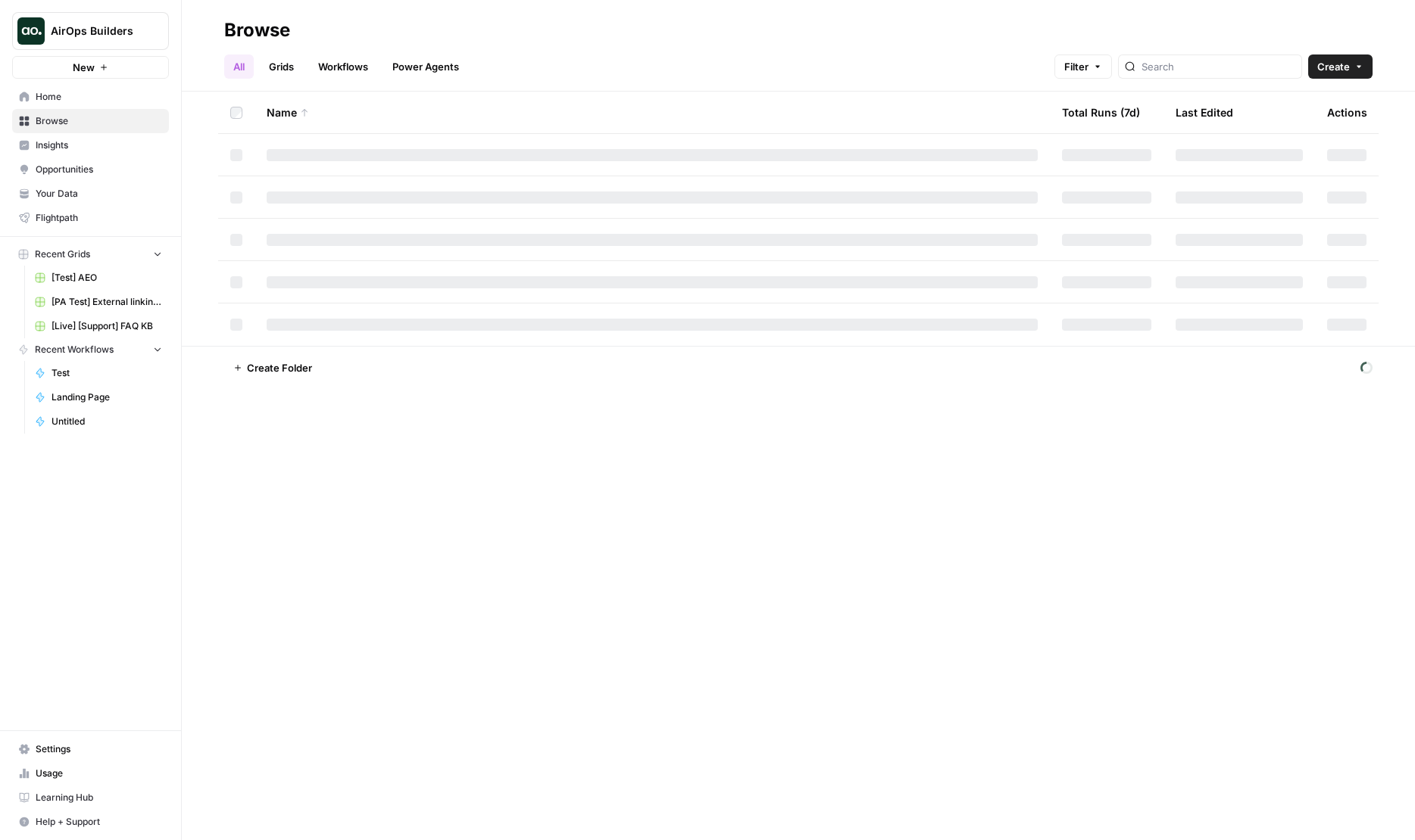
click at [121, 95] on span "Home" at bounding box center [99, 96] width 126 height 14
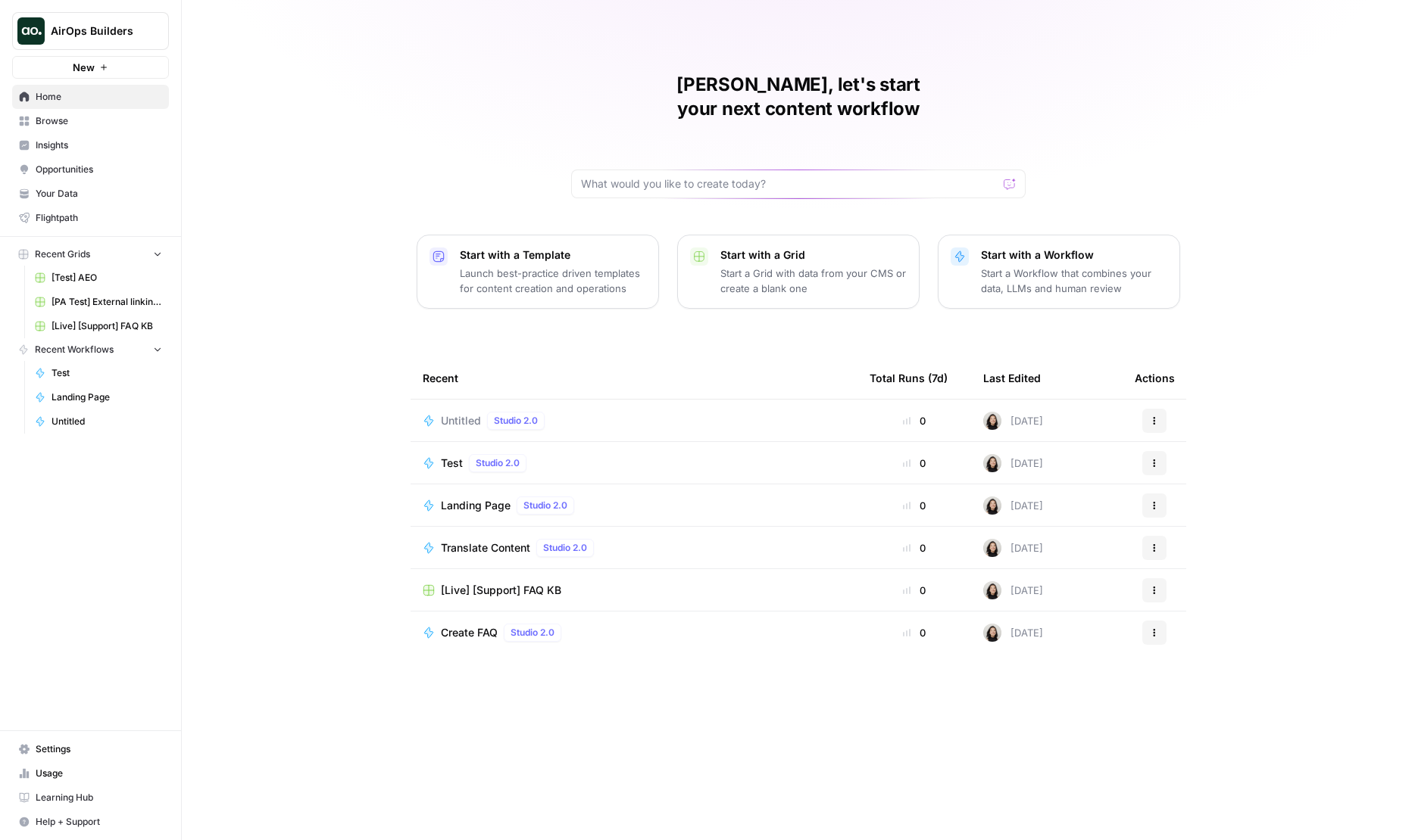
click at [103, 70] on icon "button" at bounding box center [104, 68] width 9 height 9
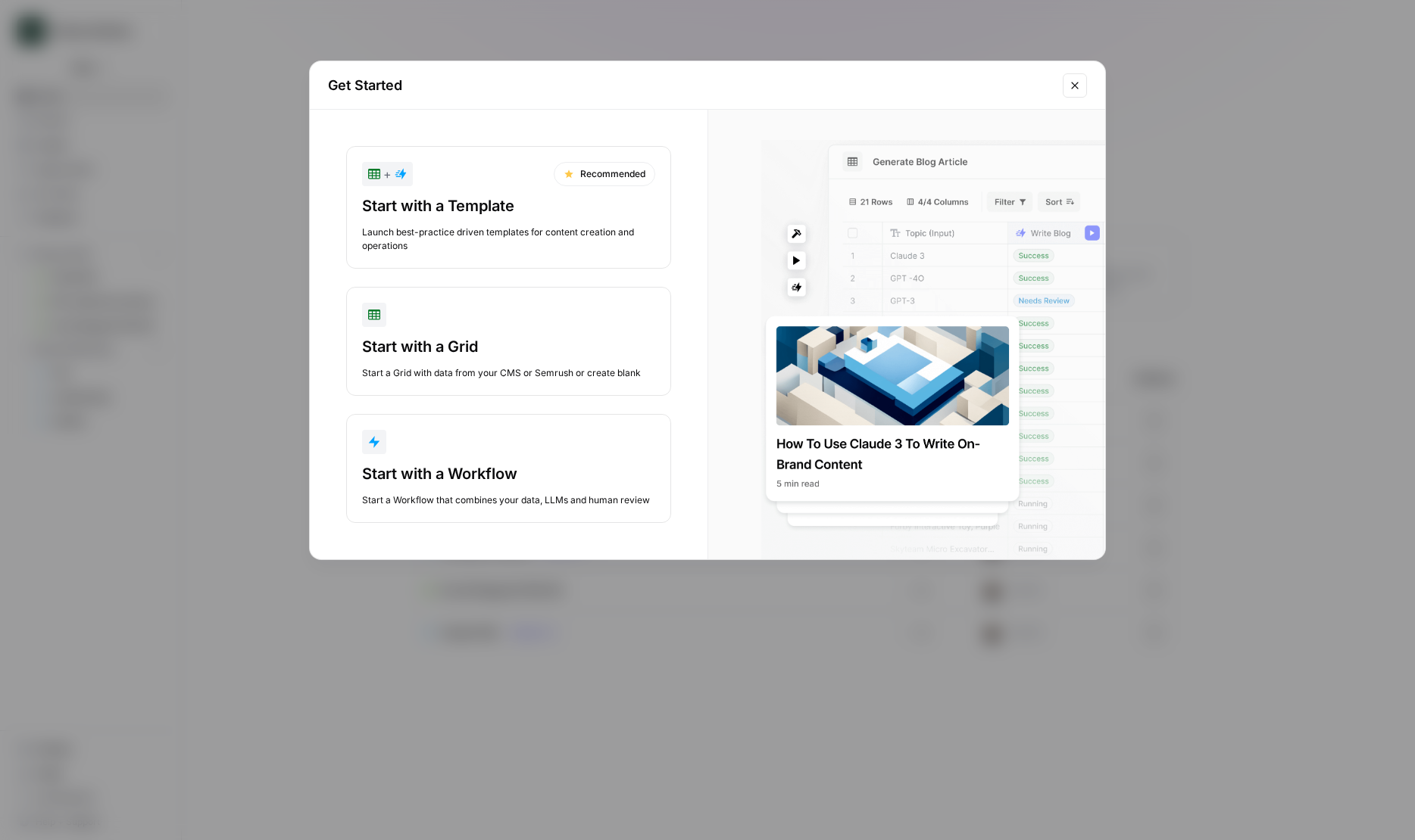
click at [121, 368] on div "Get Started + Recommended Start with a Template Launch best-practice driven tem…" at bounding box center [708, 420] width 1415 height 840
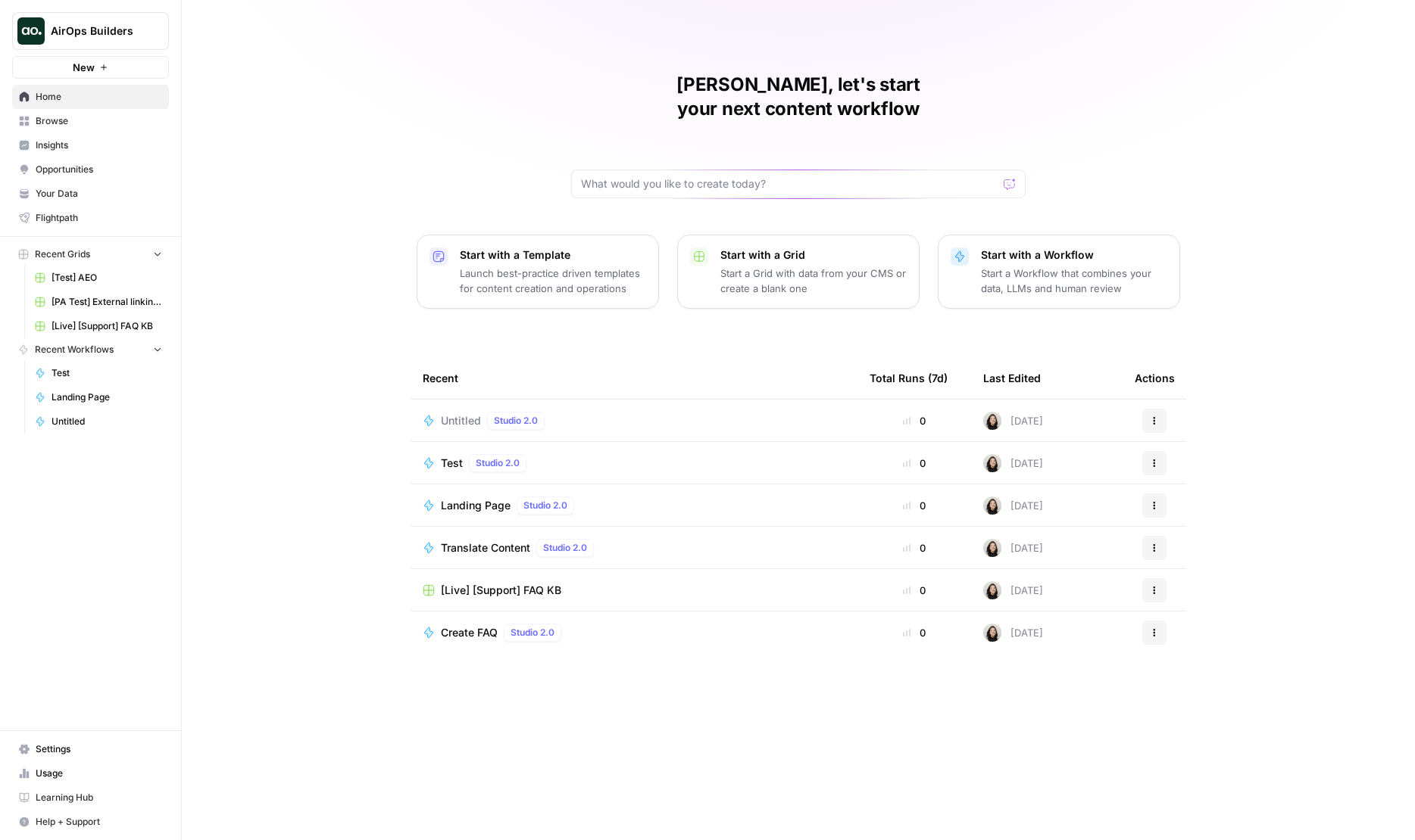
click at [543, 266] on p "Launch best-practice driven templates for content creation and operations" at bounding box center [553, 280] width 186 height 30
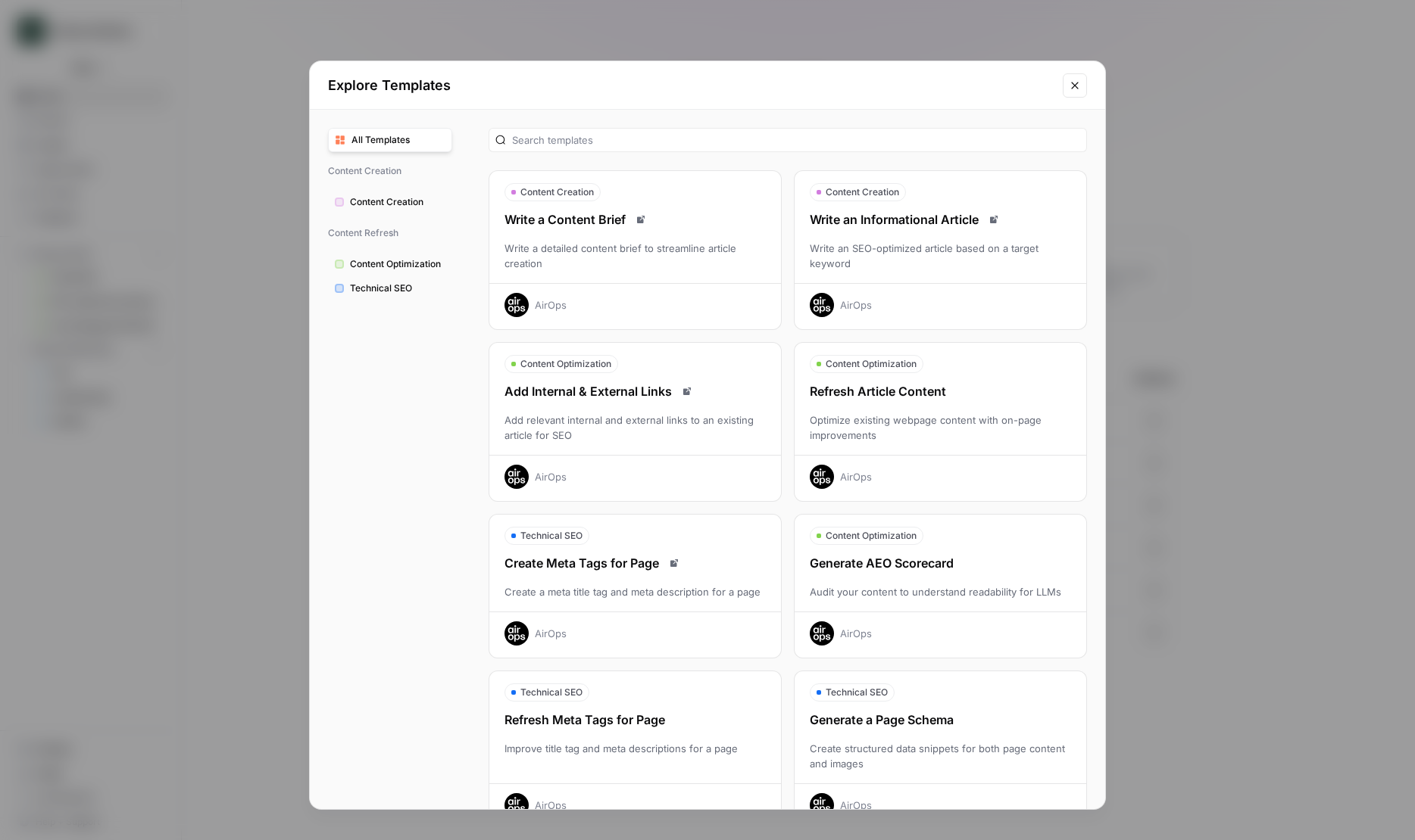
click at [934, 412] on div "Optimize existing webpage content with on-page improvements" at bounding box center [940, 427] width 291 height 30
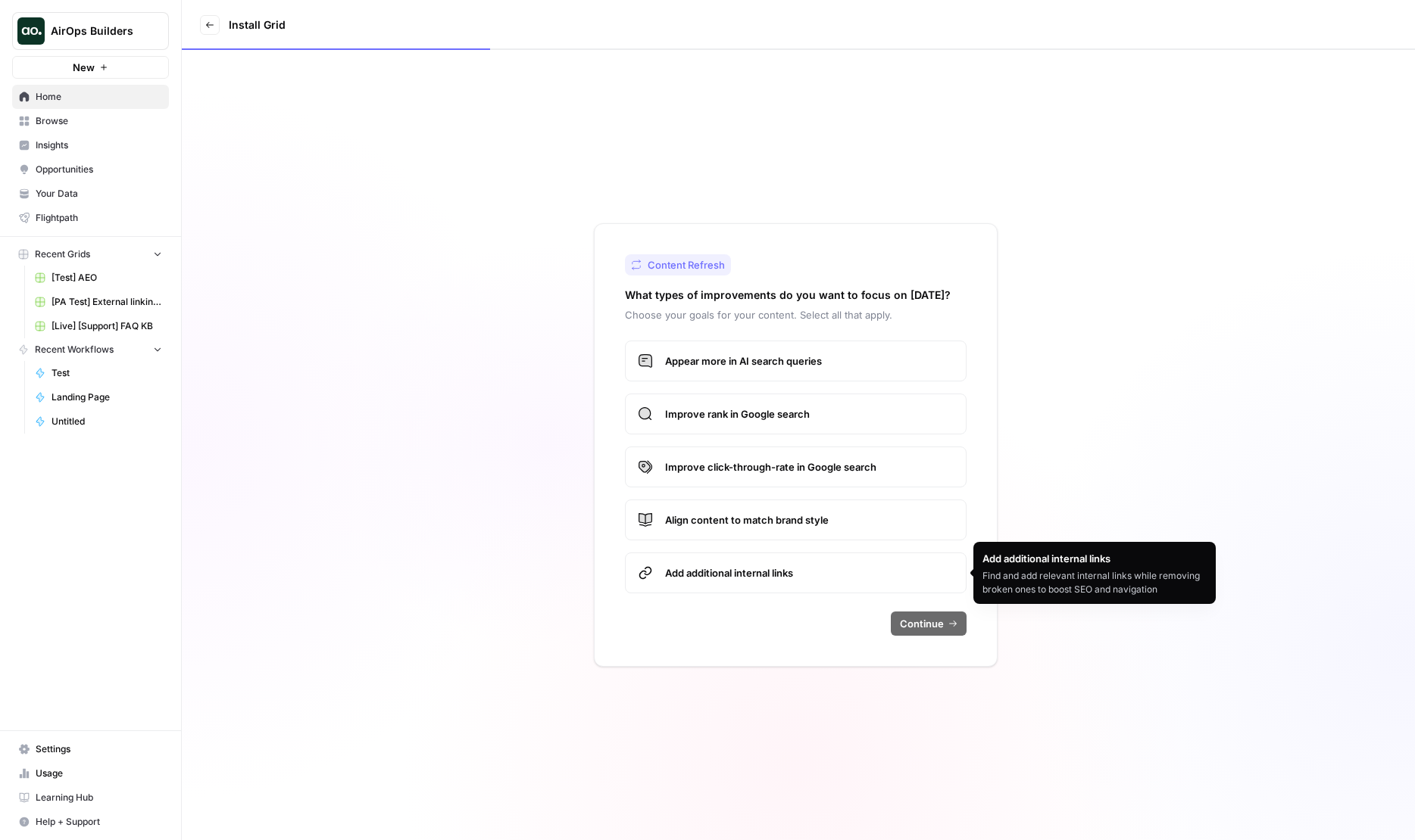
click at [783, 571] on span "Add additional internal links" at bounding box center [809, 573] width 289 height 16
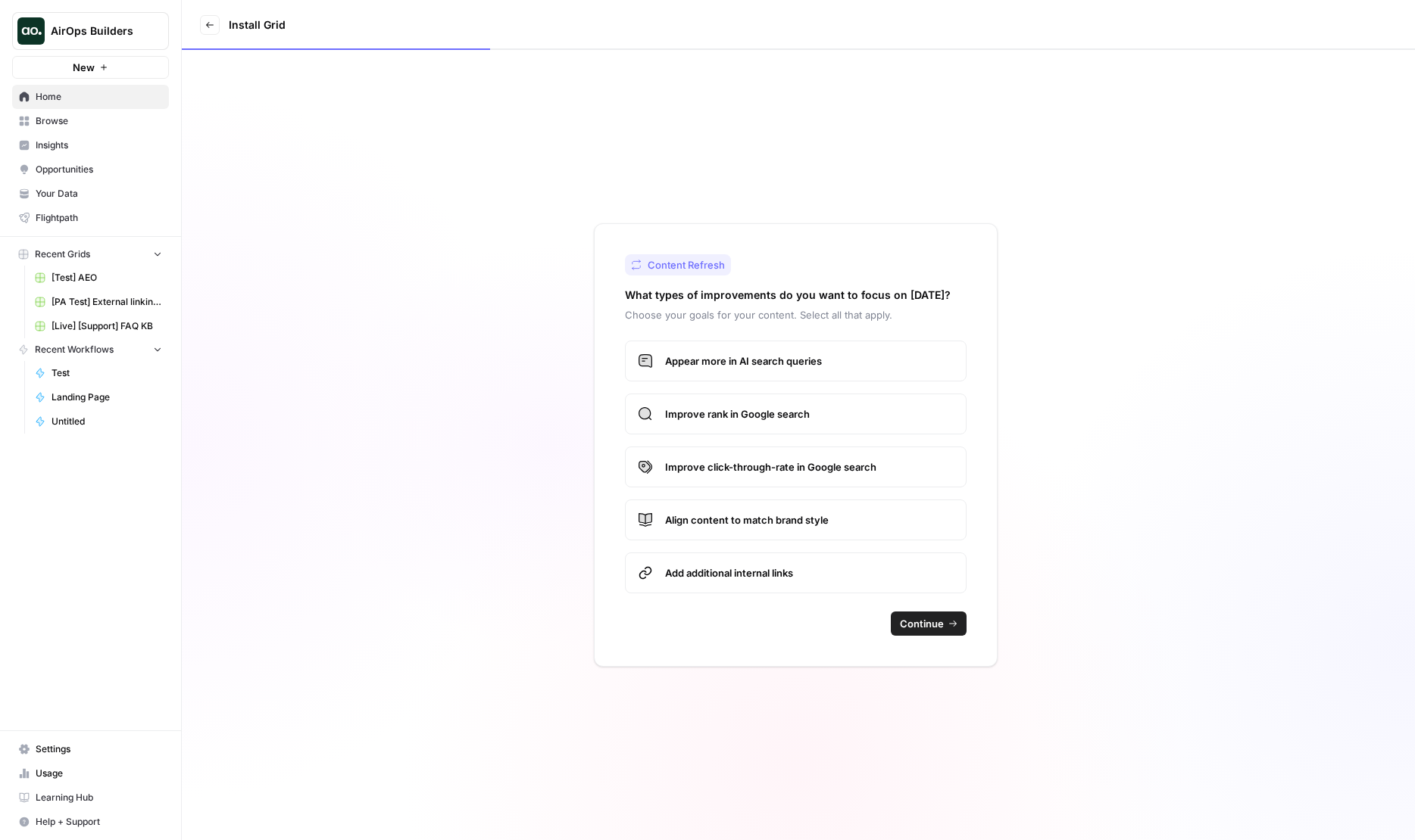
click at [944, 612] on button "Continue" at bounding box center [928, 624] width 76 height 24
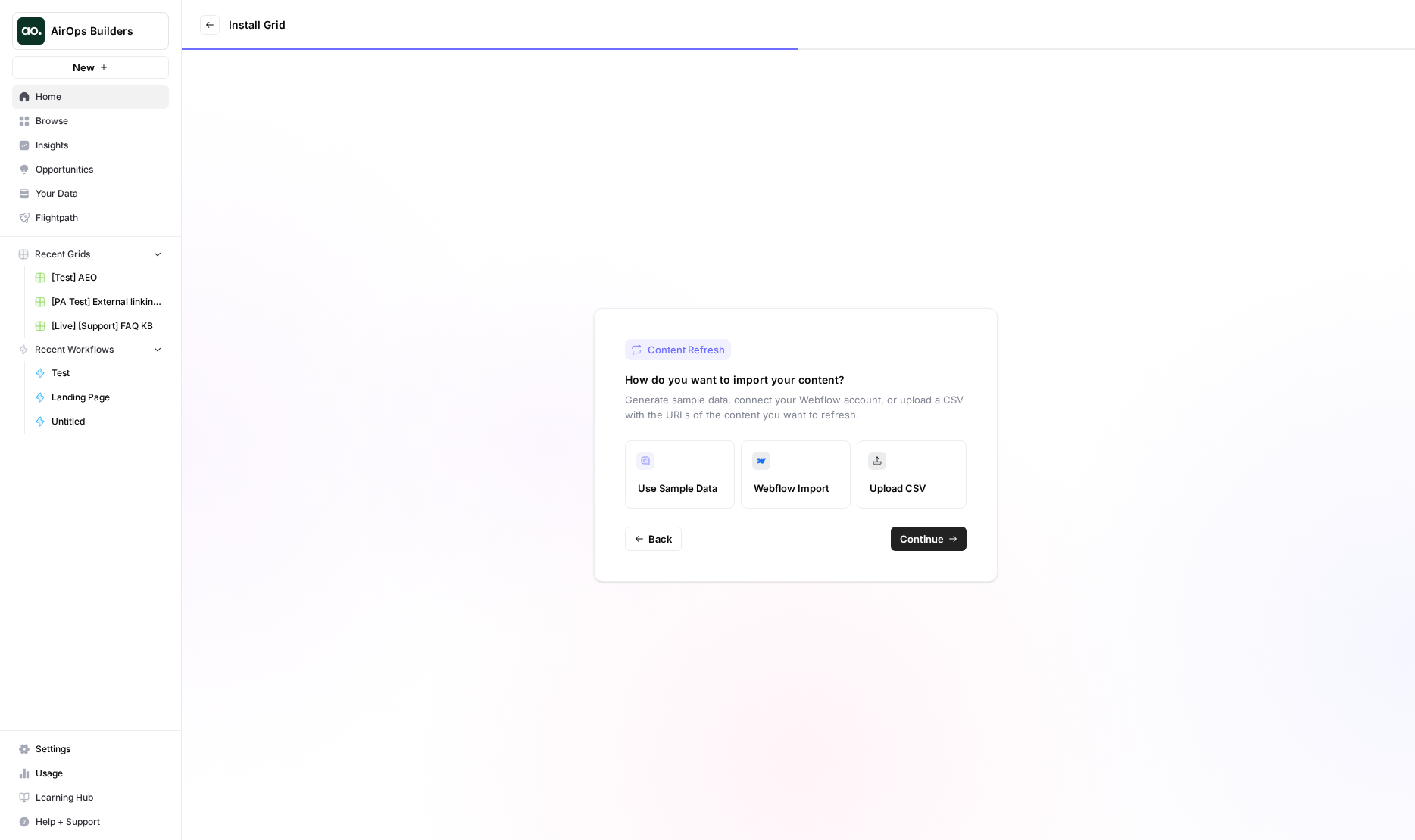
click at [905, 549] on button "Continue" at bounding box center [928, 539] width 76 height 24
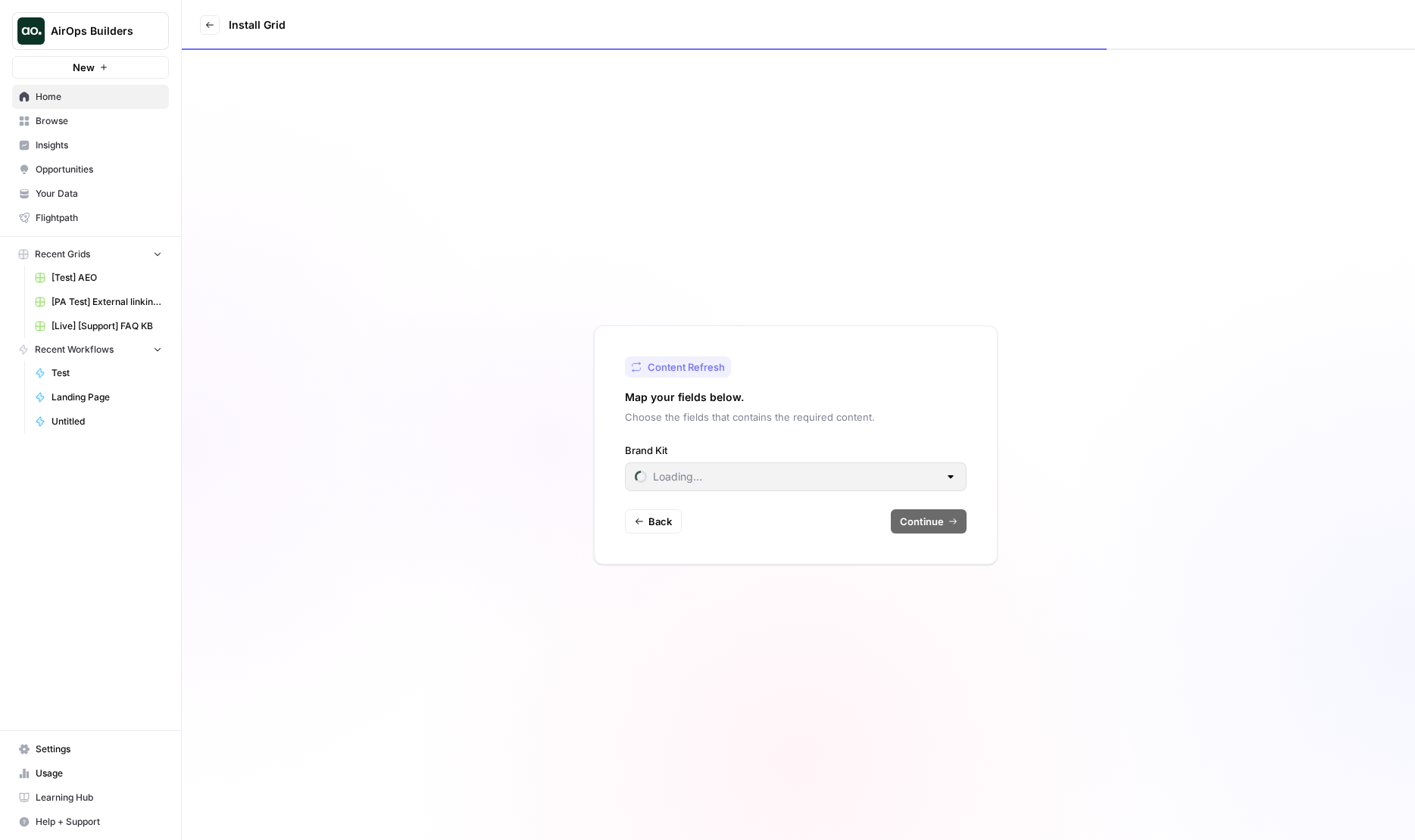
type input "AgentFire"
click at [850, 475] on input "Brand Kit" at bounding box center [785, 476] width 303 height 16
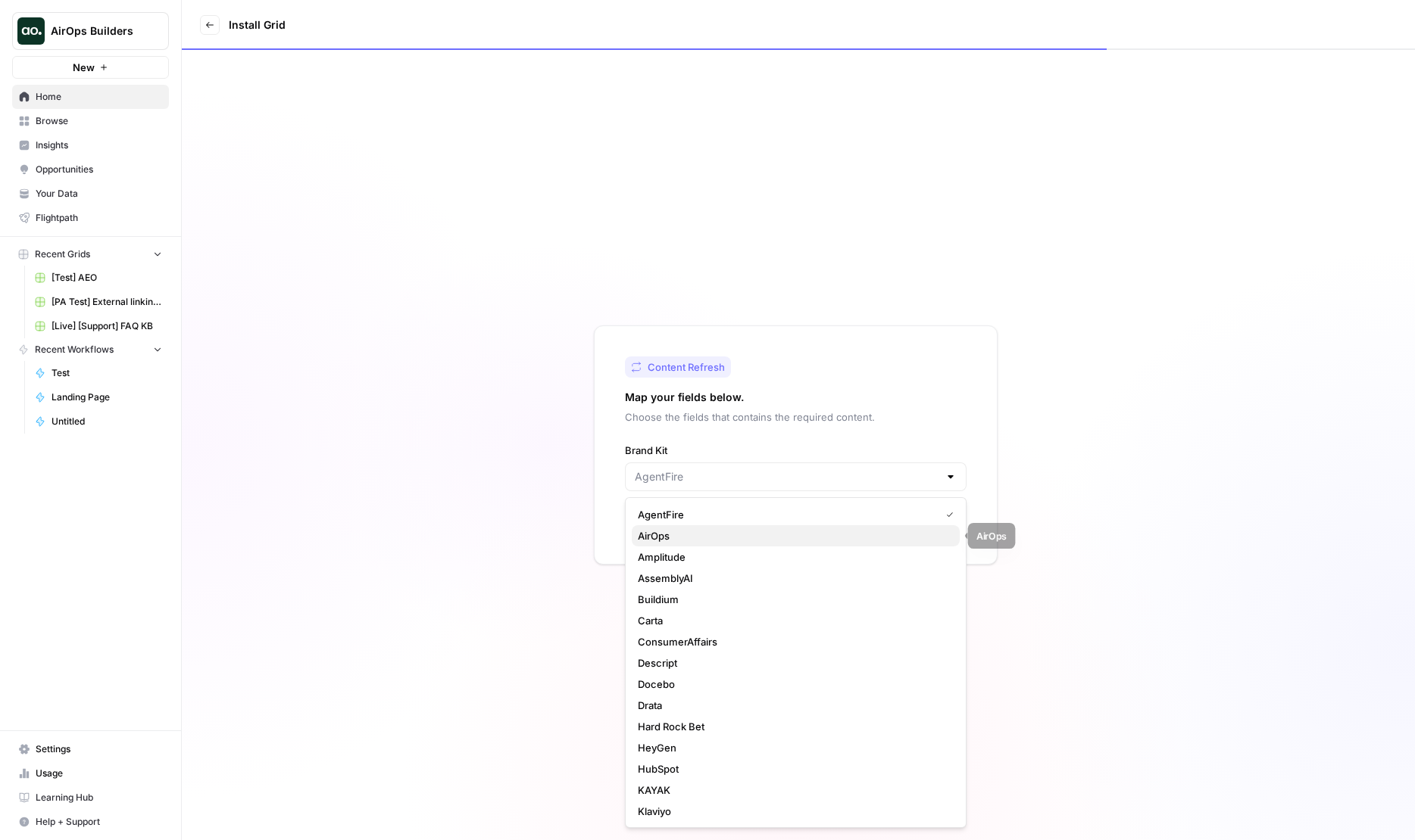
click at [828, 532] on span "AirOps" at bounding box center [793, 536] width 310 height 16
type input "AirOps"
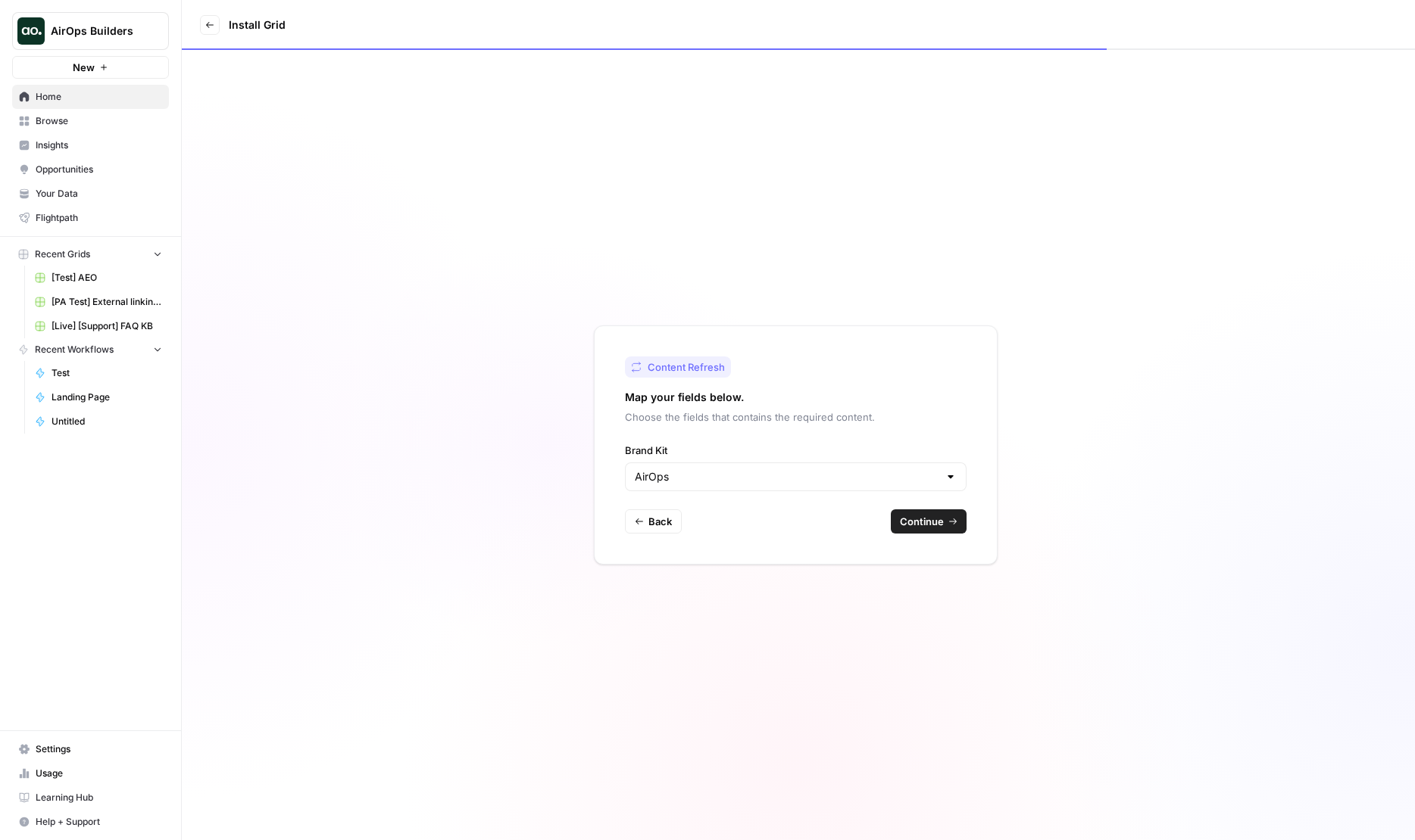
click at [927, 525] on span "Continue" at bounding box center [922, 521] width 44 height 16
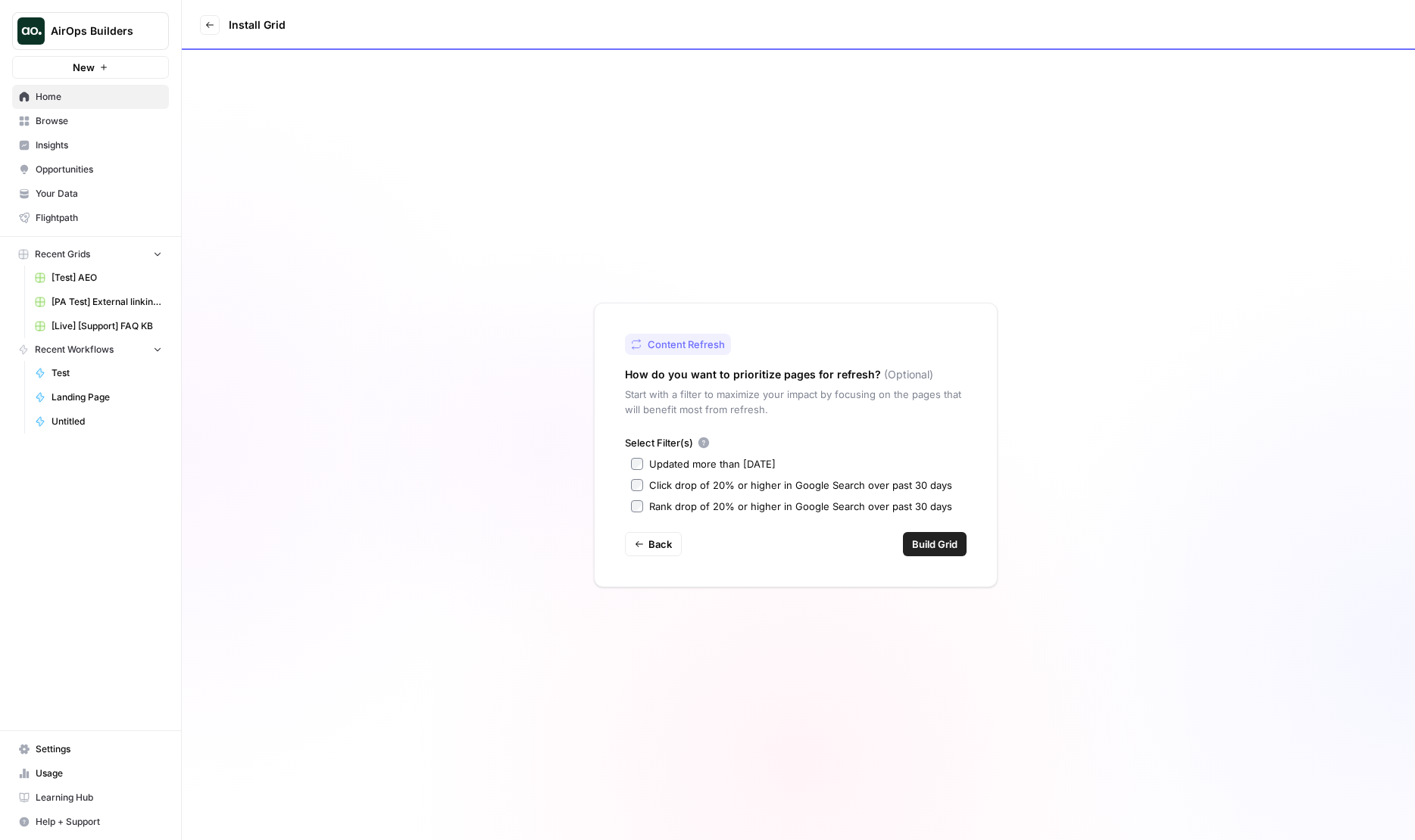
click at [730, 470] on div "Updated more than 90 days ago" at bounding box center [712, 464] width 126 height 16
click at [946, 540] on span "Build Grid" at bounding box center [935, 544] width 46 height 16
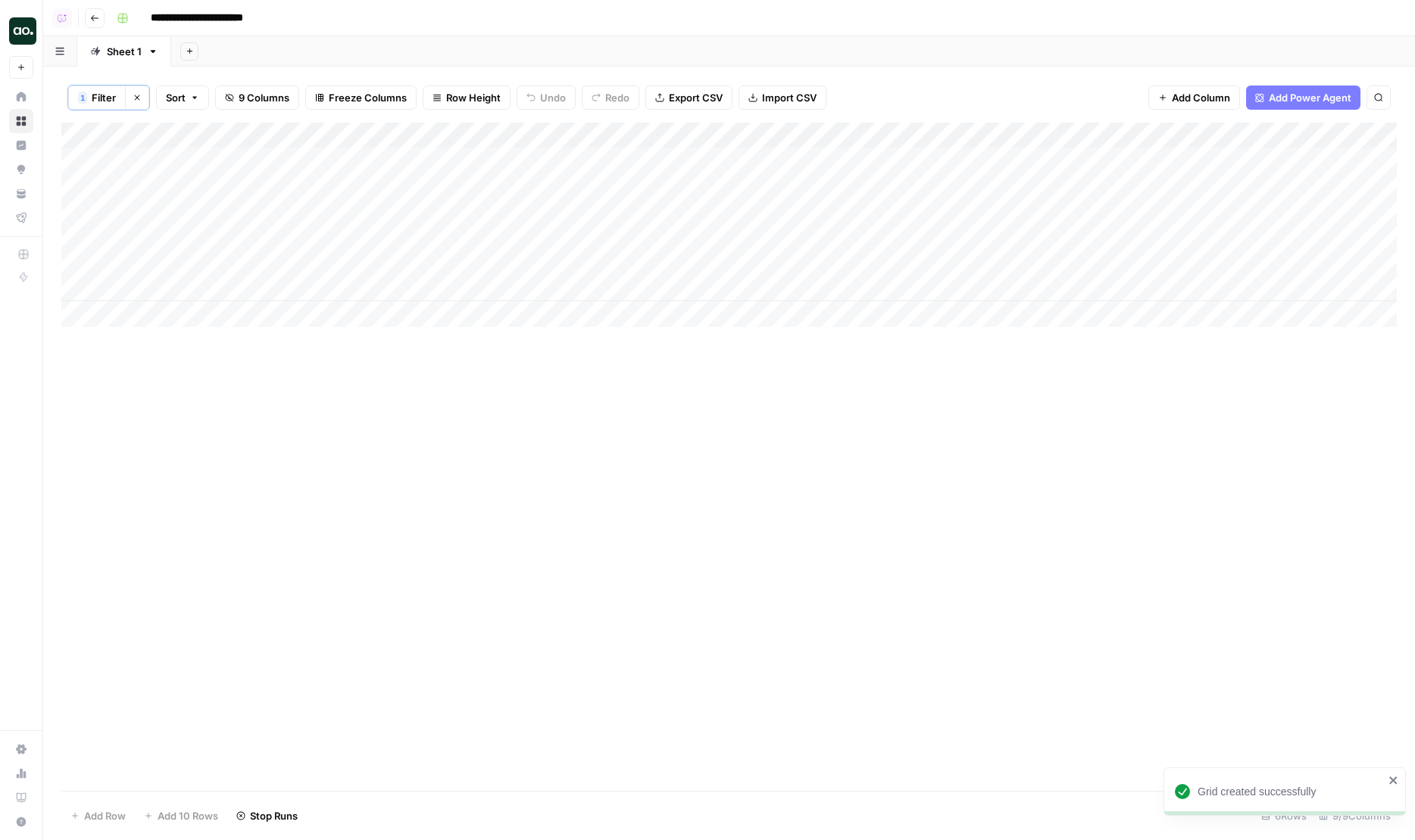
click at [1087, 136] on div "Add Column" at bounding box center [729, 224] width 1335 height 204
click at [1065, 84] on div "1 Filter Clear filters Sort 9 Columns Freeze Columns Row Height Undo Redo Expor…" at bounding box center [729, 97] width 1335 height 50
drag, startPoint x: 248, startPoint y: 137, endPoint x: 307, endPoint y: 137, distance: 59.0
click at [307, 137] on div "Add Column" at bounding box center [729, 224] width 1335 height 204
drag, startPoint x: 307, startPoint y: 137, endPoint x: 364, endPoint y: 137, distance: 57.0
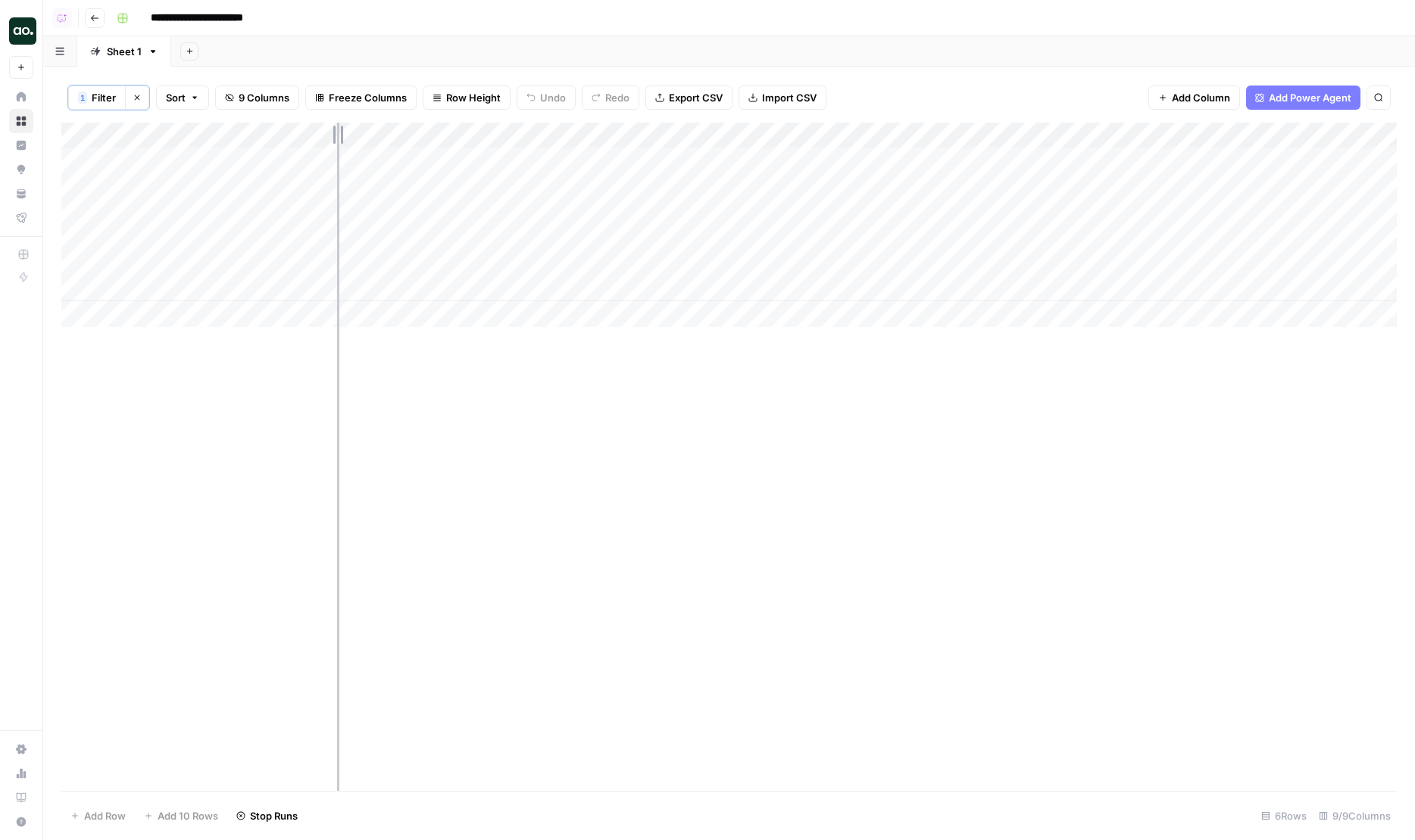
click at [364, 137] on div "Add Column" at bounding box center [729, 224] width 1335 height 204
click at [93, 357] on div "Add Column" at bounding box center [729, 457] width 1335 height 669
click at [258, 815] on span "Stop Runs" at bounding box center [274, 816] width 48 height 16
click at [111, 96] on span "Filter" at bounding box center [104, 97] width 24 height 16
type input "Article Modified Date"
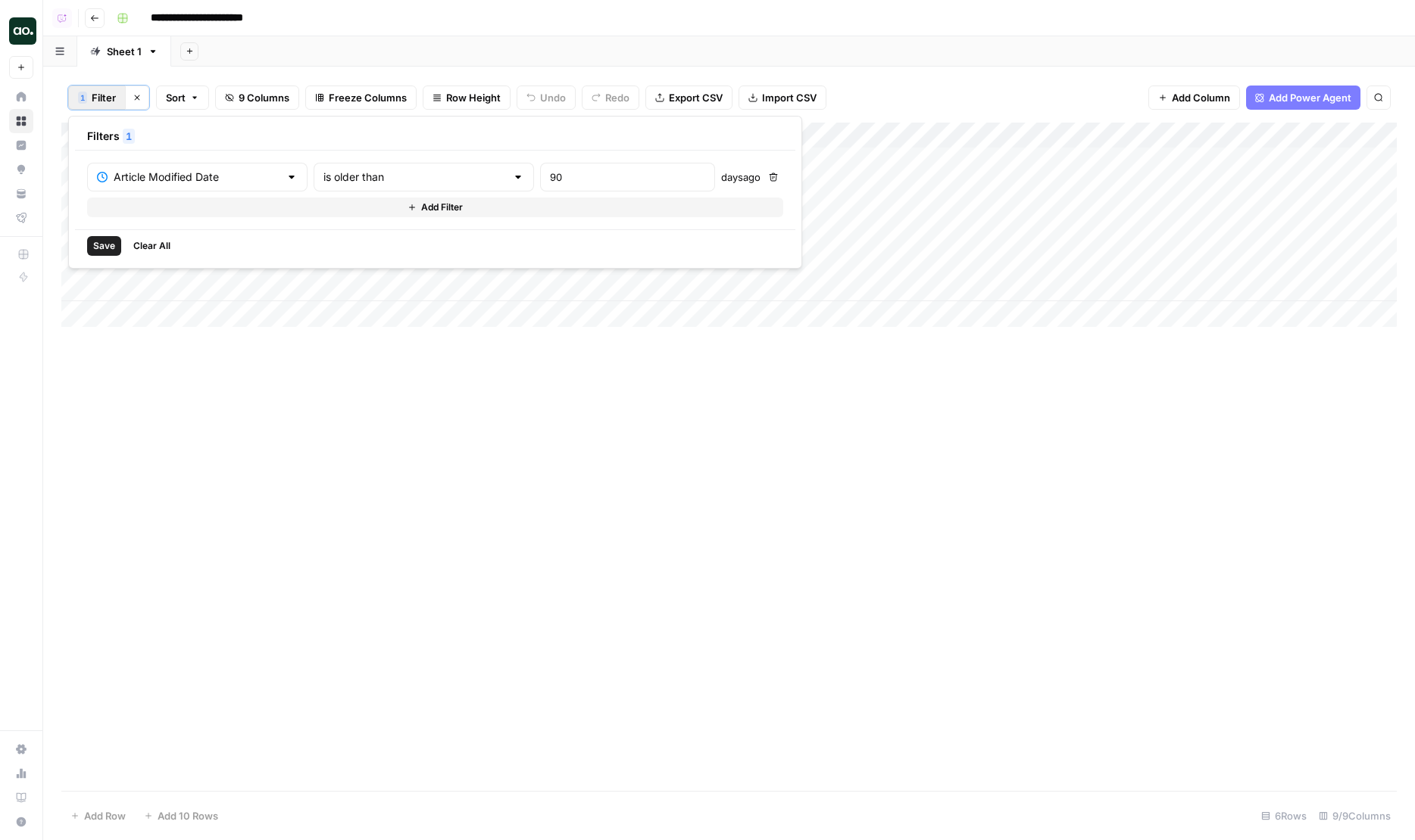
click at [763, 173] on button "Delete" at bounding box center [773, 177] width 19 height 19
click at [94, 239] on span "Save" at bounding box center [104, 245] width 22 height 14
click at [144, 93] on button "Clear filters" at bounding box center [137, 97] width 24 height 24
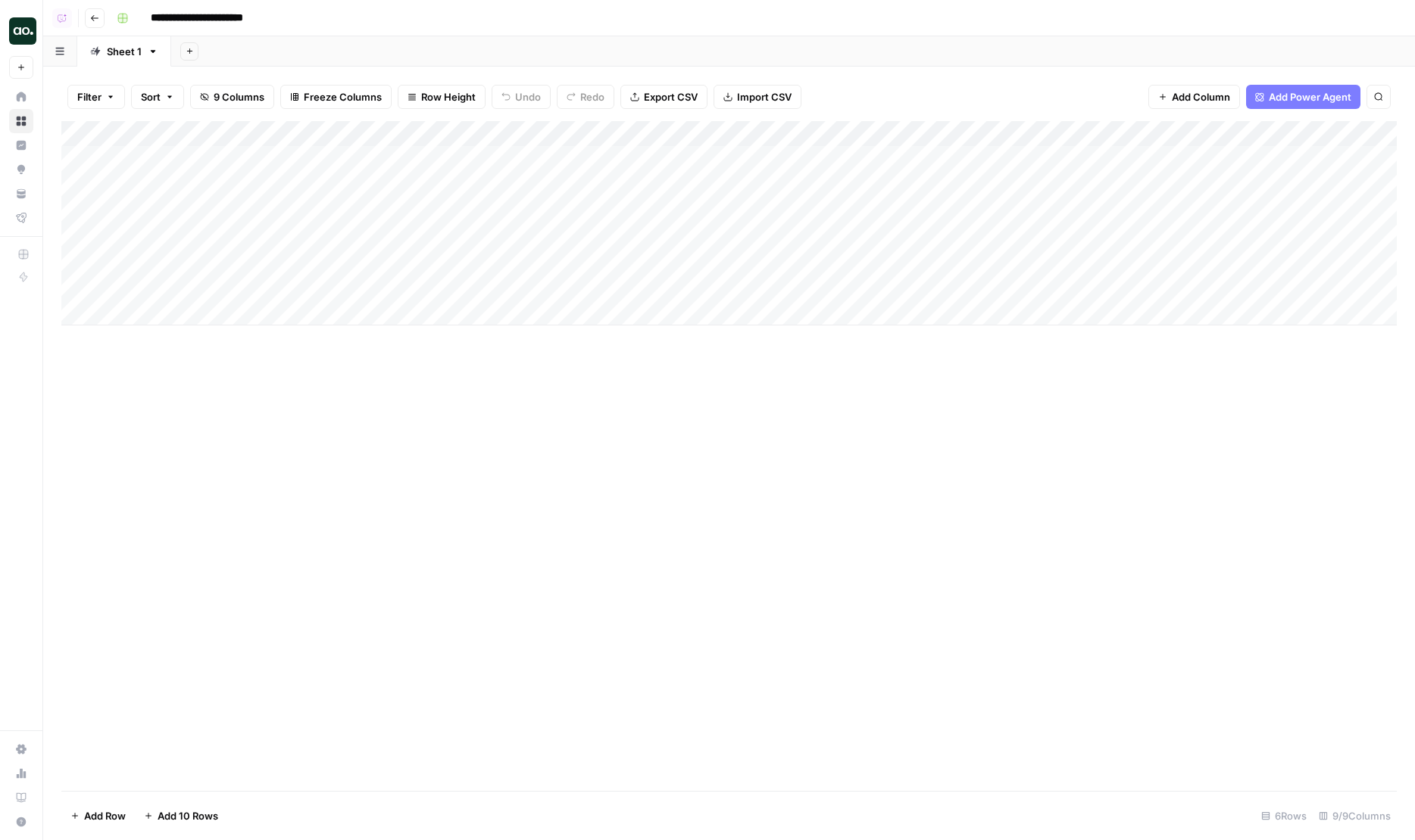
click at [154, 135] on div "Add Column" at bounding box center [729, 223] width 1335 height 204
click at [196, 544] on div "Add Column" at bounding box center [729, 455] width 1335 height 670
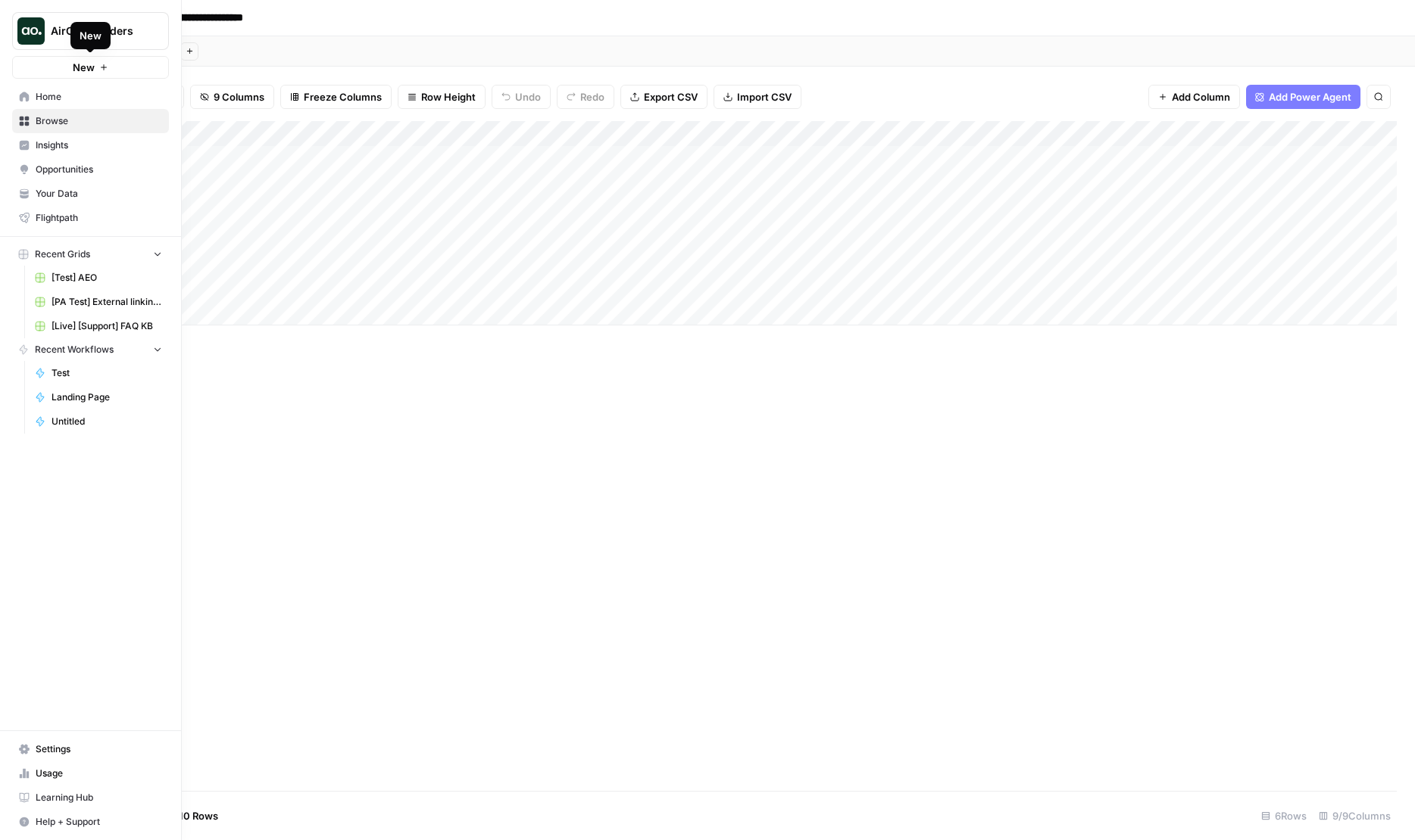
click at [56, 60] on button "New" at bounding box center [90, 67] width 157 height 23
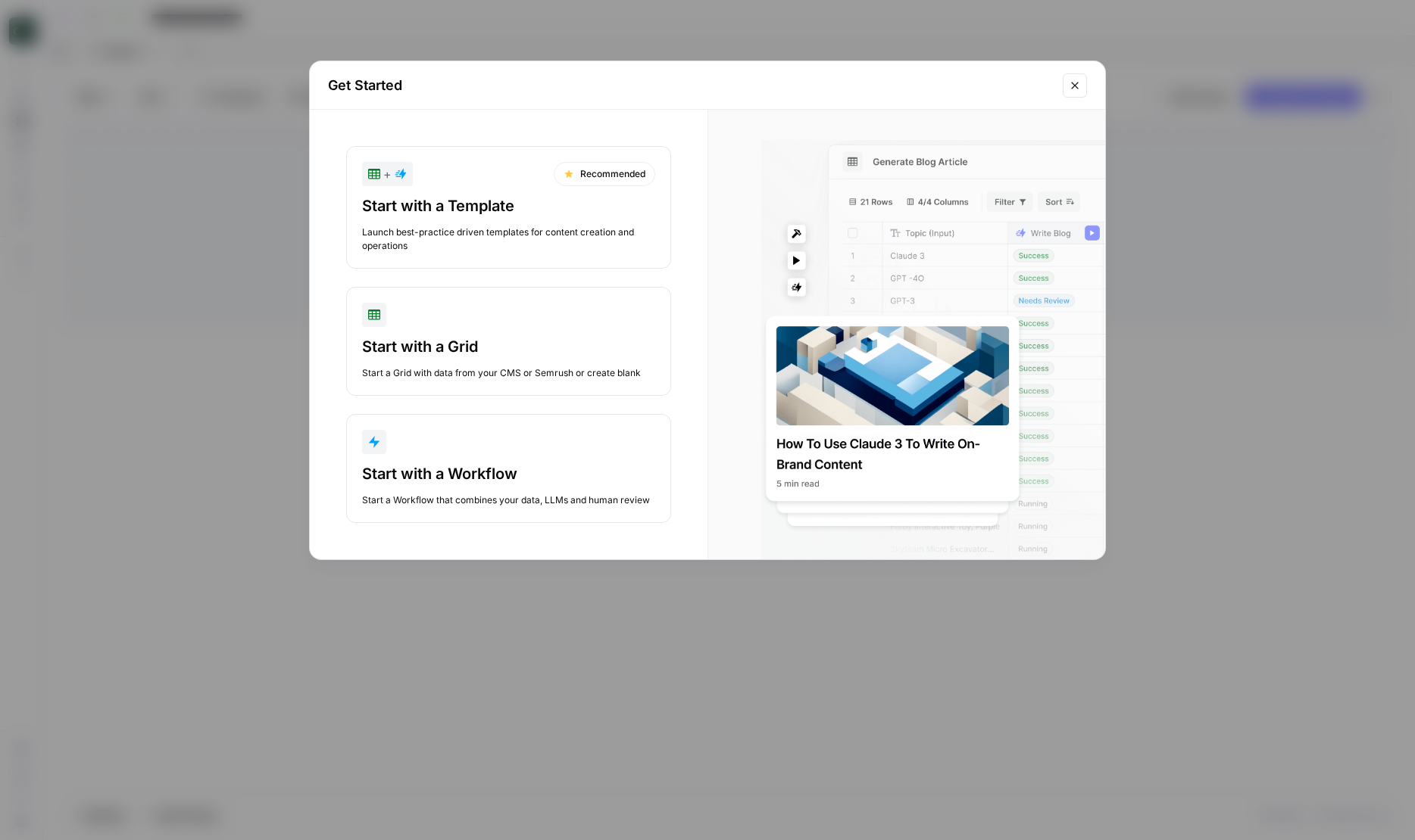
click at [174, 445] on div "Get Started + Recommended Start with a Template Launch best-practice driven tem…" at bounding box center [708, 420] width 1415 height 840
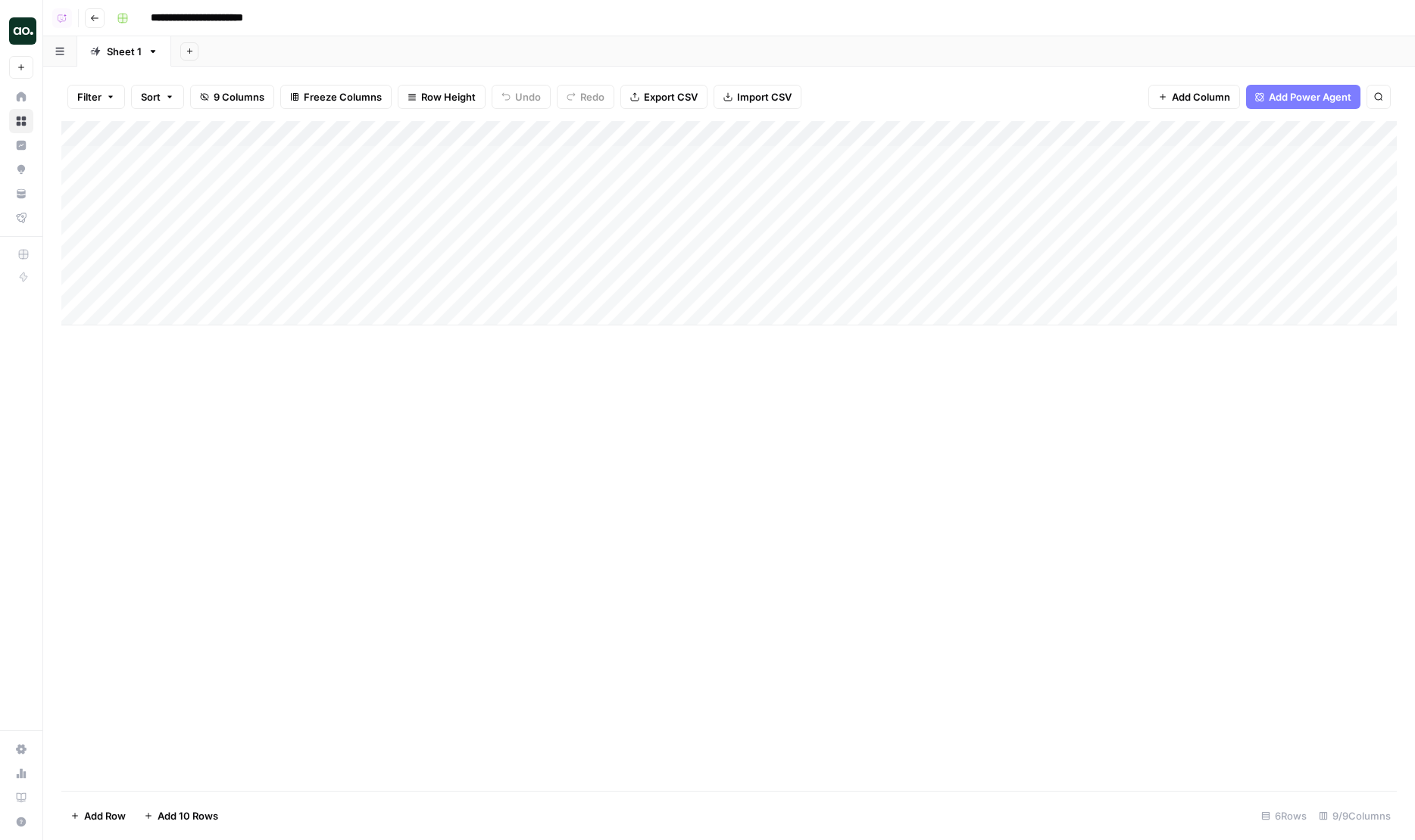
click at [23, 95] on icon at bounding box center [21, 96] width 10 height 10
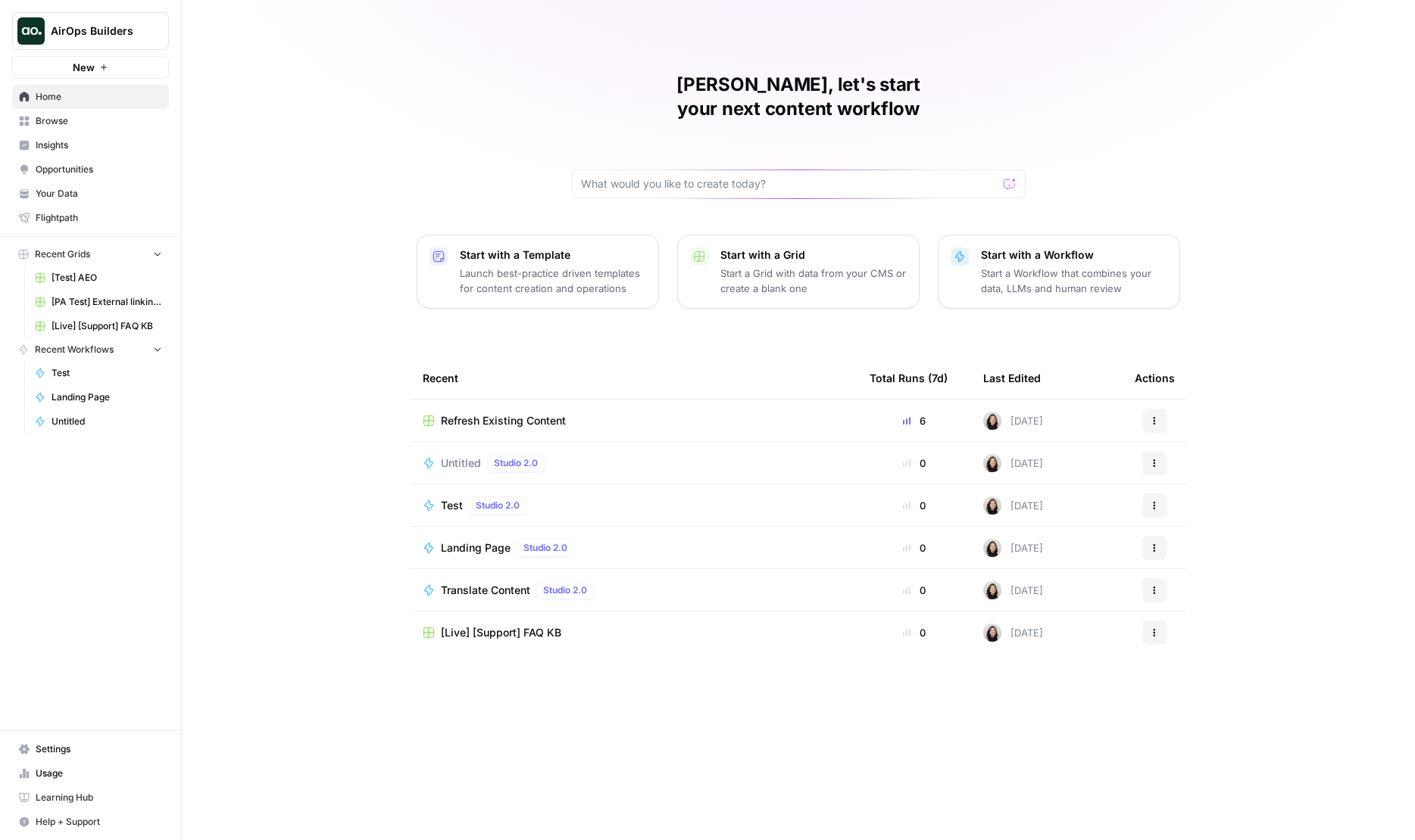
click at [57, 60] on button "New" at bounding box center [90, 67] width 157 height 23
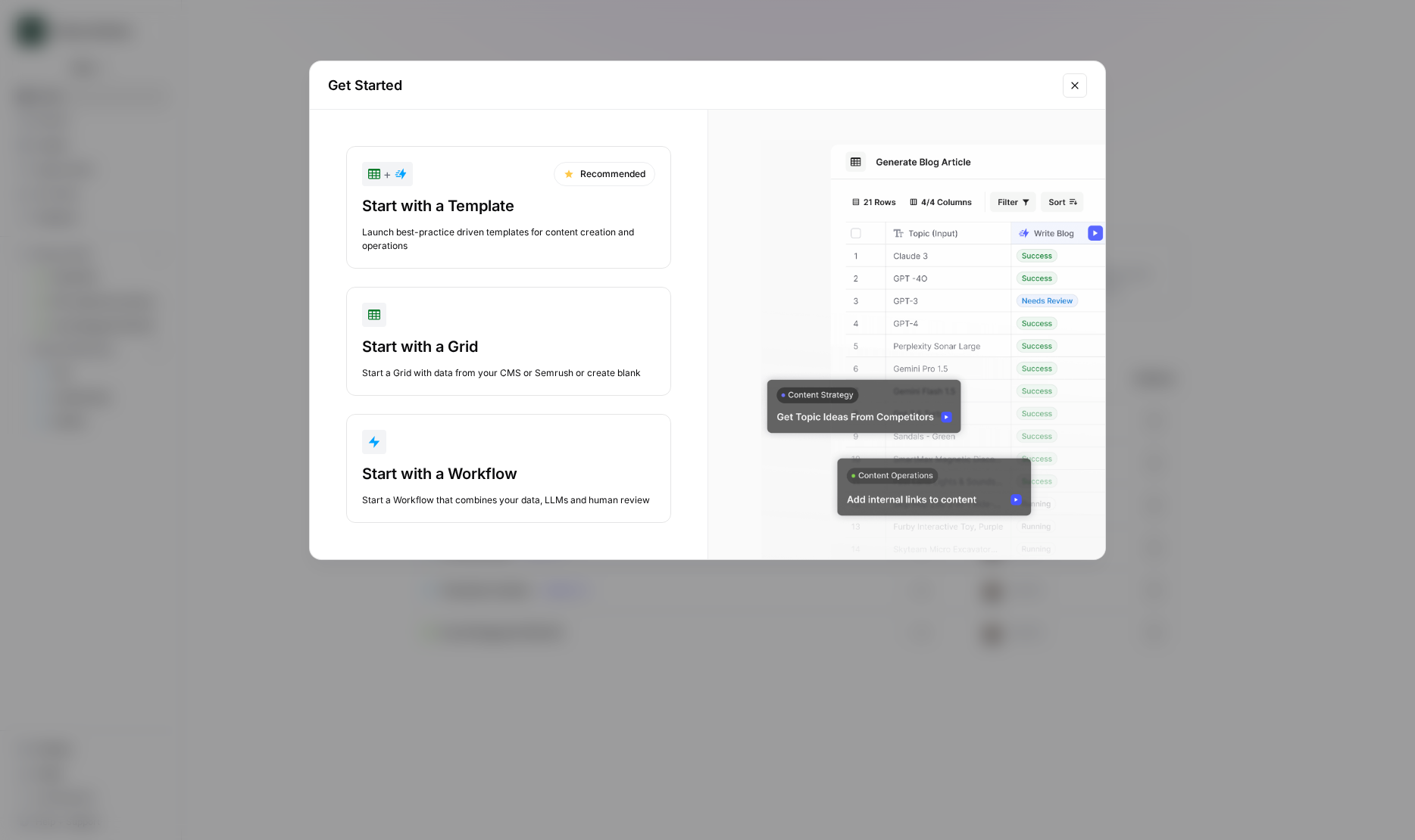
click at [545, 225] on div "Launch best-practice driven templates for content creation and operations" at bounding box center [509, 239] width 293 height 27
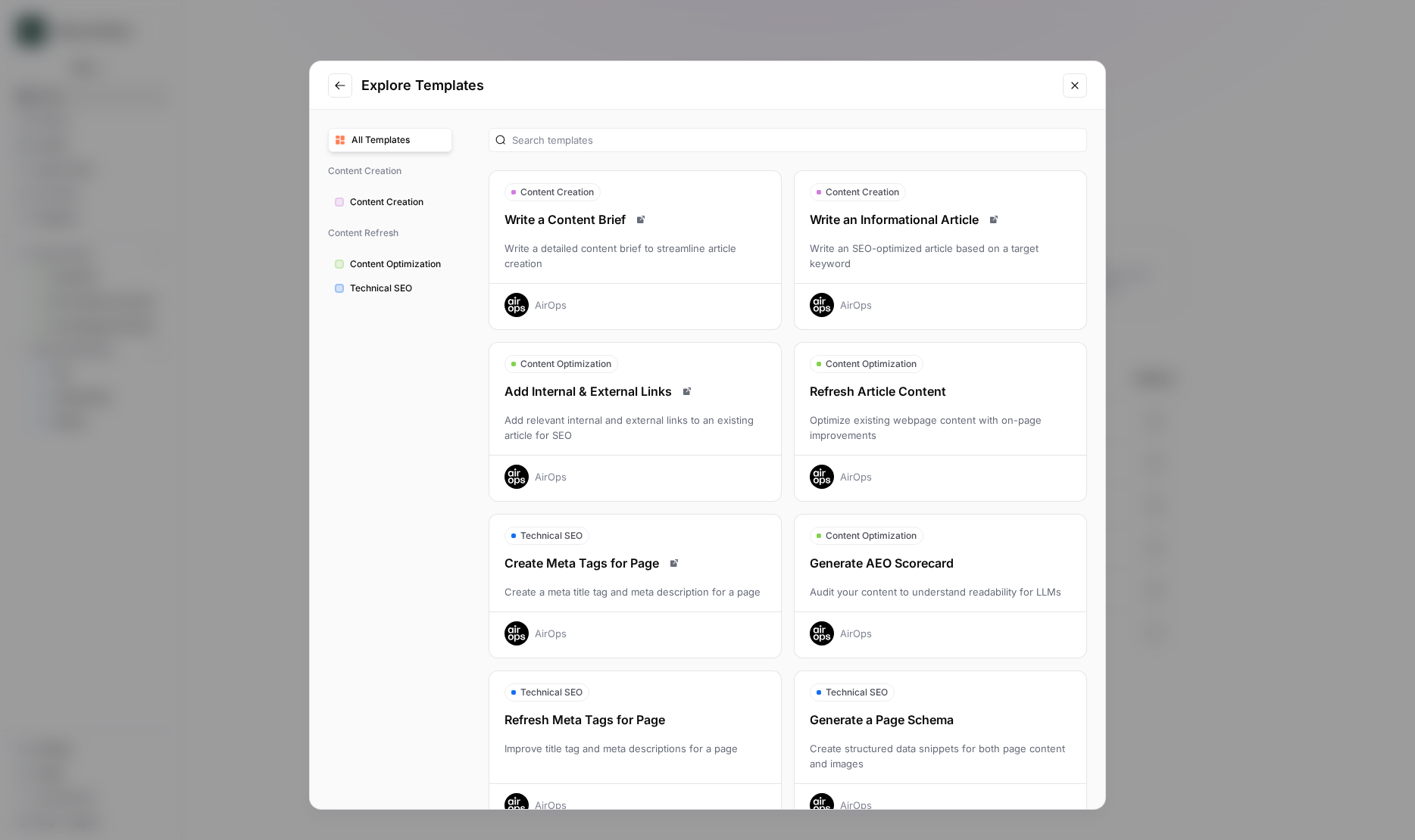
click at [873, 446] on div "Refresh Article Content Optimize existing webpage content with on-page improvem…" at bounding box center [940, 435] width 291 height 107
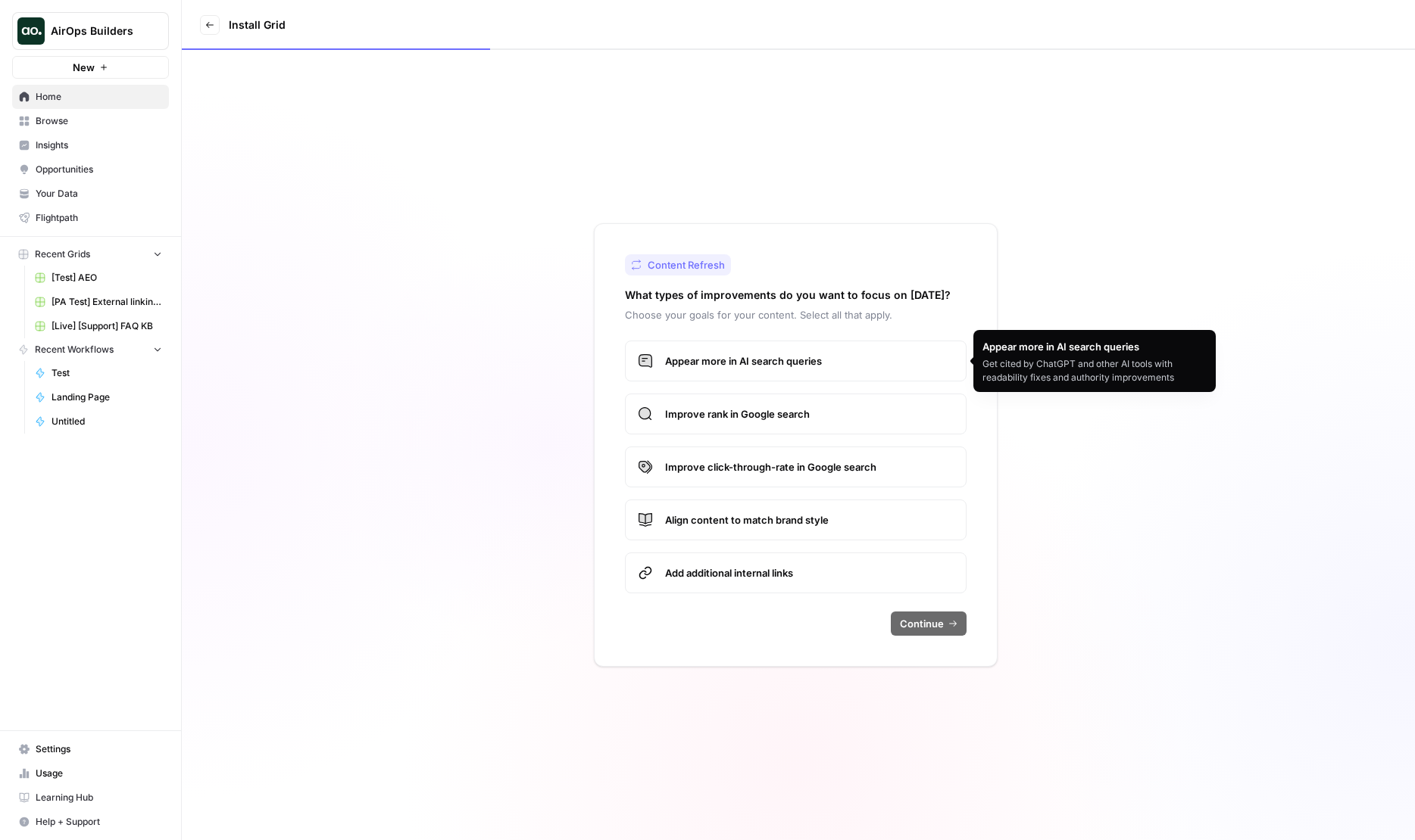
click at [721, 363] on span "Appear more in AI search queries" at bounding box center [809, 361] width 289 height 16
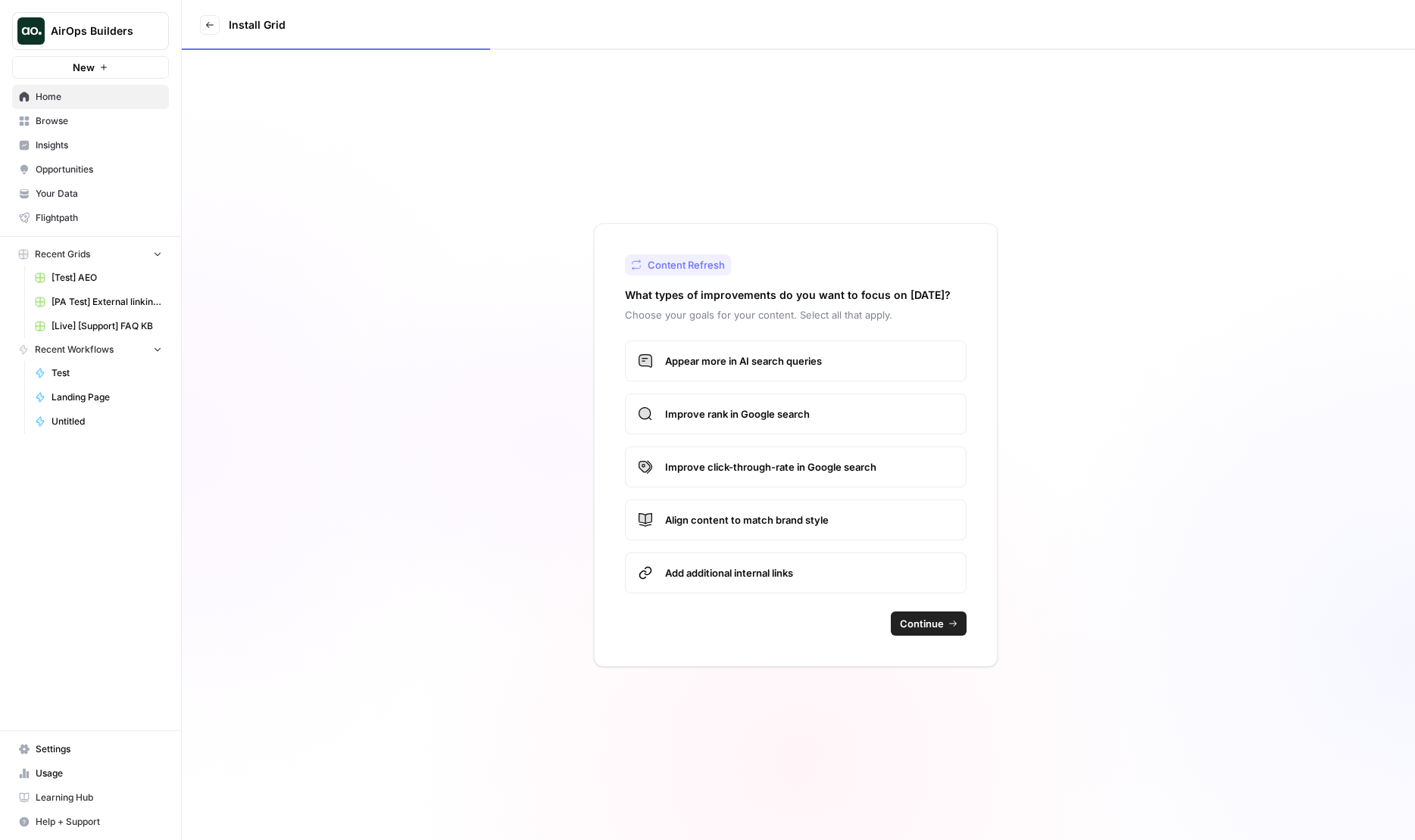
click at [951, 625] on icon "button" at bounding box center [953, 624] width 9 height 9
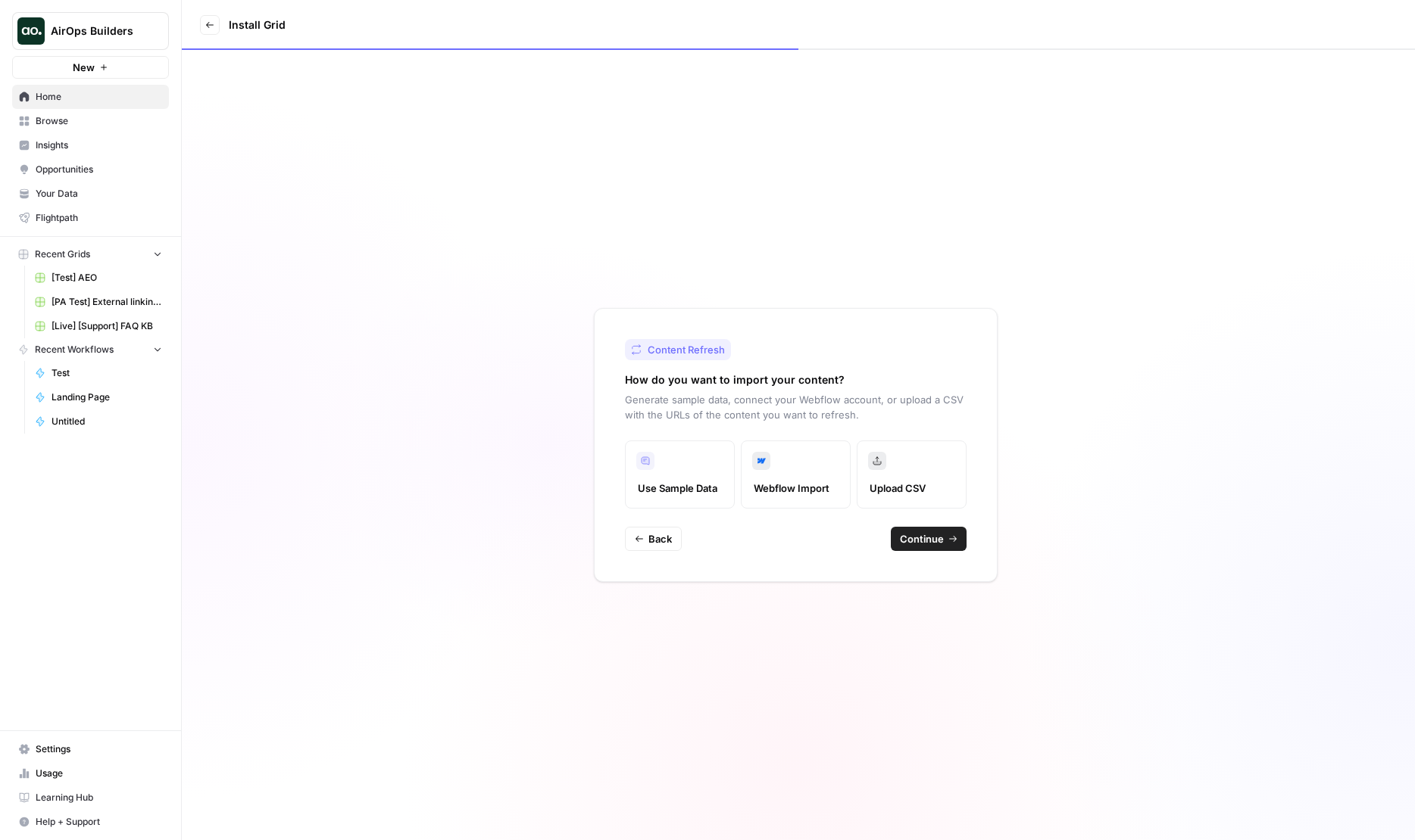
click at [917, 540] on span "Continue" at bounding box center [922, 539] width 44 height 16
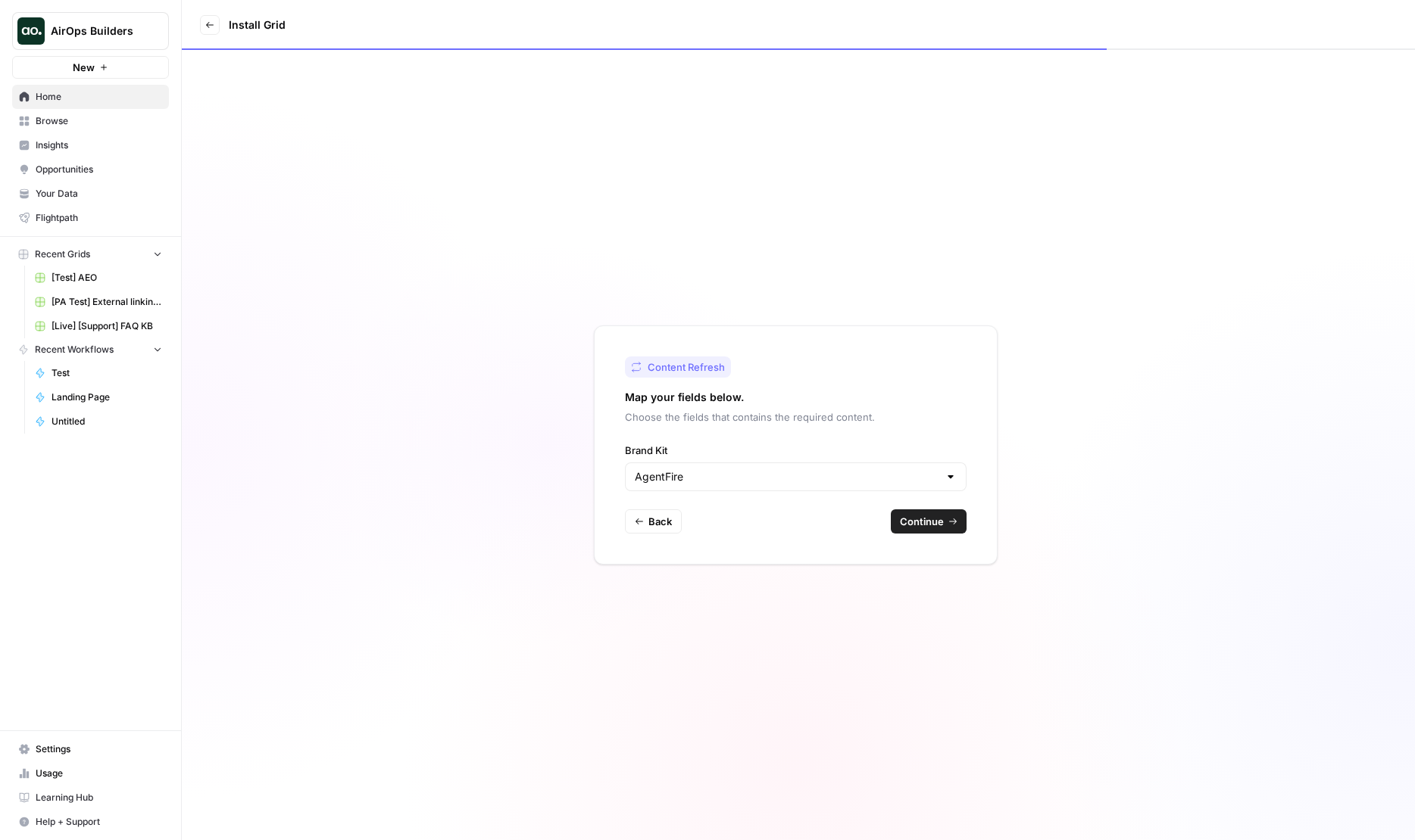
click at [870, 486] on div "AgentFire" at bounding box center [795, 476] width 342 height 28
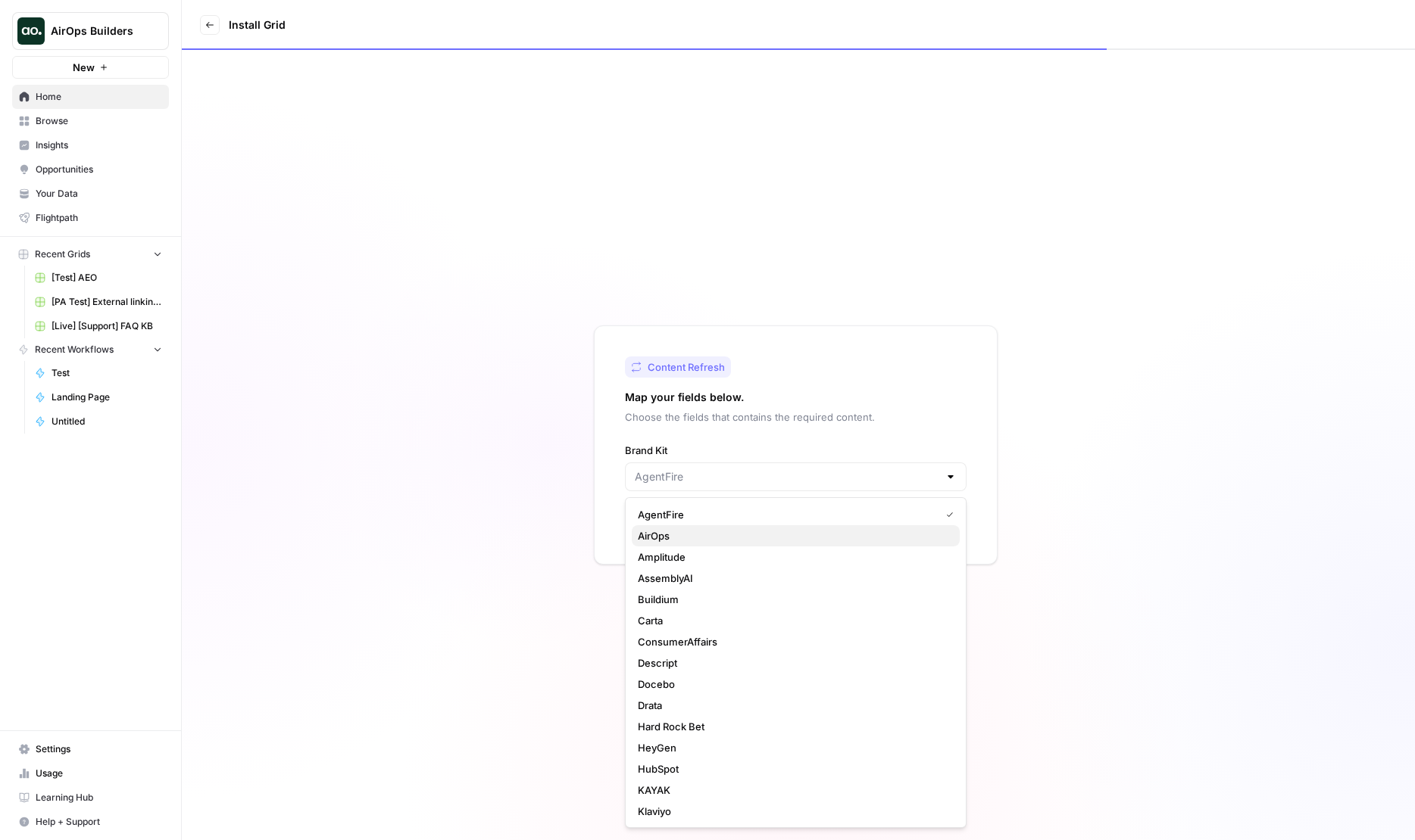
click at [852, 533] on span "AirOps" at bounding box center [793, 536] width 310 height 16
type input "AirOps"
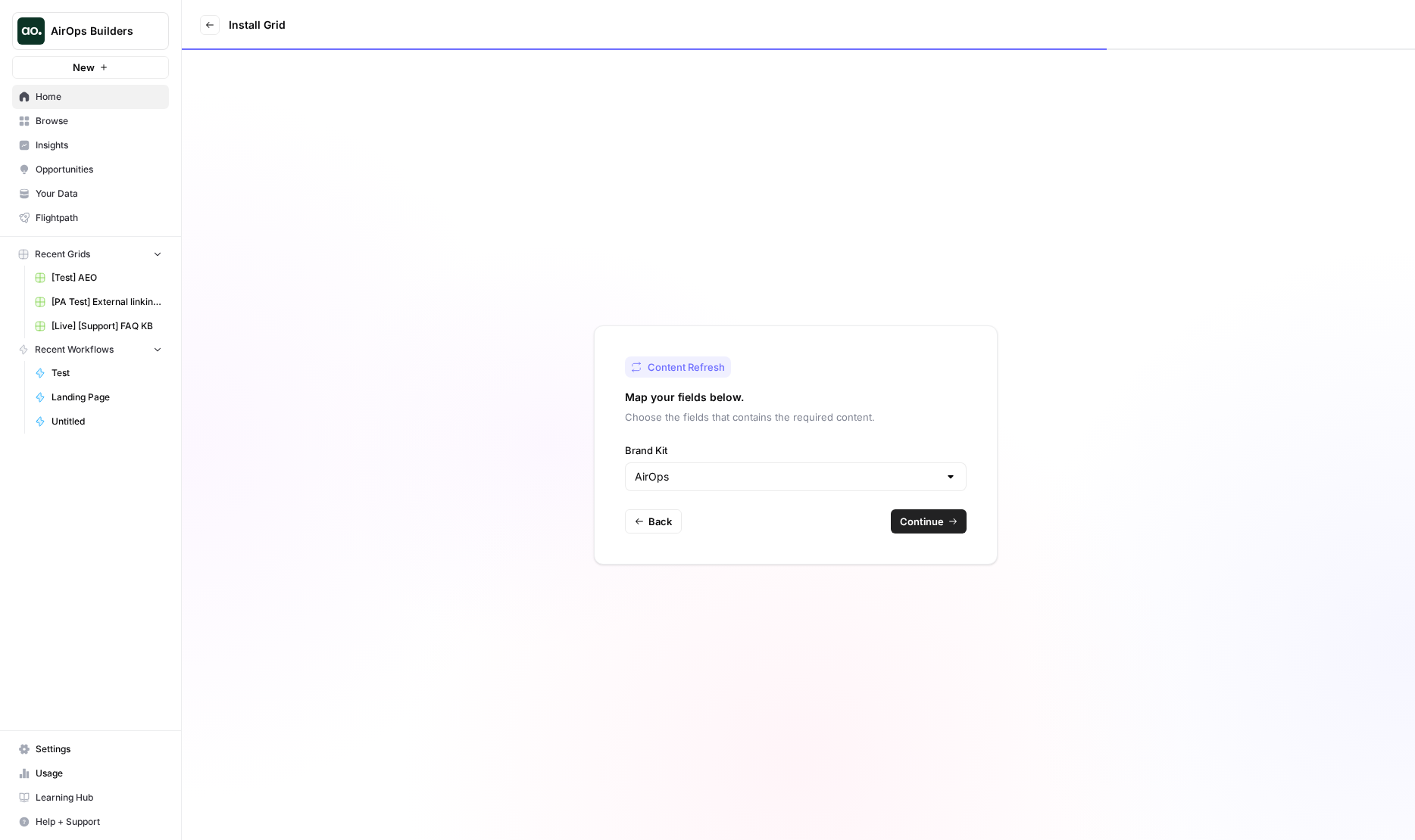
click at [932, 520] on span "Continue" at bounding box center [922, 521] width 44 height 16
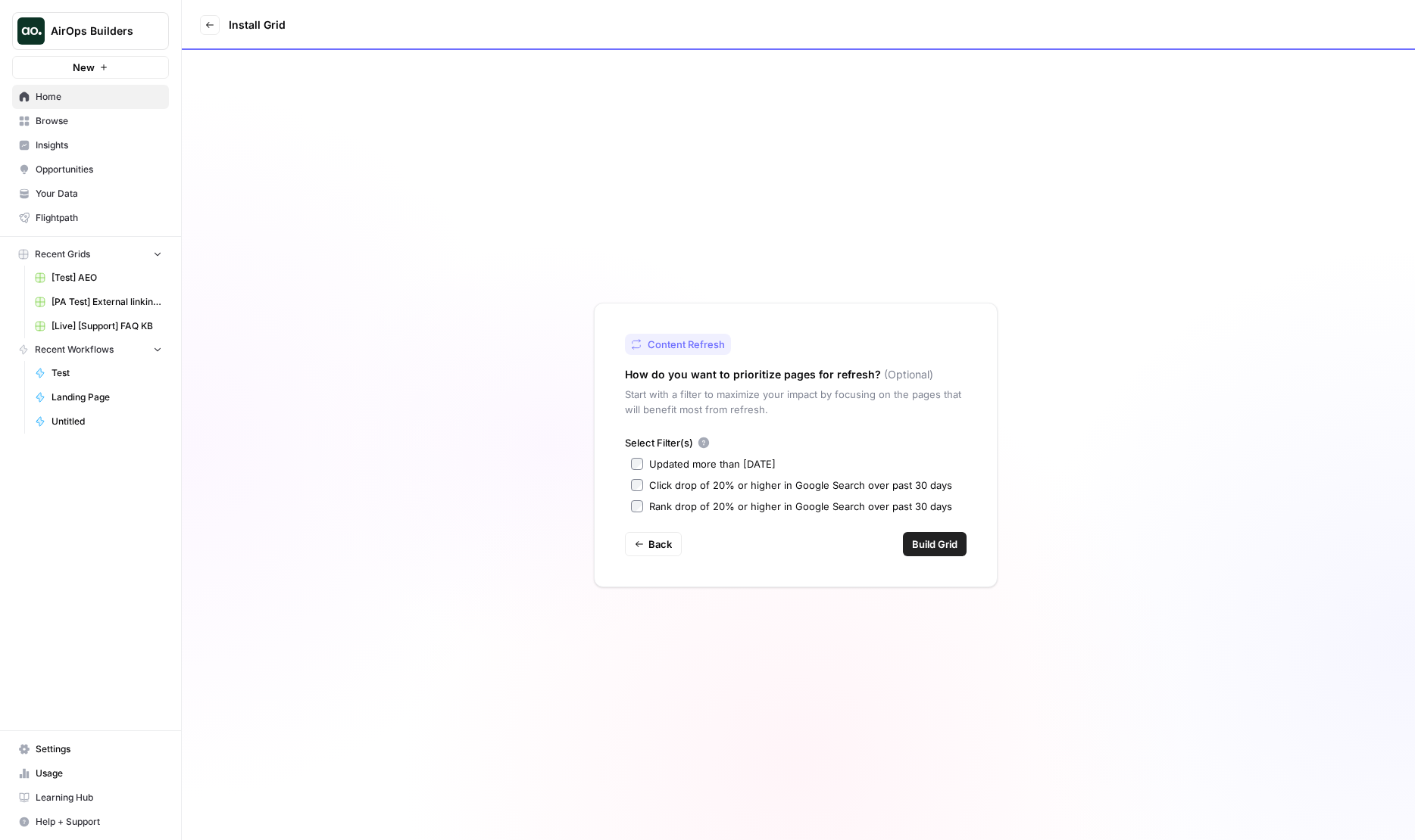
click at [927, 537] on span "Build Grid" at bounding box center [935, 544] width 46 height 16
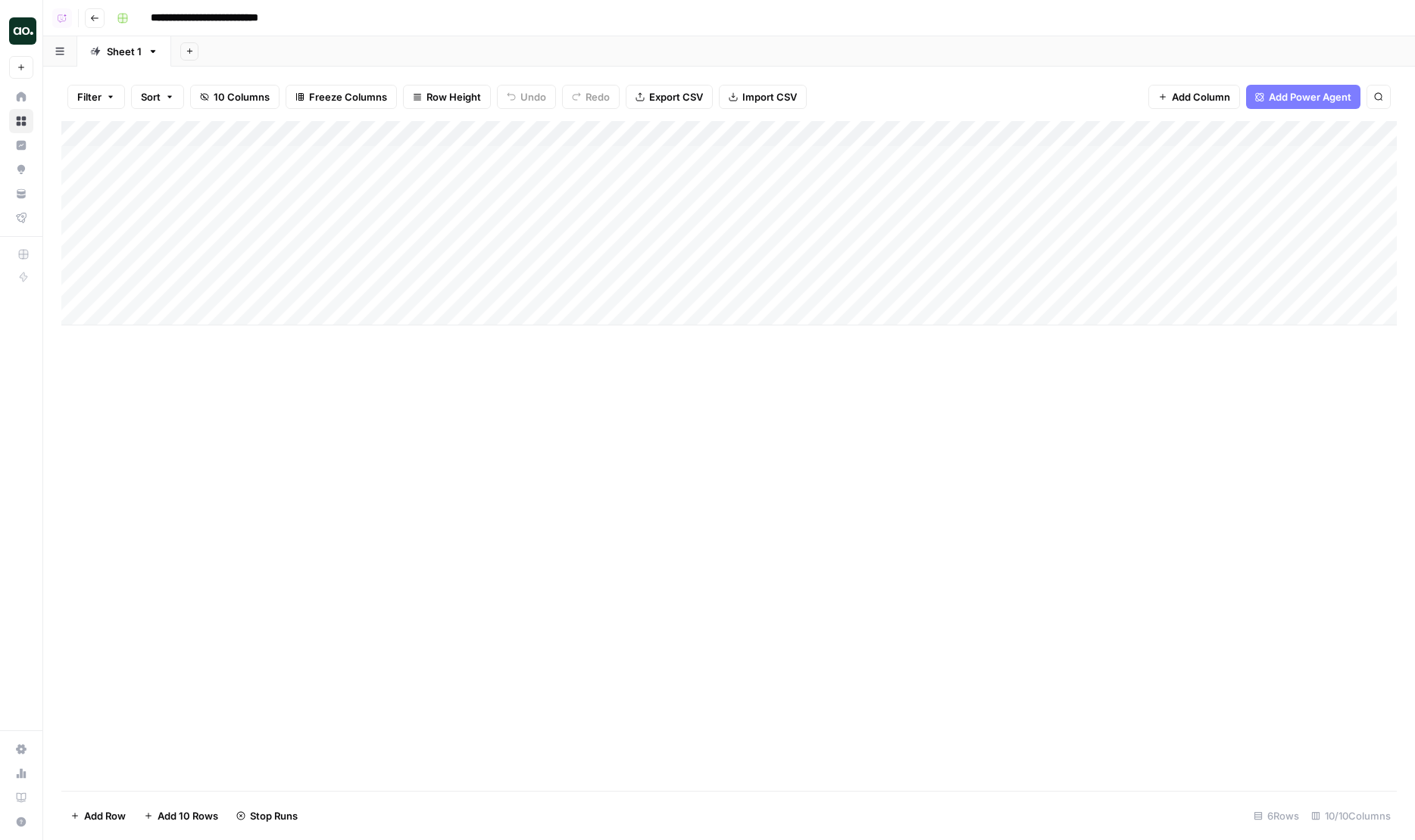
click at [190, 47] on icon "button" at bounding box center [189, 50] width 8 height 8
click at [252, 126] on span "From Workflow" at bounding box center [264, 125] width 111 height 16
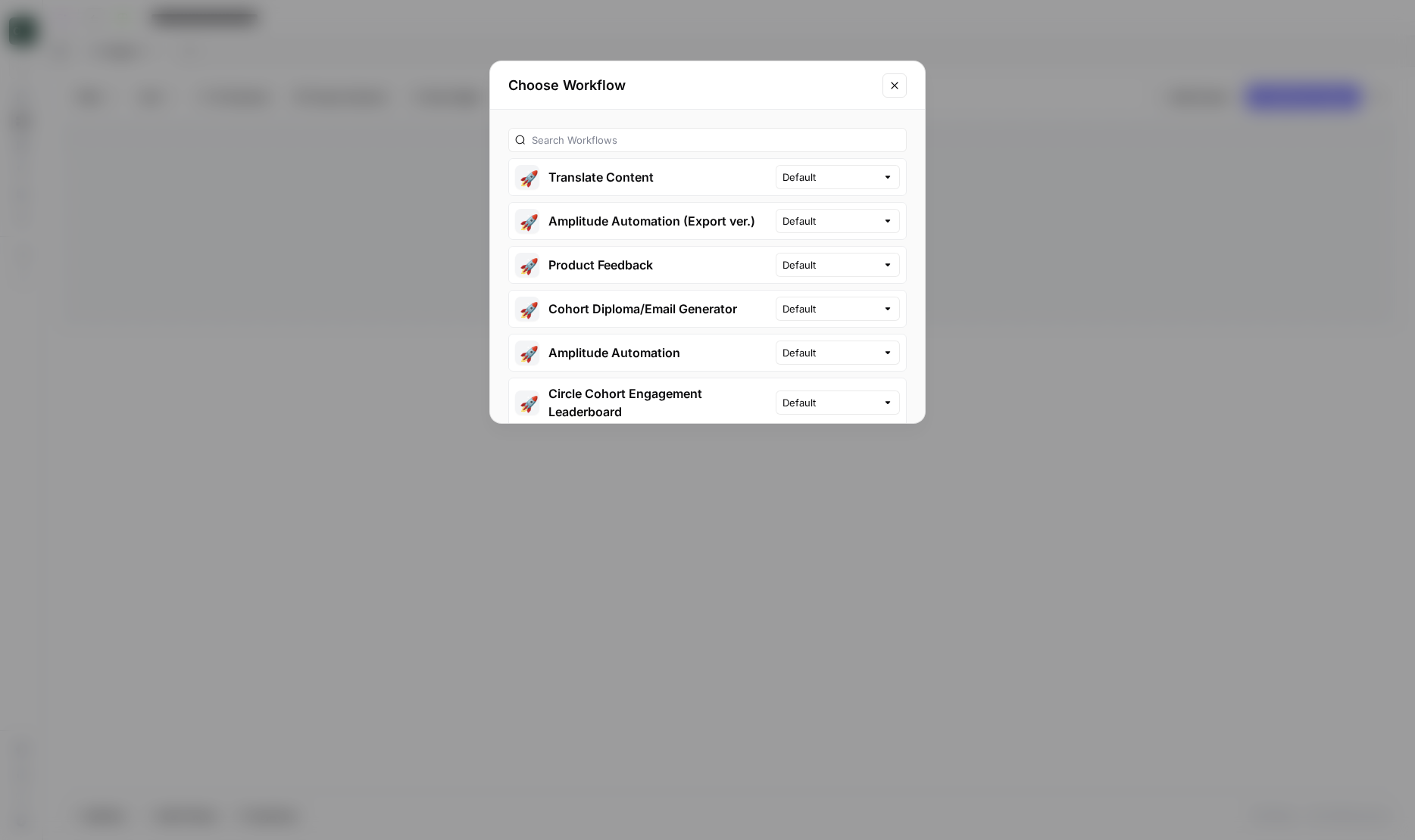
click at [249, 76] on div "Choose Workflow 🚀 Translate Content Default 🚀 Amplitude Automation (Export ver.…" at bounding box center [708, 420] width 1415 height 840
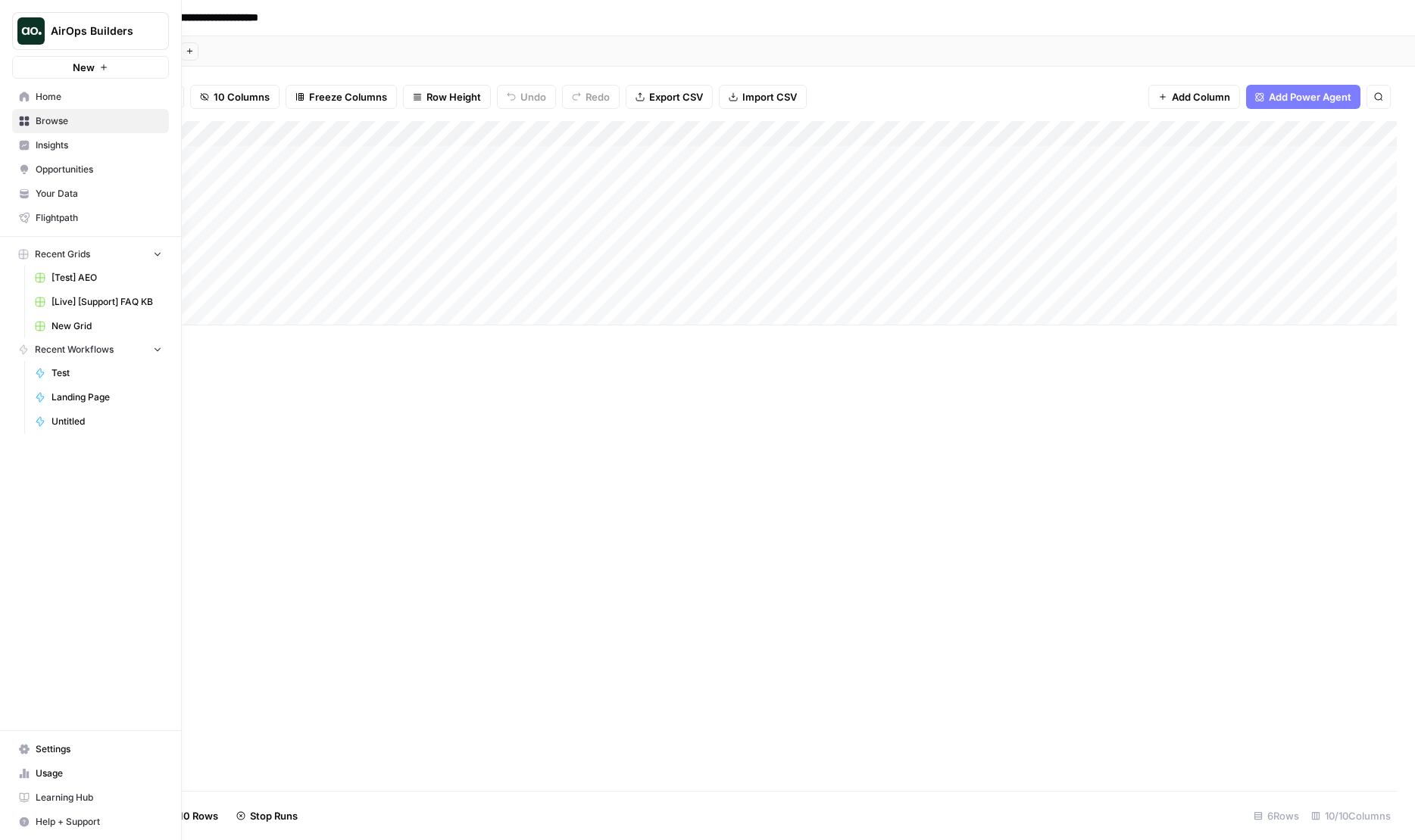
click at [31, 100] on link "Home" at bounding box center [90, 97] width 157 height 24
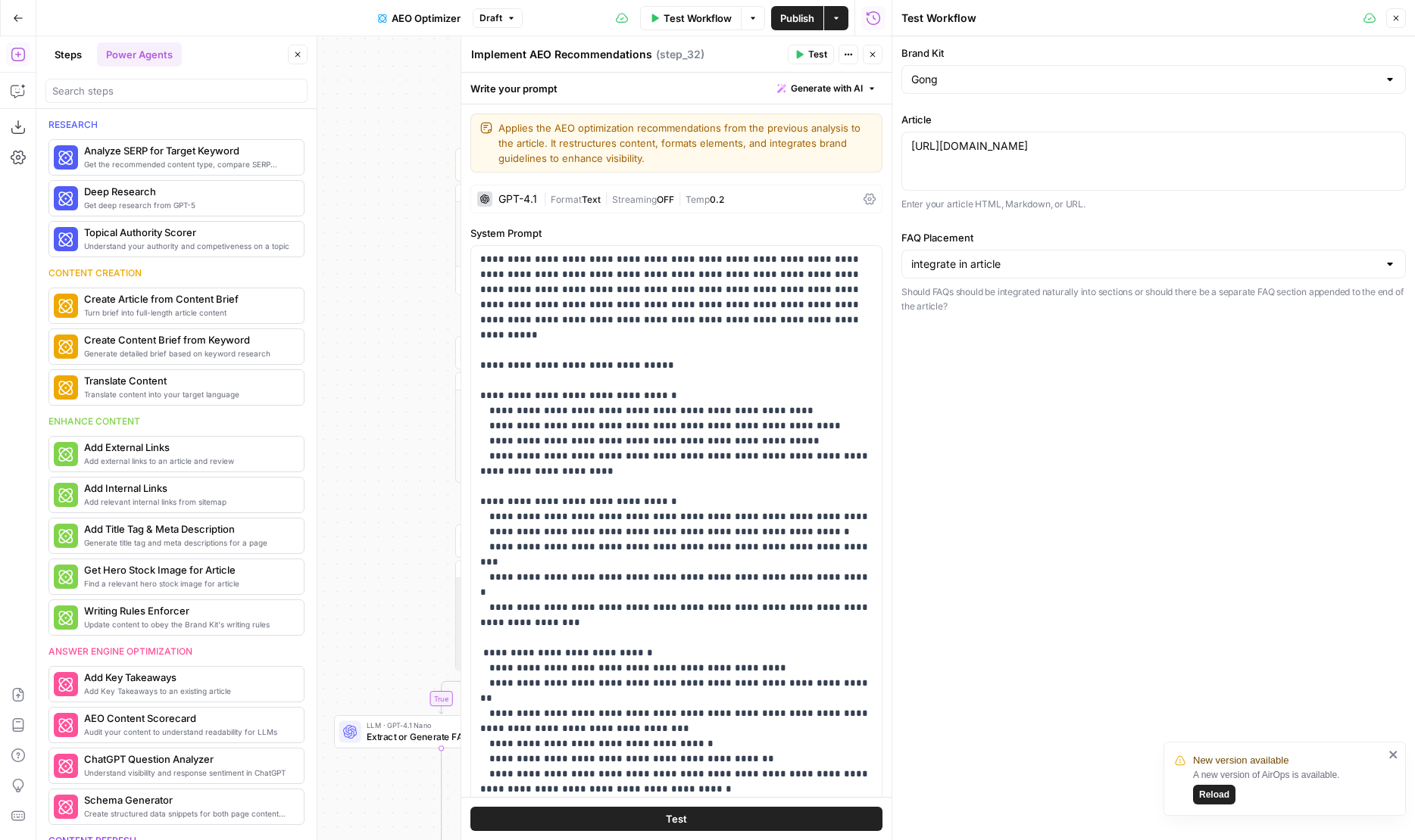
scroll to position [516, 0]
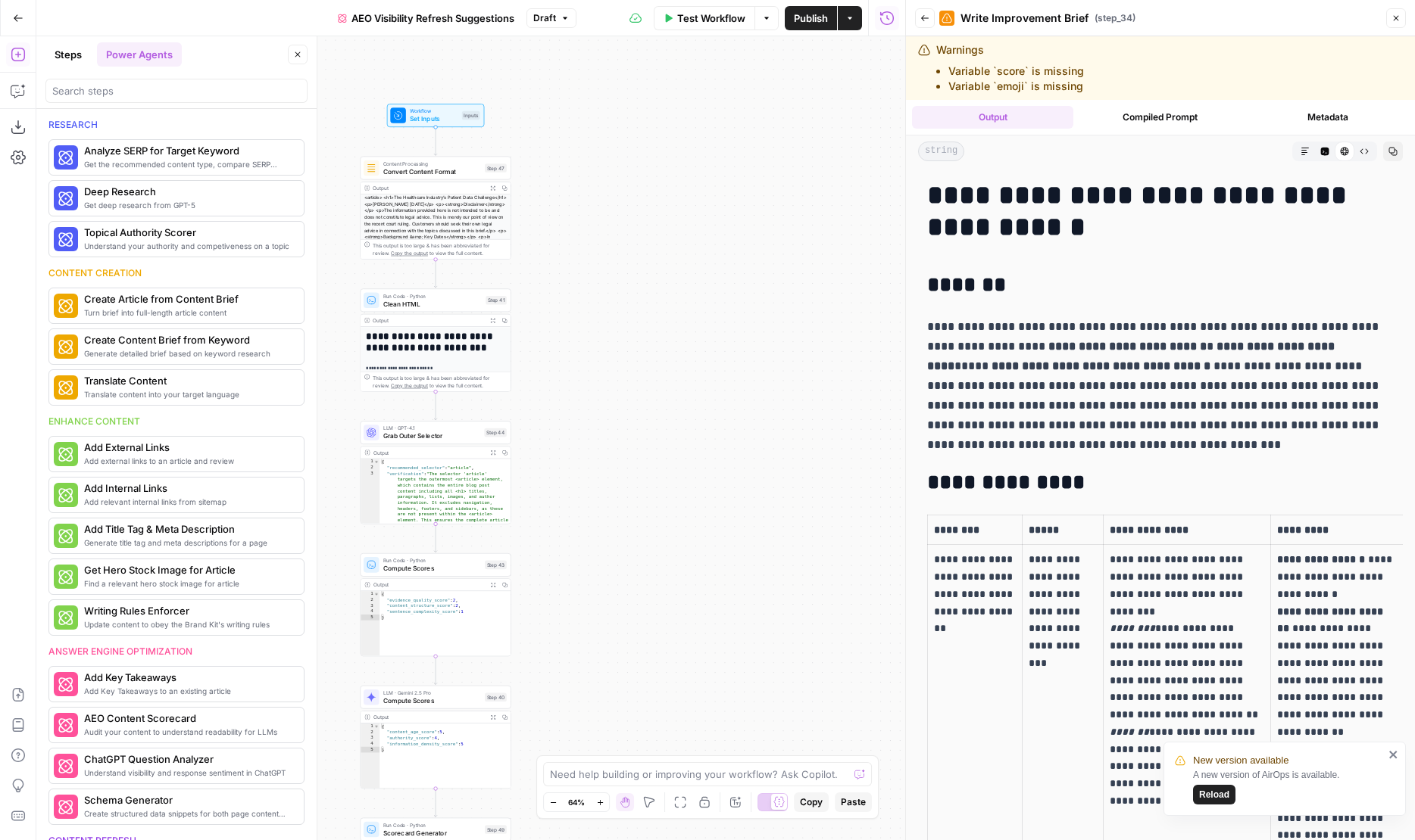
scroll to position [4899, 0]
